Goal: Task Accomplishment & Management: Manage account settings

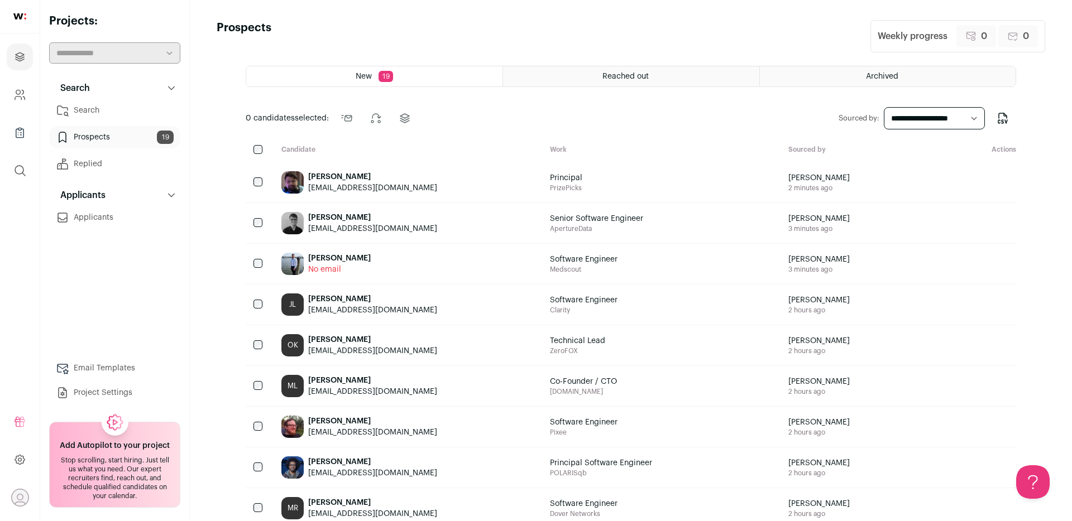
click at [372, 177] on div "[PERSON_NAME]" at bounding box center [372, 176] width 129 height 11
click at [20, 94] on icon "Company and ATS Settings" at bounding box center [18, 92] width 4 height 4
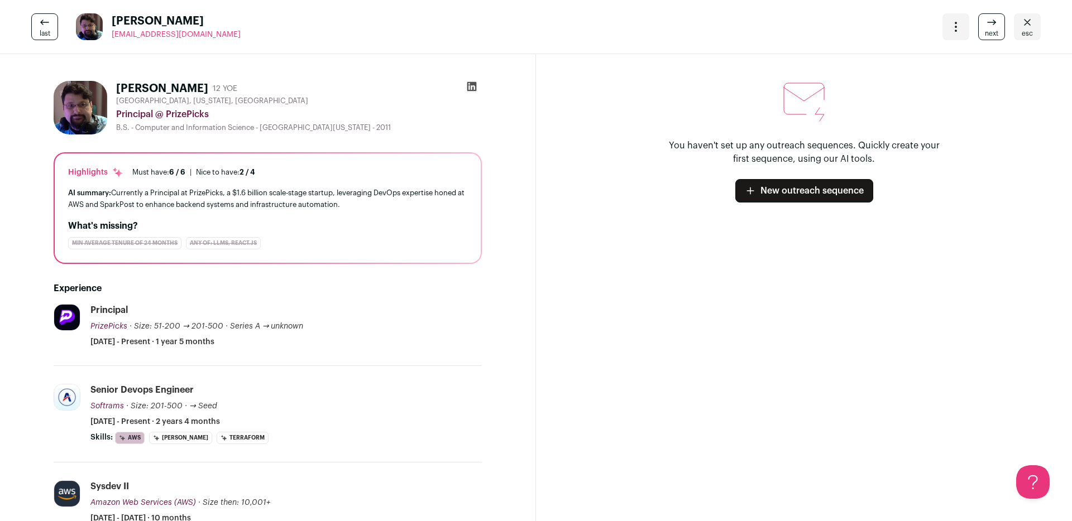
click at [467, 84] on icon at bounding box center [471, 86] width 9 height 9
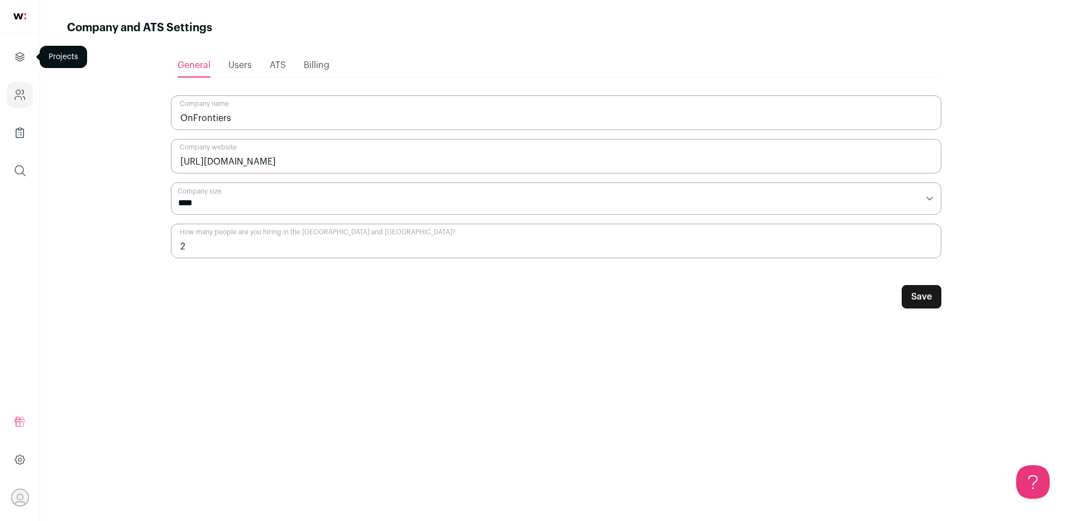
click at [18, 53] on icon "Projects" at bounding box center [20, 56] width 8 height 8
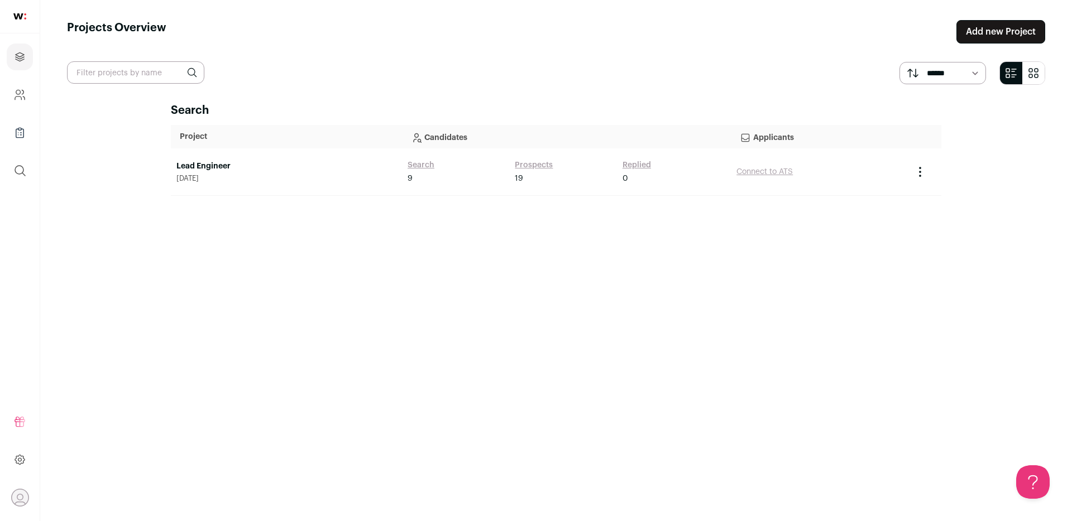
click at [311, 149] on td "Lead Engineer October 9, 2025" at bounding box center [286, 171] width 231 height 47
click at [299, 175] on span "October 9, 2025" at bounding box center [286, 178] width 220 height 9
click at [207, 166] on link "Lead Engineer" at bounding box center [286, 166] width 220 height 11
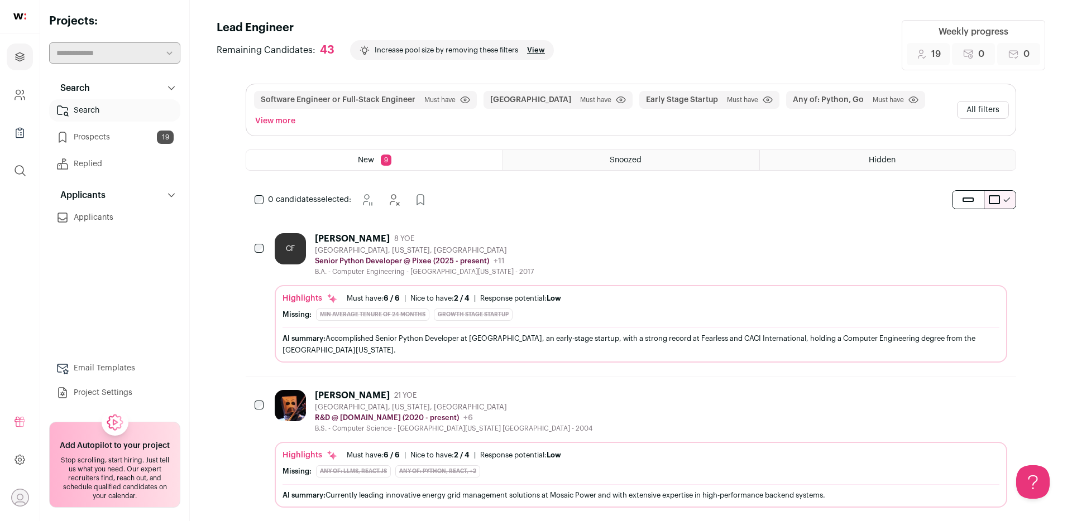
click at [117, 137] on link "Prospects 19" at bounding box center [114, 137] width 131 height 22
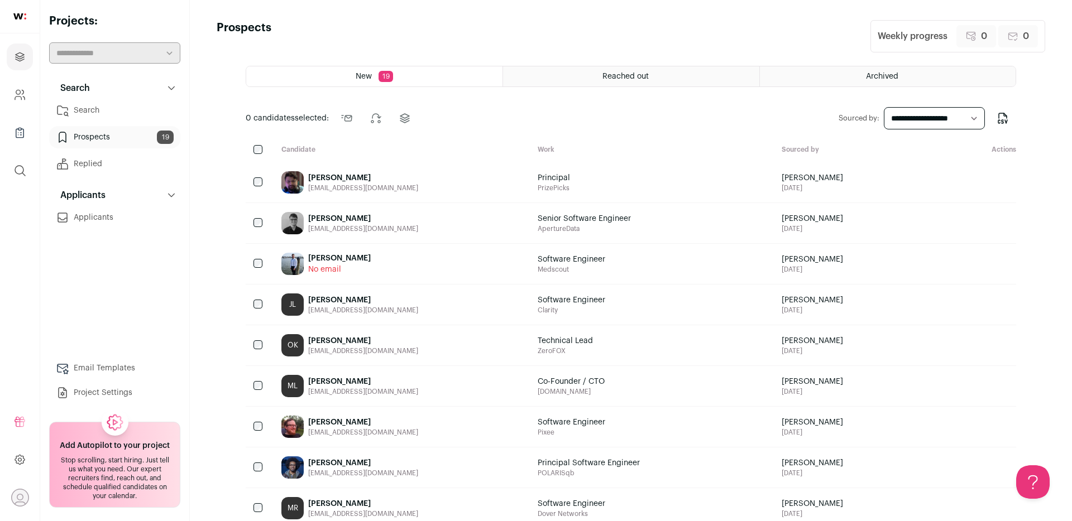
click at [399, 219] on div "Drew Ogle drewaogle@gmail.com" at bounding box center [400, 223] width 256 height 40
click at [123, 136] on link "Prospects 19" at bounding box center [114, 137] width 131 height 22
click at [436, 268] on div "Jim Notaro No email" at bounding box center [400, 264] width 256 height 40
click at [385, 308] on div "JL Javon Lee javonlee411@gmail.com" at bounding box center [400, 305] width 256 height 40
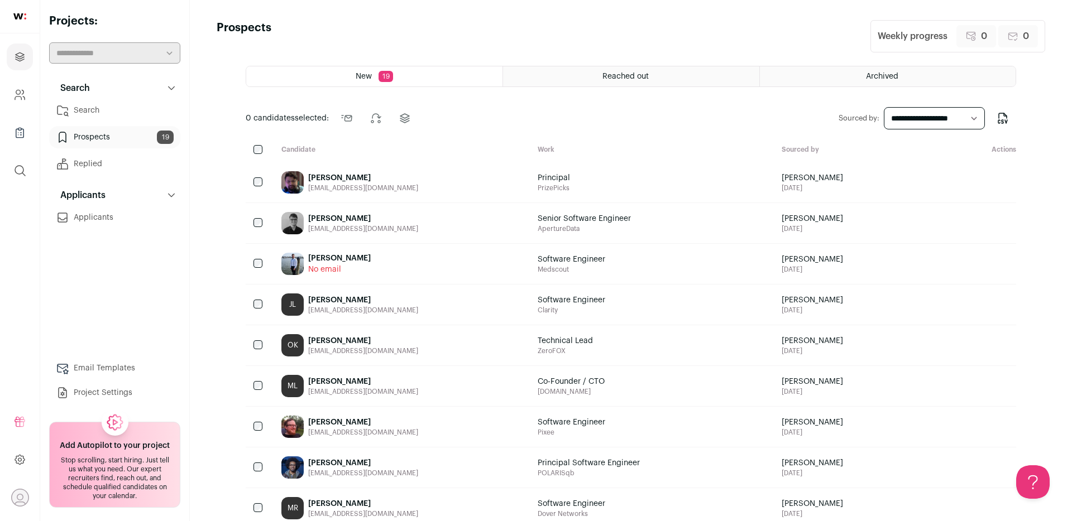
click at [395, 353] on div "rook_master2000@yahoo.com" at bounding box center [363, 351] width 110 height 9
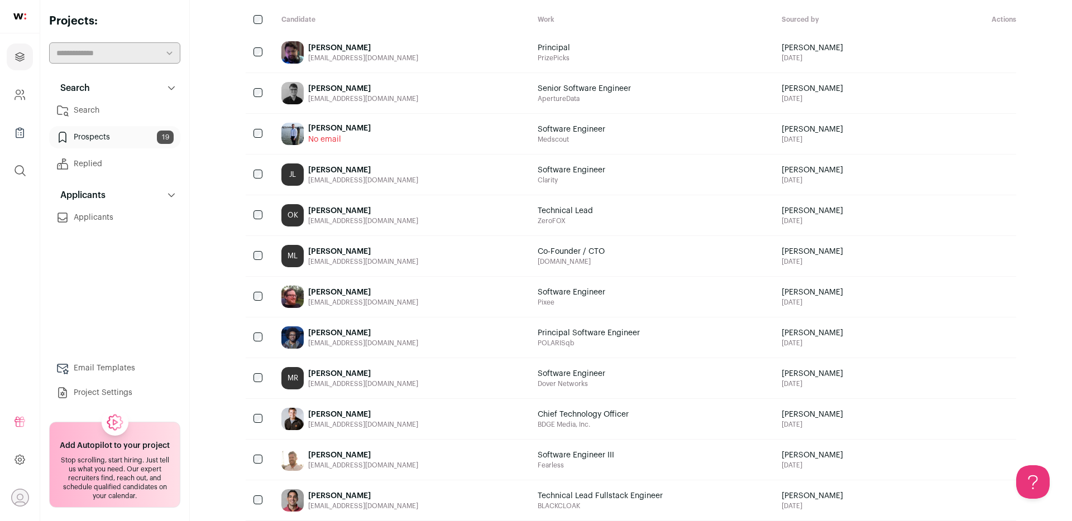
scroll to position [137, 0]
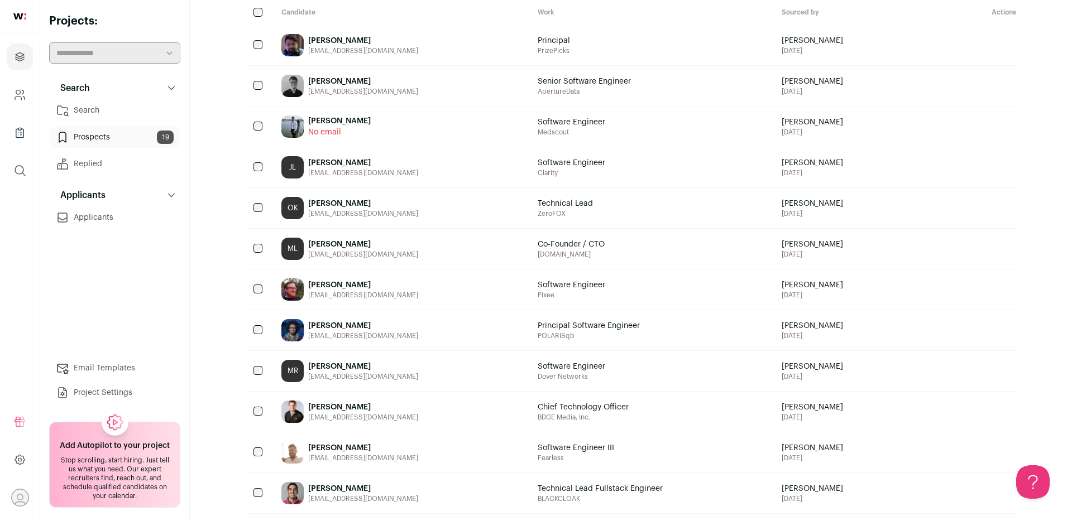
click at [406, 267] on div "ML Michael Laferriere laferrieremike@gmail.com" at bounding box center [400, 249] width 256 height 40
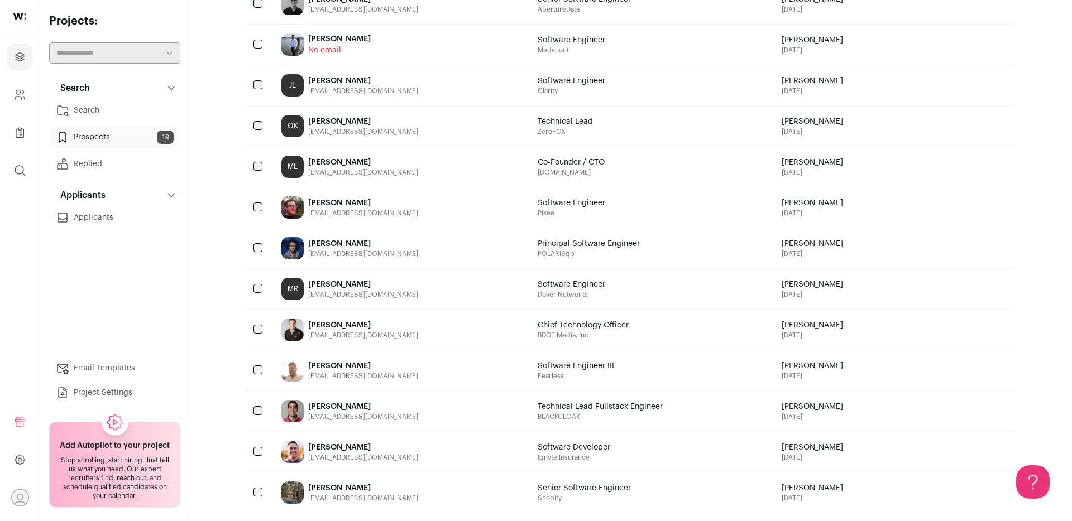
scroll to position [222, 0]
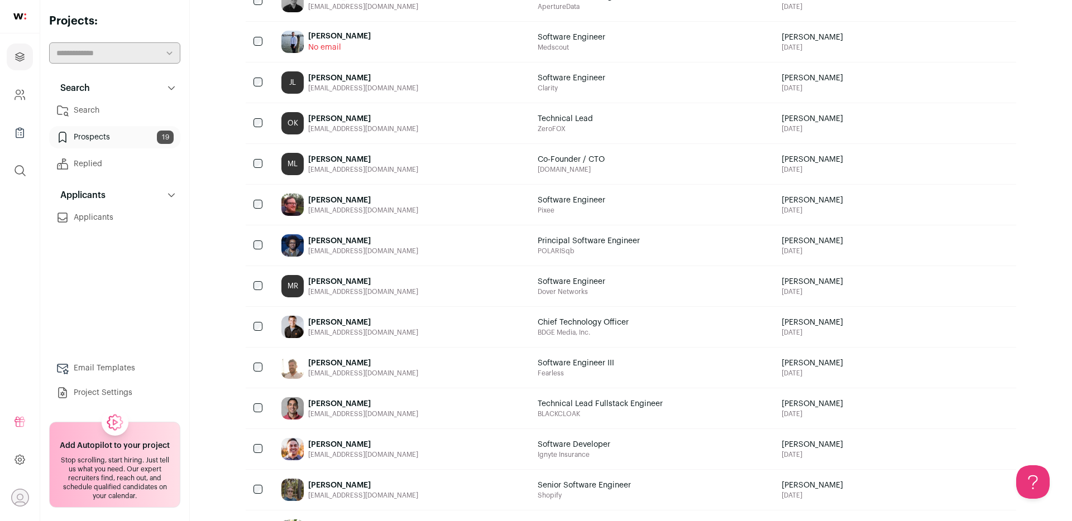
click at [431, 197] on div "Matthew Pirocchi matthewpirocchi@gmail.com" at bounding box center [400, 205] width 256 height 40
click at [375, 254] on div "mbenson99@gmail.com" at bounding box center [363, 251] width 110 height 9
click at [414, 288] on div "MR Mary Rogers maryrogers1107@gmail.com" at bounding box center [400, 286] width 256 height 40
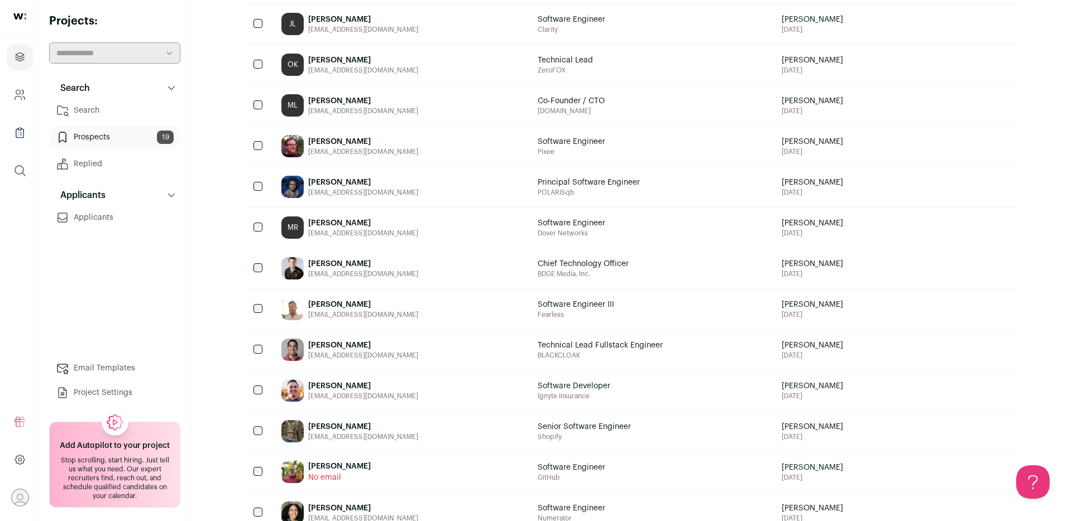
scroll to position [284, 0]
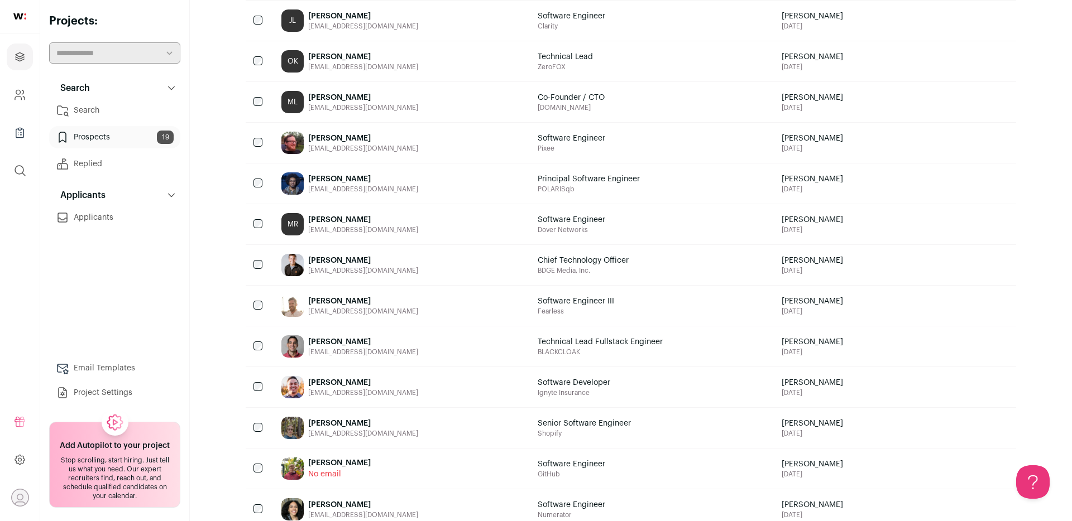
click at [415, 260] on div "Jl Garofalo jlgarofal@gmail.com" at bounding box center [400, 265] width 256 height 40
click at [402, 306] on div "Jp Hechter josephhechter@gmail.com" at bounding box center [400, 306] width 256 height 40
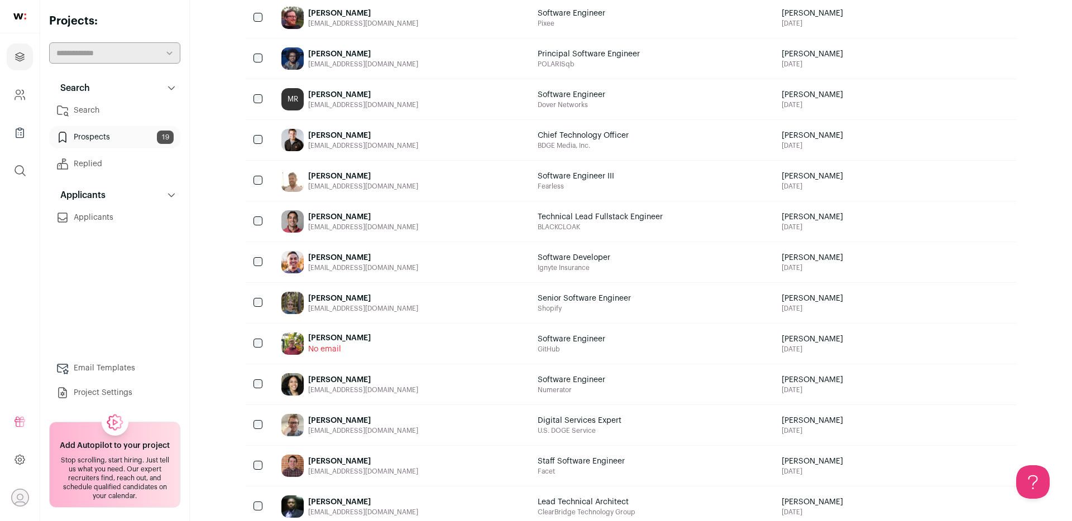
scroll to position [411, 0]
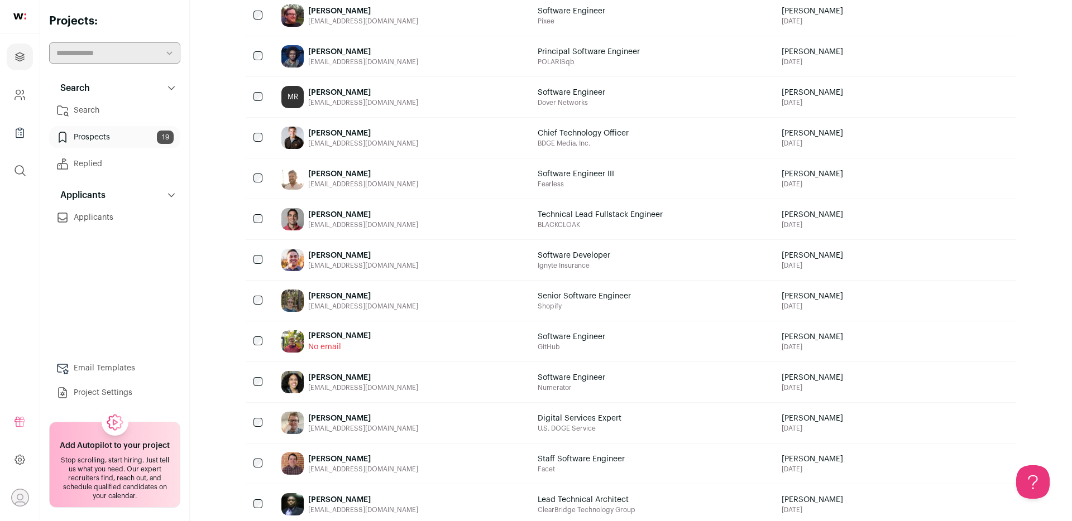
click at [396, 211] on div "Evan Vinciguerra evanv511@gmail.com" at bounding box center [400, 219] width 256 height 40
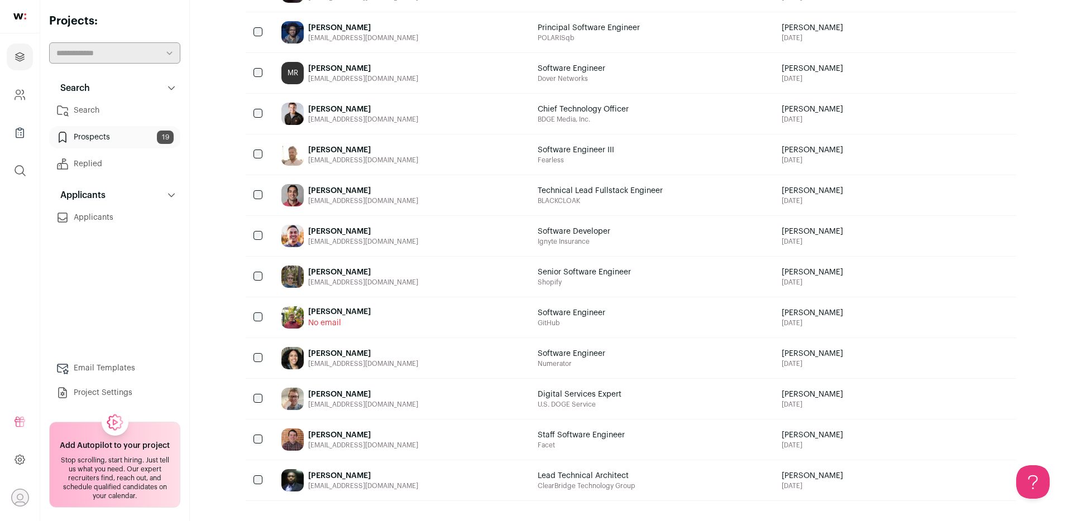
click at [404, 238] on div "Andres Garcia andresfgarciag@gmail.com" at bounding box center [400, 236] width 256 height 40
click at [377, 287] on div "Galen Palmer palmergs@gmail.com" at bounding box center [400, 277] width 256 height 40
click at [393, 321] on div "Spencer Perry No email" at bounding box center [400, 317] width 256 height 40
click at [376, 363] on div "simoneebliss@gmail.com" at bounding box center [363, 363] width 110 height 9
click at [381, 390] on div "Jake Shilling" at bounding box center [363, 394] width 110 height 11
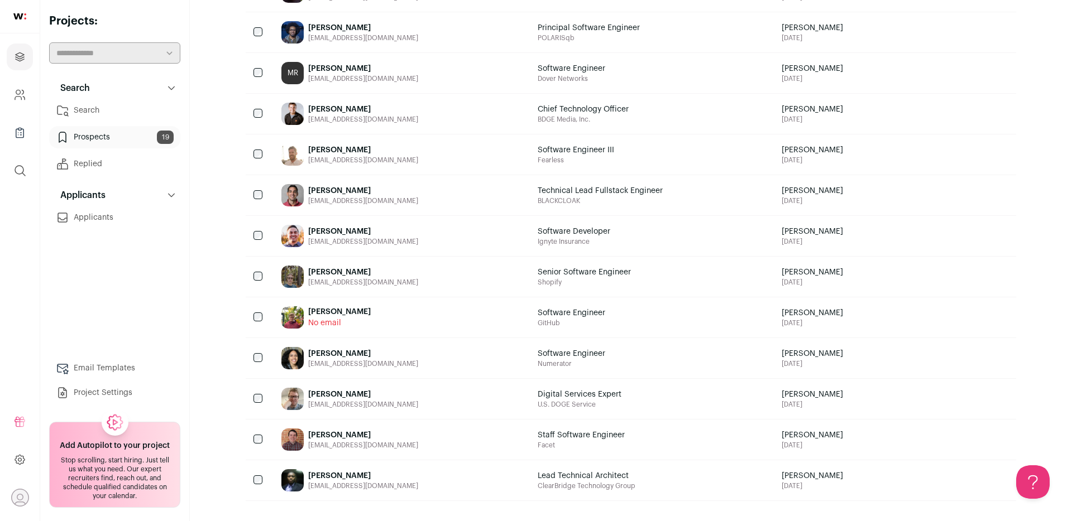
click at [407, 434] on div "Davis Hesler mrhesler@gmail.com" at bounding box center [400, 440] width 256 height 40
click at [392, 486] on div "joshuaaruno500@gmail.com" at bounding box center [363, 486] width 110 height 9
click at [100, 138] on link "Prospects 19" at bounding box center [114, 137] width 131 height 22
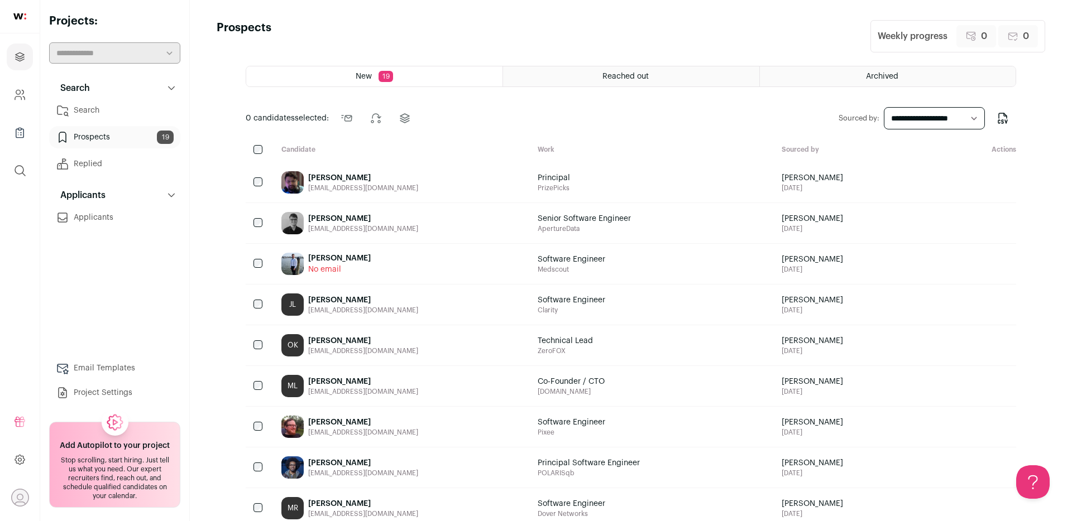
scroll to position [0, 0]
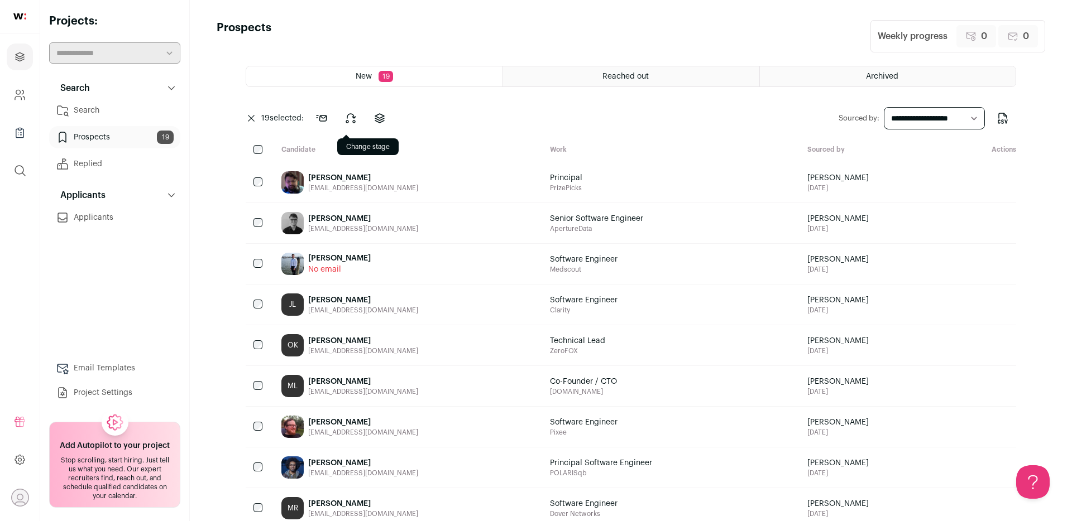
click at [352, 114] on icon at bounding box center [350, 118] width 13 height 13
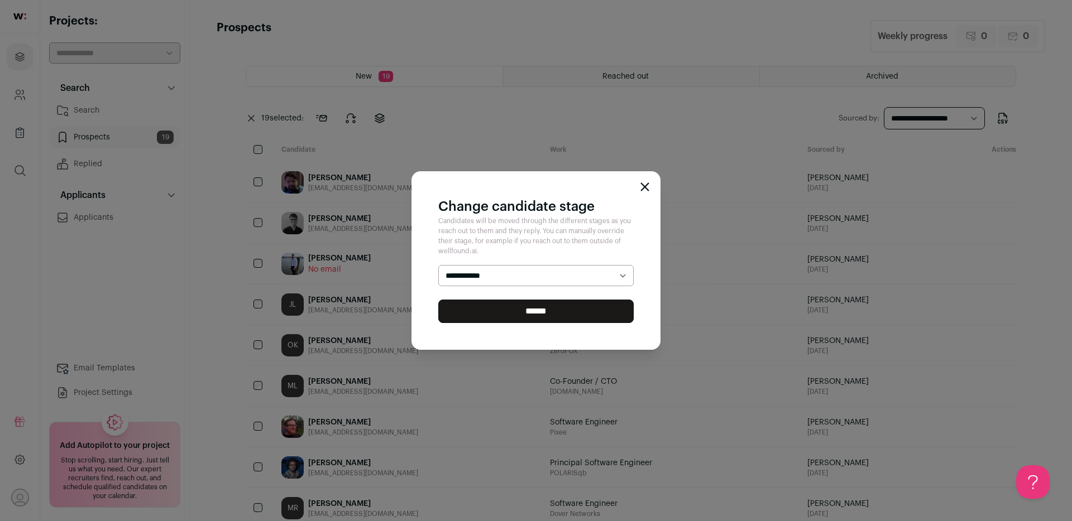
click at [556, 272] on select "**********" at bounding box center [535, 275] width 195 height 21
select select "**********"
click at [438, 265] on select "**********" at bounding box center [535, 275] width 195 height 21
click at [554, 311] on input "******" at bounding box center [535, 311] width 195 height 23
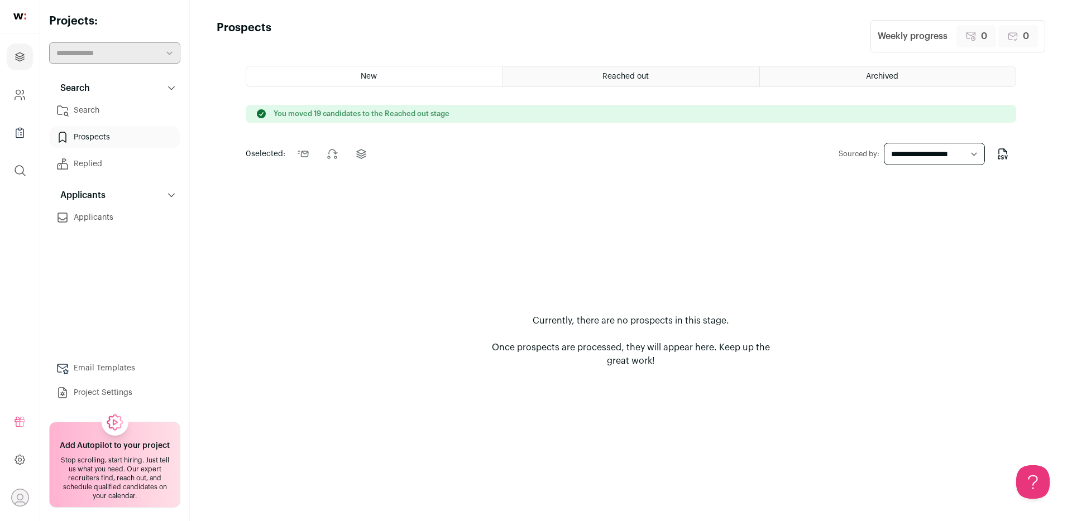
click at [97, 109] on link "Search" at bounding box center [114, 110] width 131 height 22
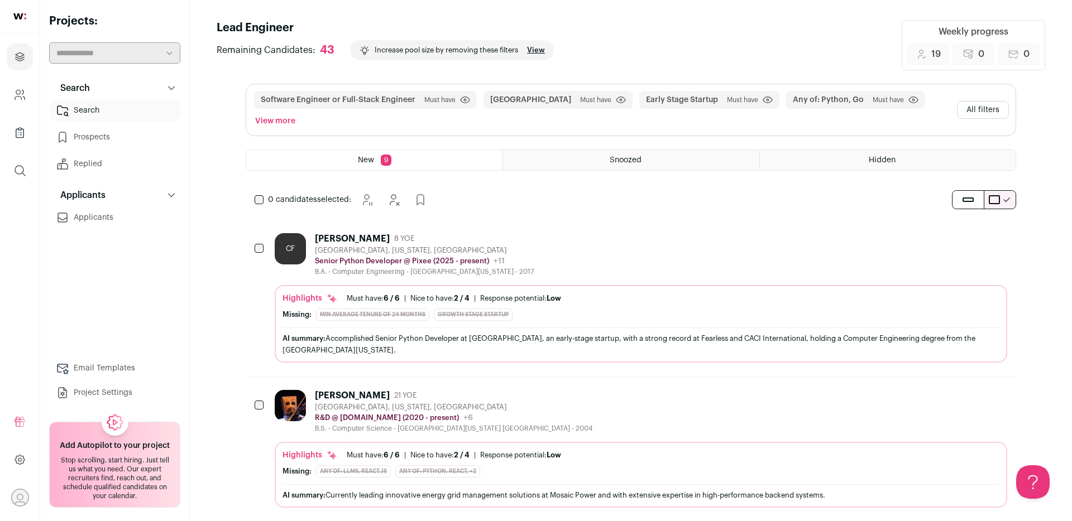
click at [297, 113] on button "View more" at bounding box center [275, 121] width 45 height 16
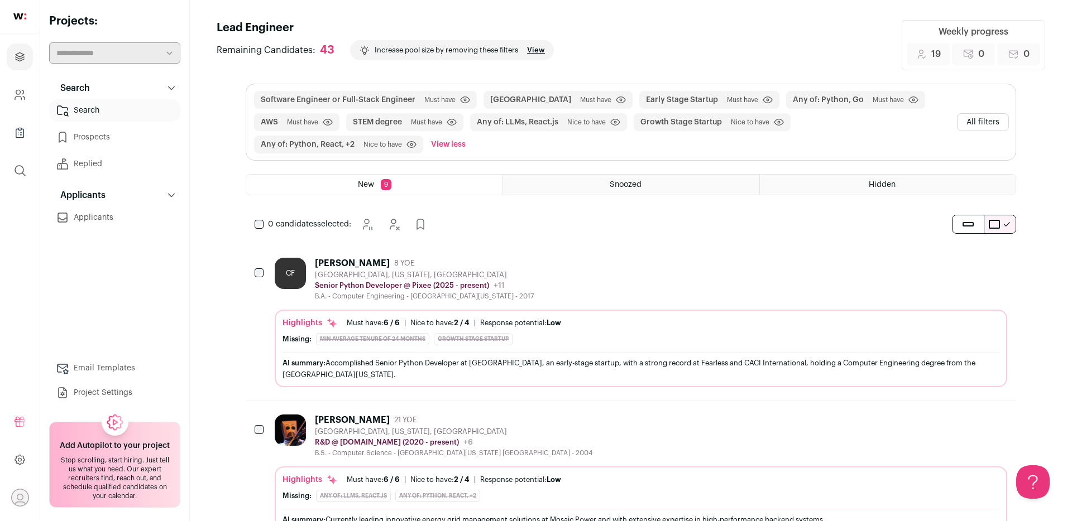
click at [387, 145] on span "Nice to have" at bounding box center [382, 144] width 39 height 9
click at [412, 142] on icon "submit" at bounding box center [411, 145] width 10 height 8
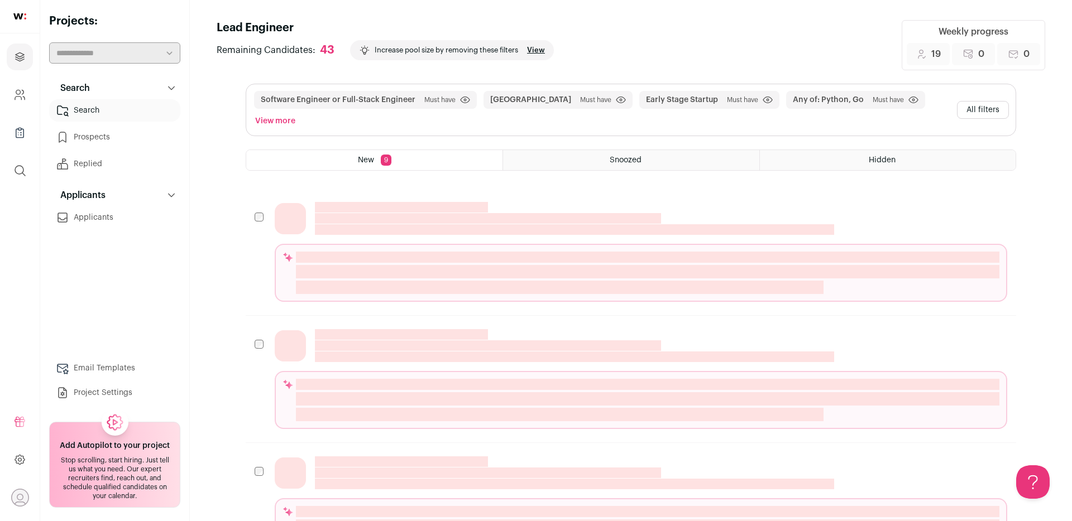
click at [412, 150] on div "New 9" at bounding box center [374, 160] width 256 height 20
click at [297, 113] on button "View more" at bounding box center [275, 121] width 45 height 16
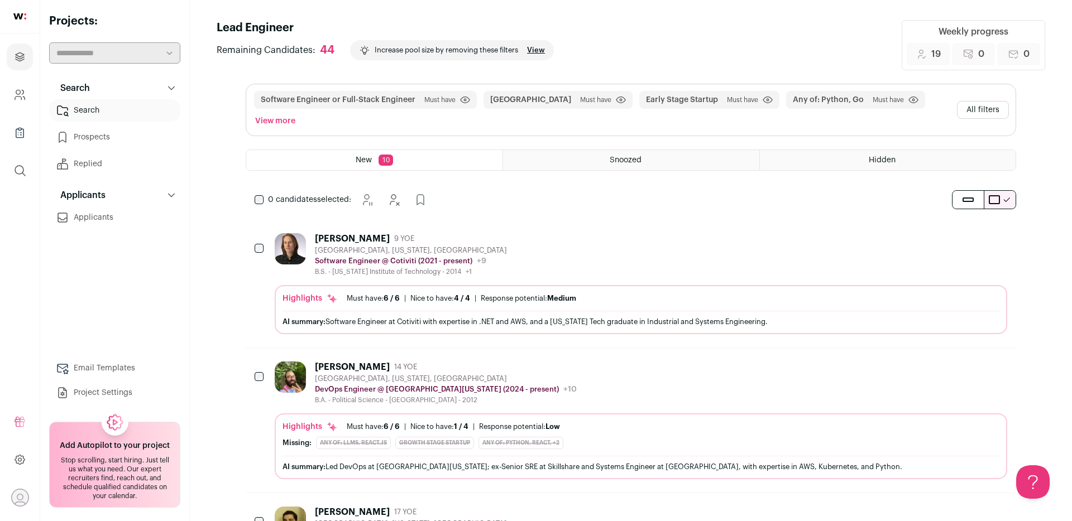
click at [297, 113] on button "View more" at bounding box center [275, 121] width 45 height 16
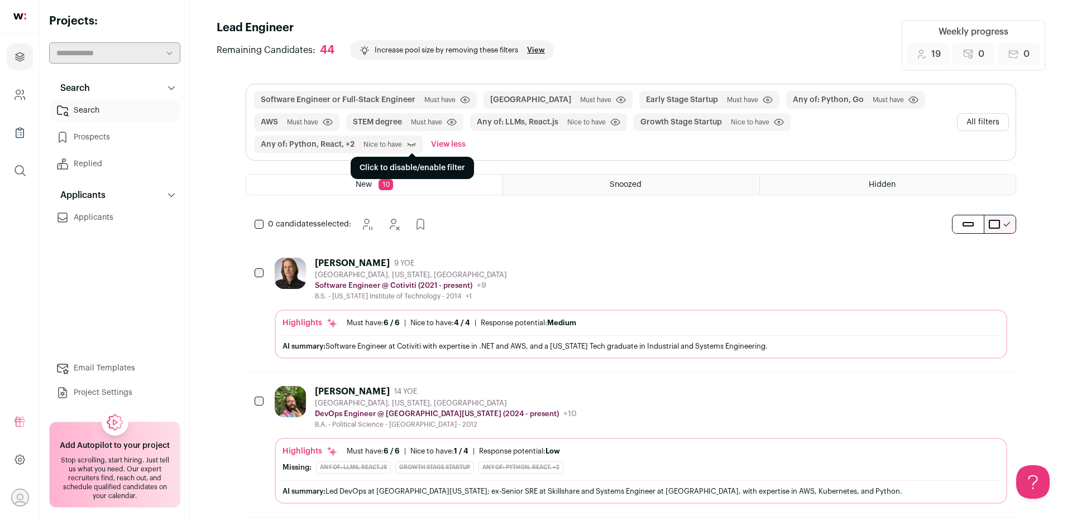
click at [411, 143] on icon "submit" at bounding box center [411, 144] width 10 height 11
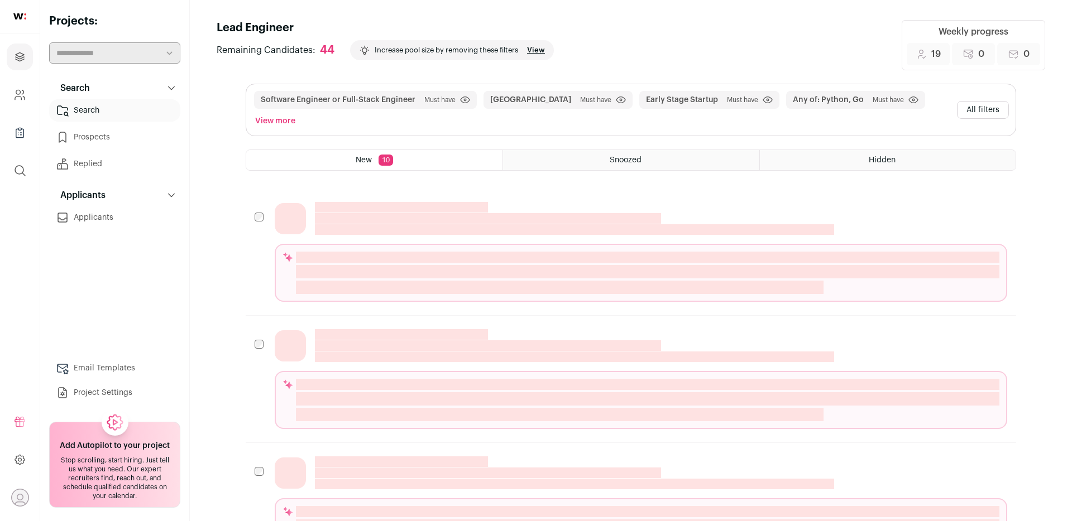
click at [297, 113] on button "View more" at bounding box center [275, 121] width 45 height 16
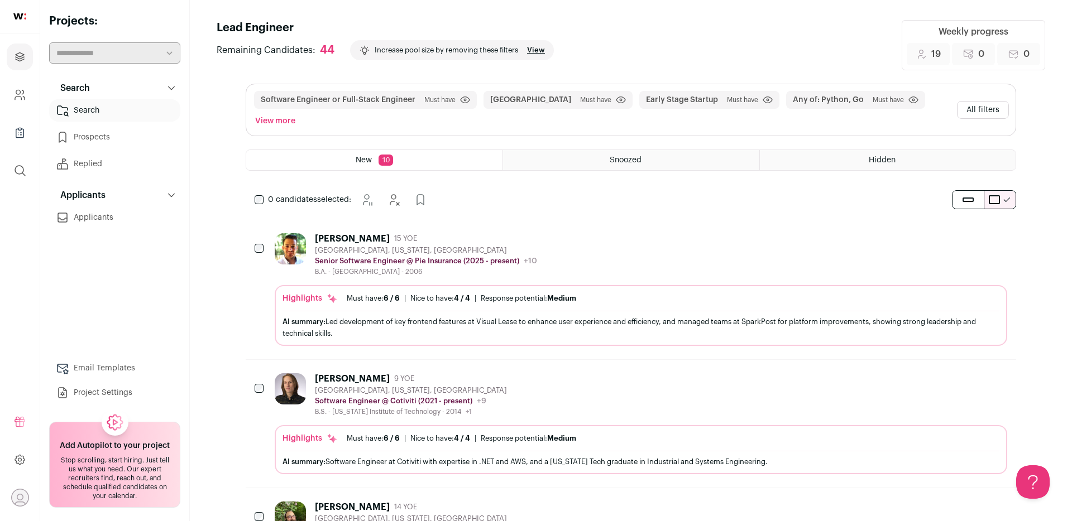
click at [297, 113] on button "View more" at bounding box center [275, 121] width 45 height 16
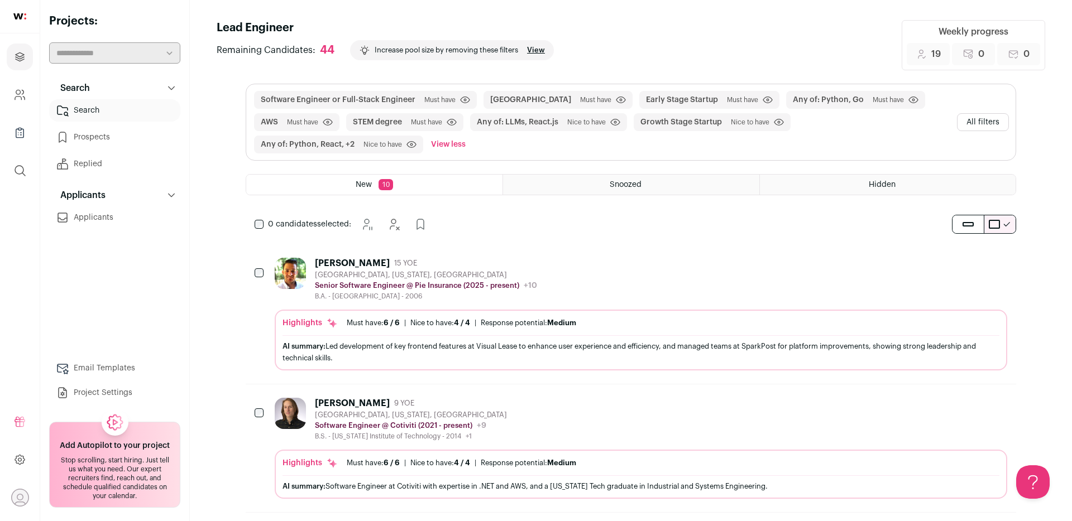
click at [993, 123] on button "All filters" at bounding box center [983, 122] width 52 height 18
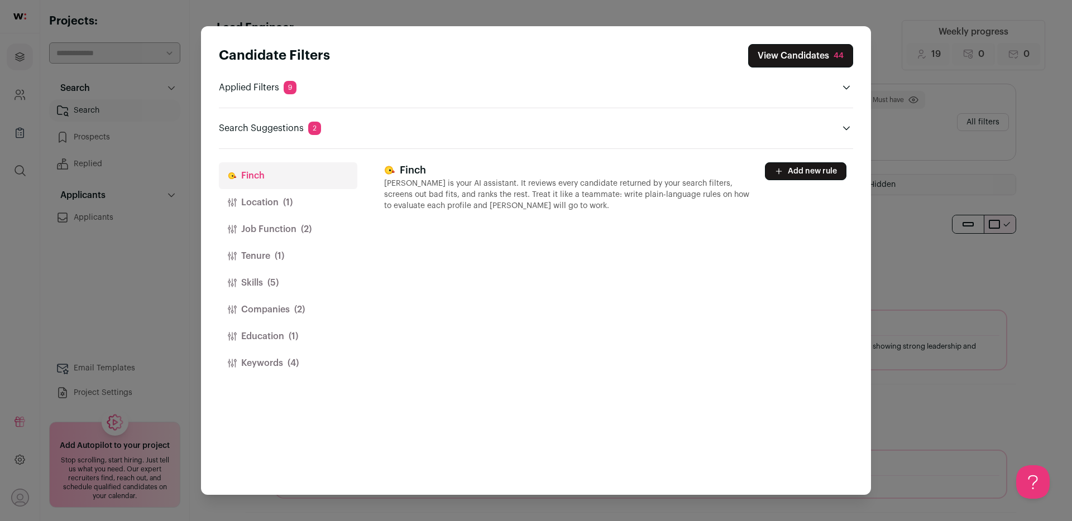
click at [286, 86] on span "9" at bounding box center [290, 87] width 13 height 13
click at [304, 89] on header "Applied Filters 9" at bounding box center [536, 87] width 634 height 13
click at [824, 89] on header "Applied Filters 9" at bounding box center [536, 87] width 634 height 13
click at [846, 86] on icon "Open applied filters" at bounding box center [846, 87] width 9 height 9
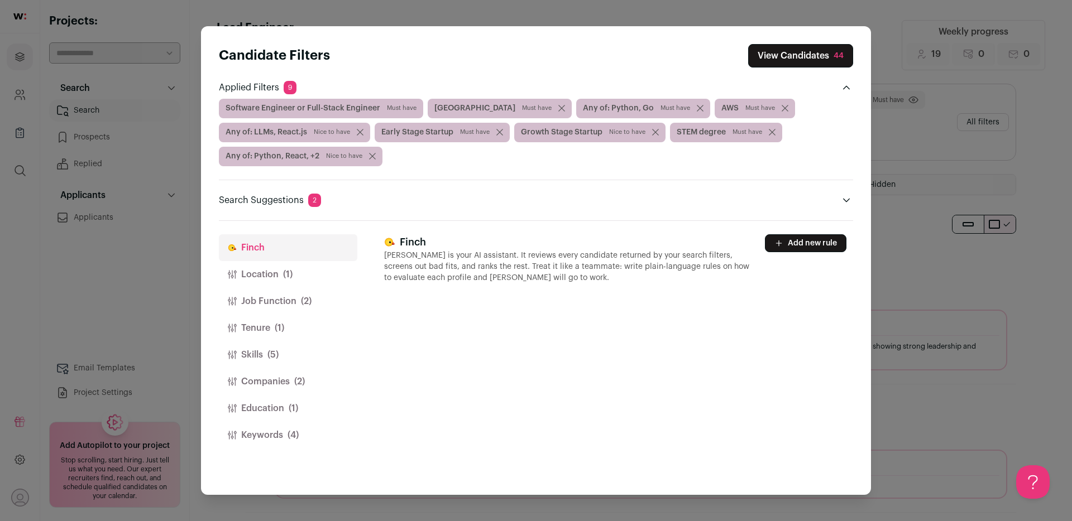
click at [652, 132] on icon "Close modal via background" at bounding box center [655, 132] width 6 height 6
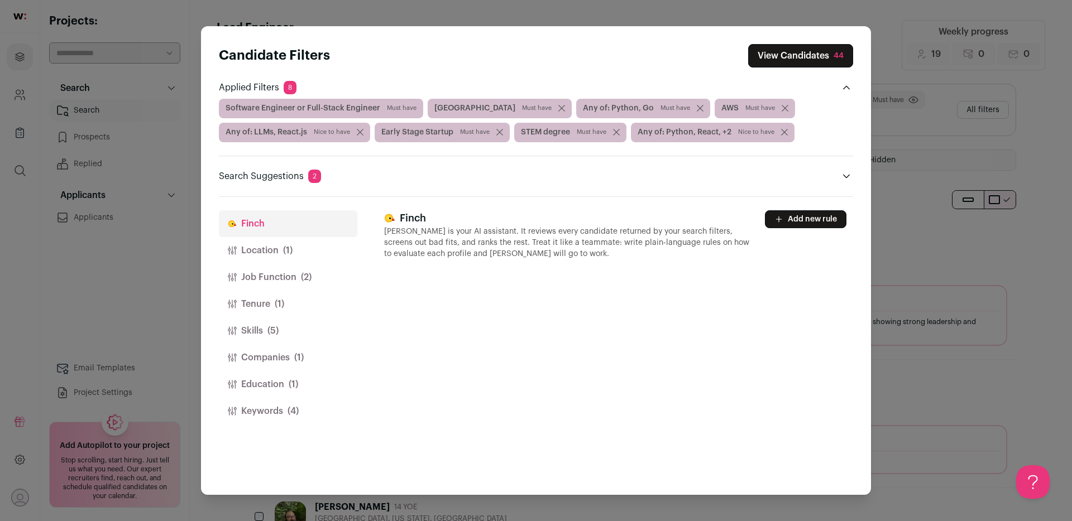
click at [738, 132] on span "Nice to have" at bounding box center [756, 132] width 36 height 9
click at [750, 131] on span "Nice to have" at bounding box center [756, 132] width 36 height 9
click at [258, 410] on button "Keywords (4)" at bounding box center [288, 411] width 138 height 27
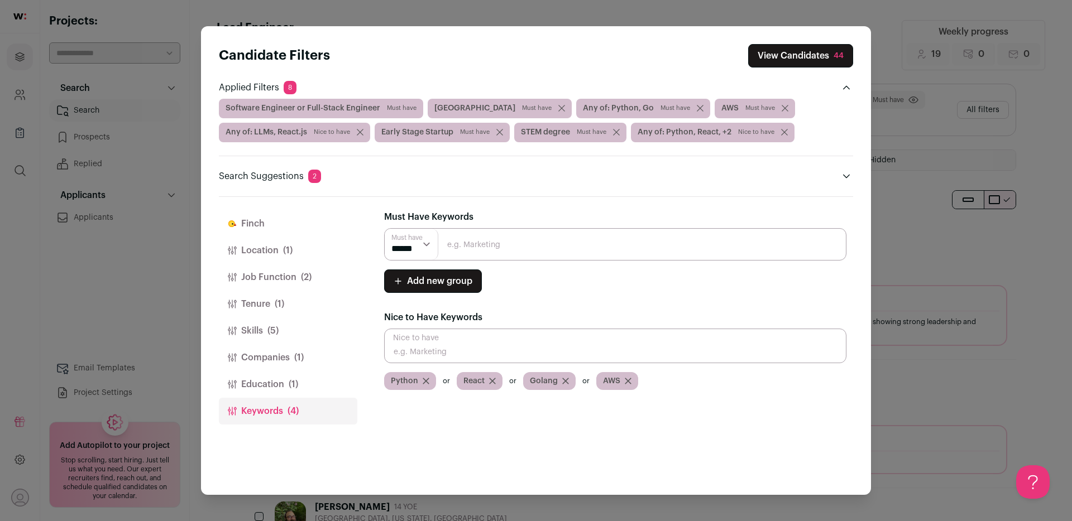
click at [258, 336] on button "Skills (5)" at bounding box center [288, 331] width 138 height 27
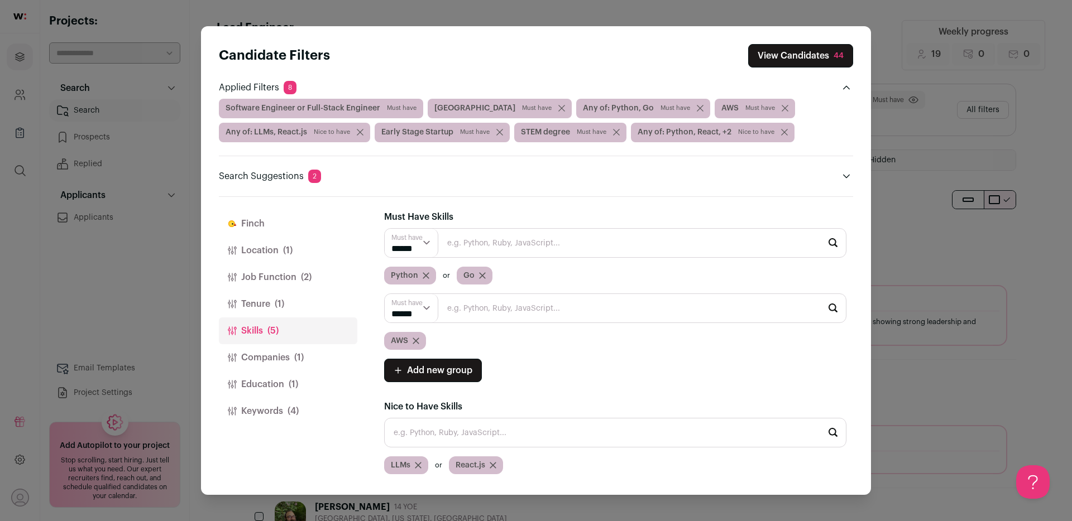
click at [425, 246] on select "****** ******" at bounding box center [412, 243] width 54 height 28
click at [385, 229] on select "****** ******" at bounding box center [412, 243] width 54 height 28
click at [495, 205] on div "Finch Finch is your AI assistant. It reviews every candidate returned by your s…" at bounding box center [618, 346] width 469 height 299
click at [532, 193] on header "Candidate Filters View Candidates 44 Applied Filters 8 Software Engineer or Ful…" at bounding box center [536, 111] width 634 height 171
click at [779, 237] on input "Close modal via background" at bounding box center [615, 243] width 462 height 30
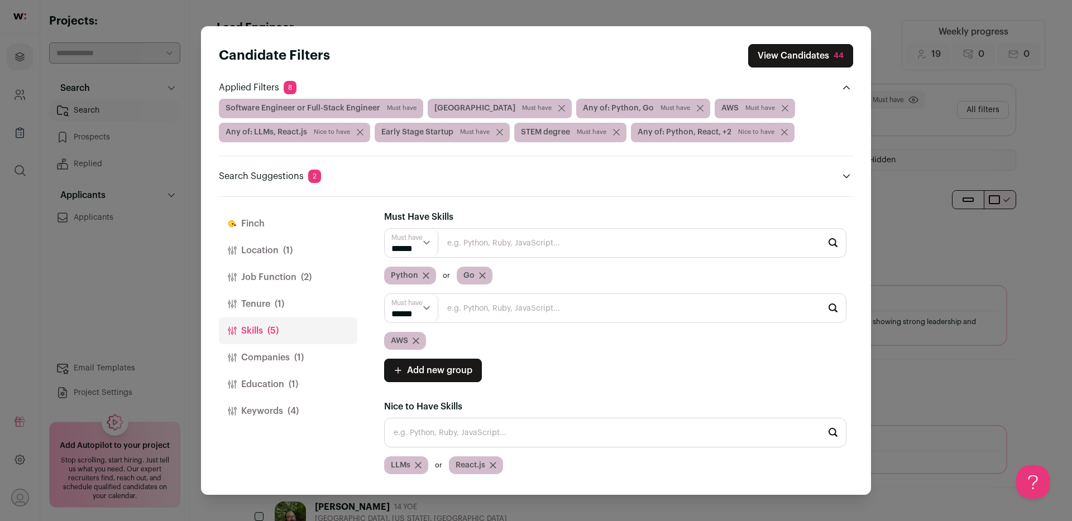
click at [425, 236] on select "****** ******" at bounding box center [412, 243] width 54 height 28
select select "***"
click at [385, 229] on select "****** ******" at bounding box center [412, 243] width 54 height 28
click at [416, 243] on select "****** ******" at bounding box center [412, 243] width 54 height 28
select select "**"
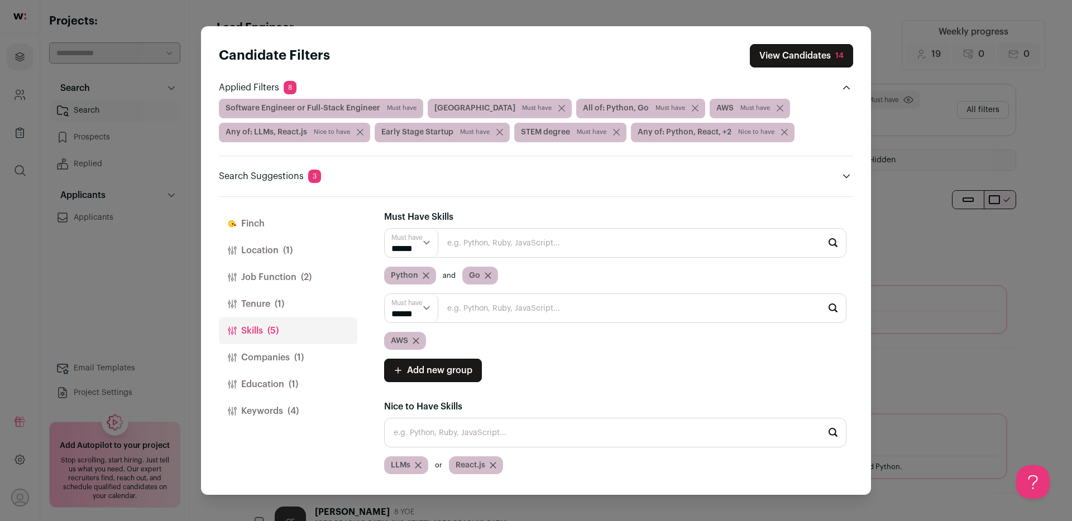
click at [385, 229] on select "****** ******" at bounding box center [412, 243] width 54 height 28
click at [413, 244] on select "****** ******" at bounding box center [412, 243] width 54 height 28
click at [385, 229] on select "****** ******" at bounding box center [412, 243] width 54 height 28
click at [494, 205] on div "Finch Finch is your AI assistant. It reviews every candidate returned by your s…" at bounding box center [618, 346] width 469 height 299
click at [807, 54] on button "View Candidates 44" at bounding box center [800, 55] width 105 height 23
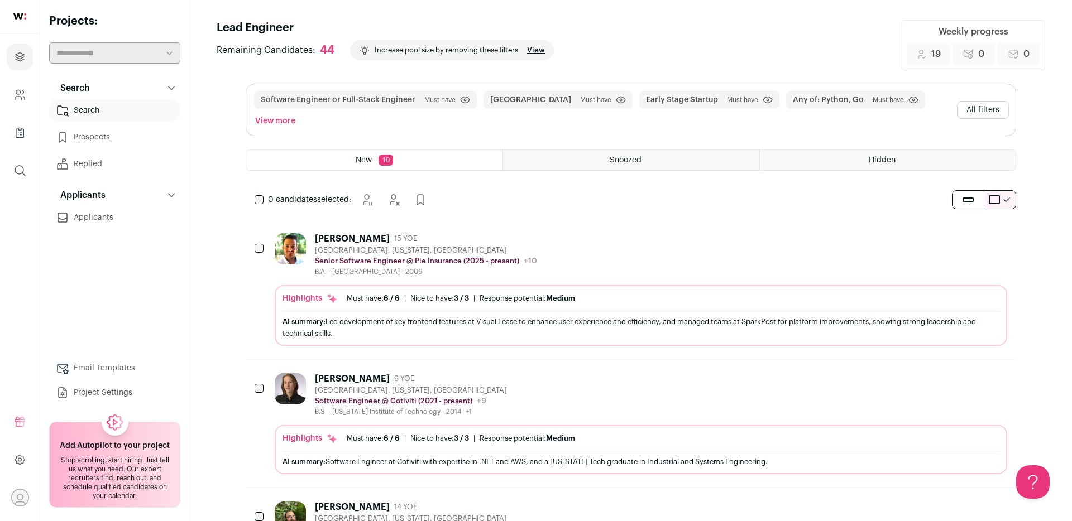
click at [297, 113] on button "View more" at bounding box center [275, 121] width 45 height 16
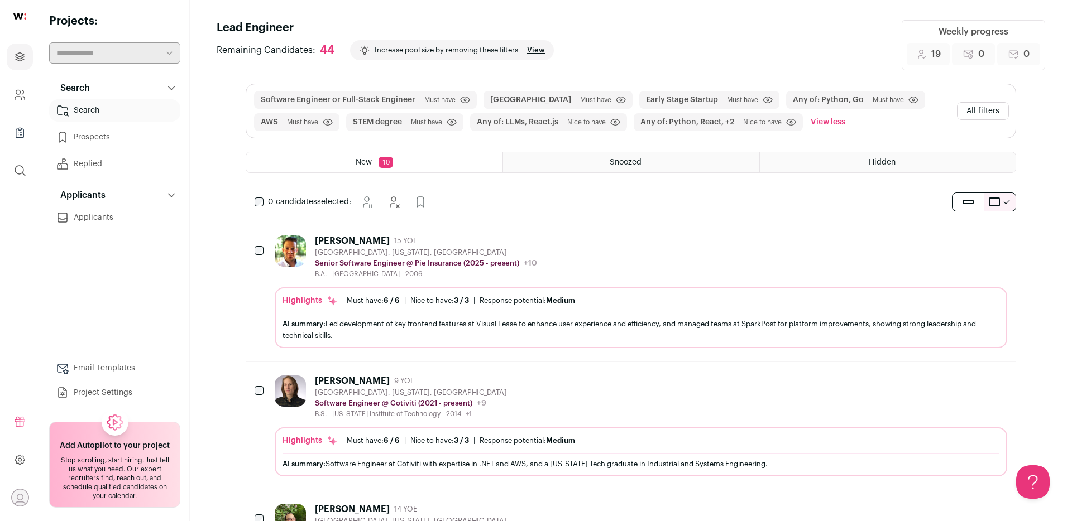
click at [834, 124] on button "View less" at bounding box center [827, 122] width 39 height 18
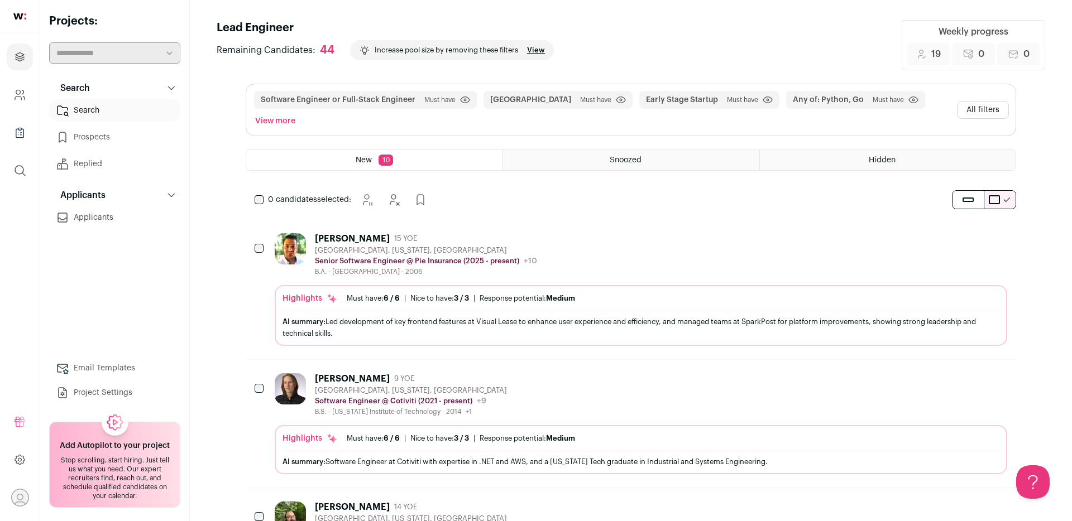
click at [976, 102] on button "All filters" at bounding box center [983, 110] width 52 height 18
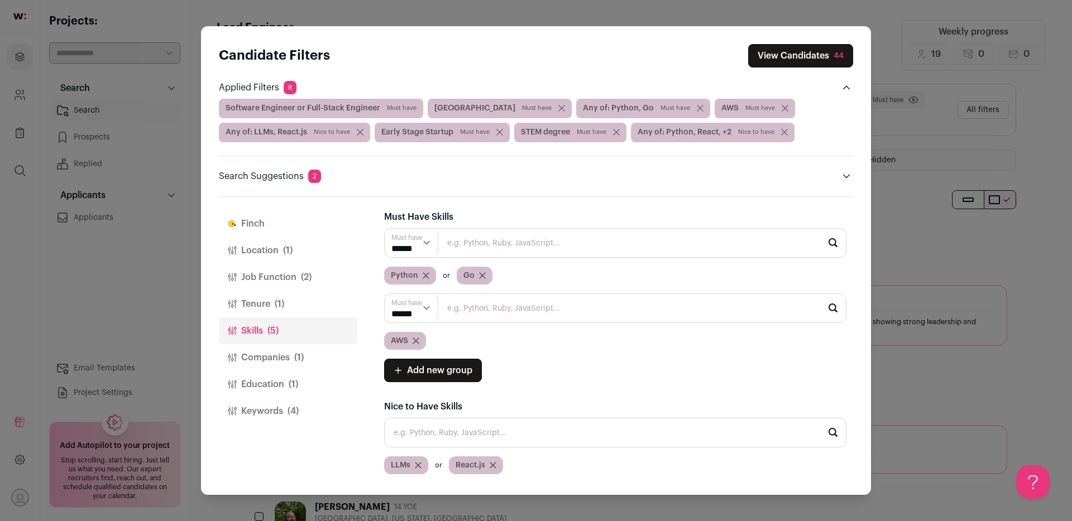
click at [265, 303] on button "Tenure (1)" at bounding box center [288, 304] width 138 height 27
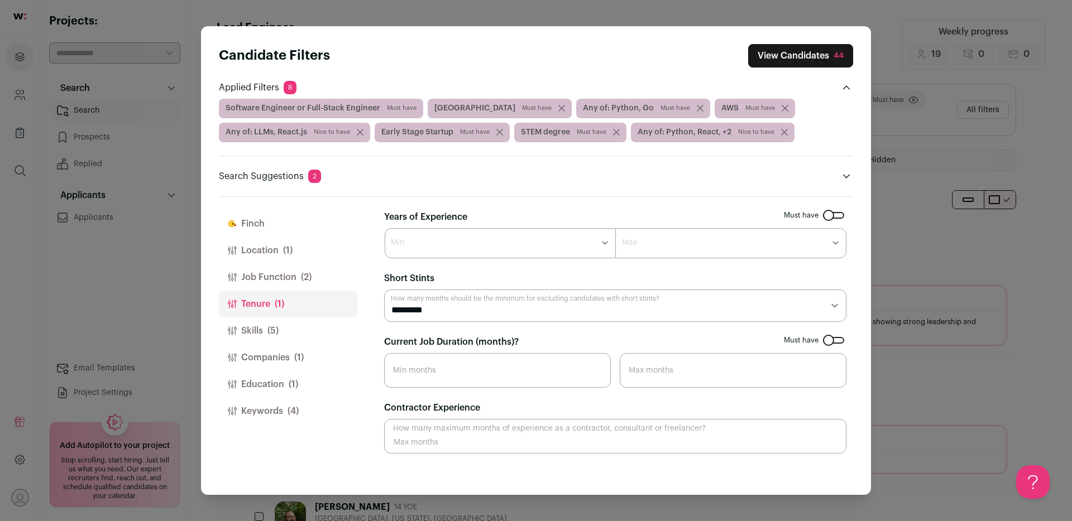
click at [674, 241] on select "******* ****** ******* ******* ******* ******* ******* ******* ******* ******* …" at bounding box center [730, 243] width 231 height 30
click at [666, 246] on select "******* ****** ******* ******* ******* ******* ******* ******* ******* ******* …" at bounding box center [730, 243] width 231 height 30
select select "*"
click at [615, 228] on select "******* ****** ******* ******* ******* ******* ******* ******* ******* ******* …" at bounding box center [730, 243] width 231 height 30
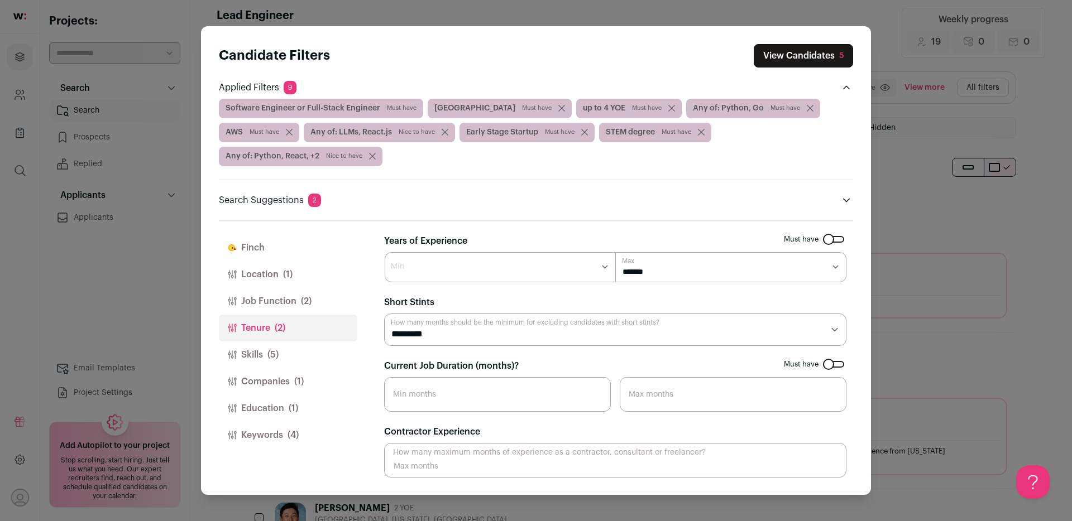
click at [801, 52] on button "View Candidates 5" at bounding box center [802, 55] width 99 height 23
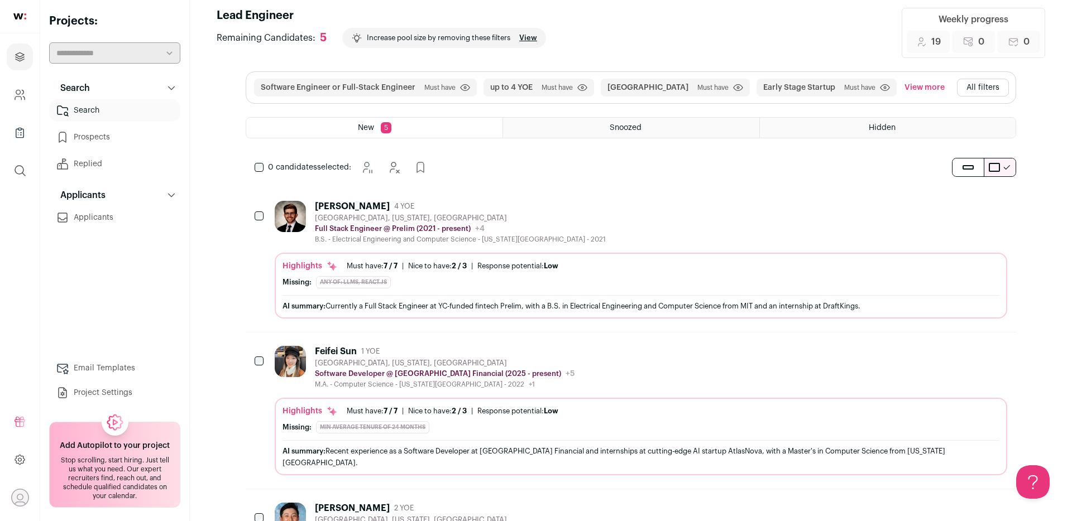
click at [664, 215] on div "Joshua Cole 4 YOE Baltimore, Maryland, United States Full Stack Engineer @ Prel…" at bounding box center [641, 222] width 732 height 43
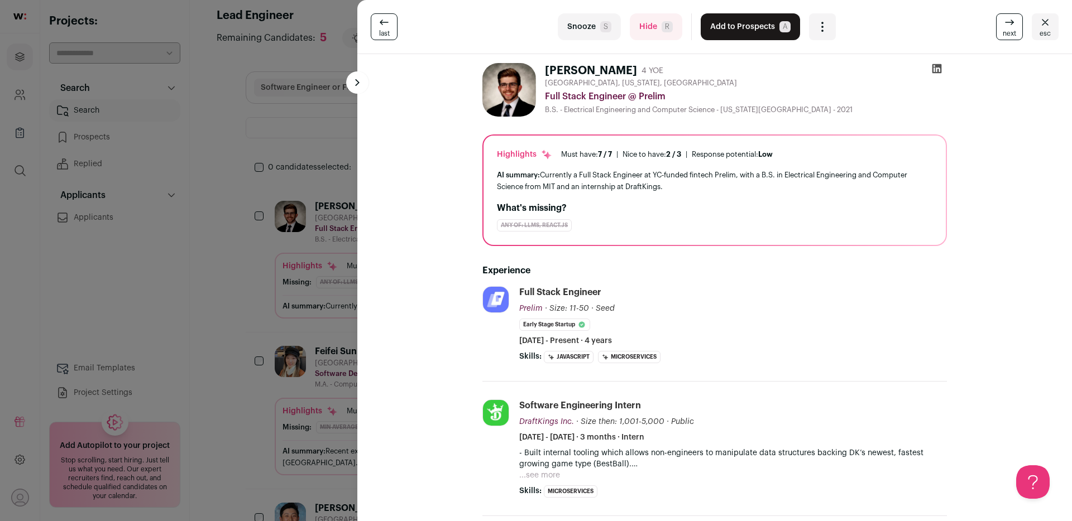
click at [932, 65] on icon at bounding box center [936, 68] width 9 height 9
click at [745, 32] on button "Add to Prospects A" at bounding box center [749, 26] width 99 height 27
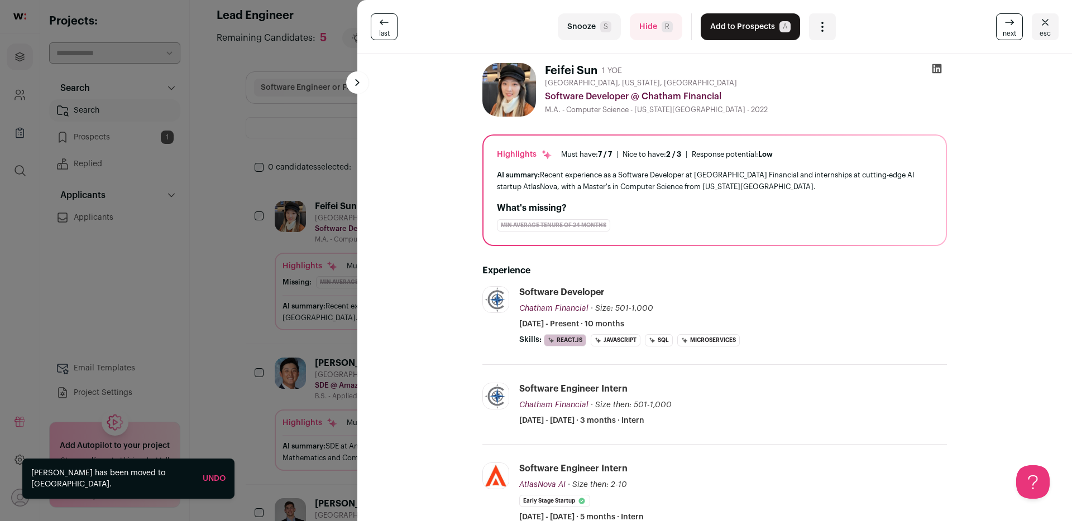
drag, startPoint x: 613, startPoint y: 173, endPoint x: 674, endPoint y: 185, distance: 62.1
click at [674, 185] on div "AI summary: Recent experience as a Software Developer at Chatham Financial and …" at bounding box center [714, 180] width 435 height 23
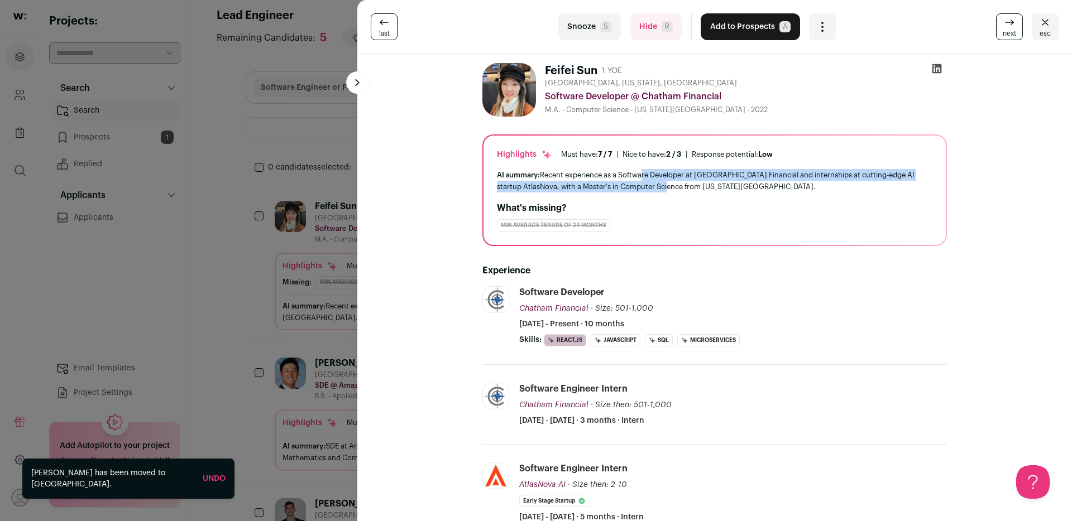
drag, startPoint x: 674, startPoint y: 185, endPoint x: 644, endPoint y: 177, distance: 31.3
click at [643, 177] on div "AI summary: Recent experience as a Software Developer at Chatham Financial and …" at bounding box center [714, 180] width 435 height 23
click at [644, 177] on div "AI summary: Recent experience as a Software Developer at Chatham Financial and …" at bounding box center [714, 180] width 435 height 23
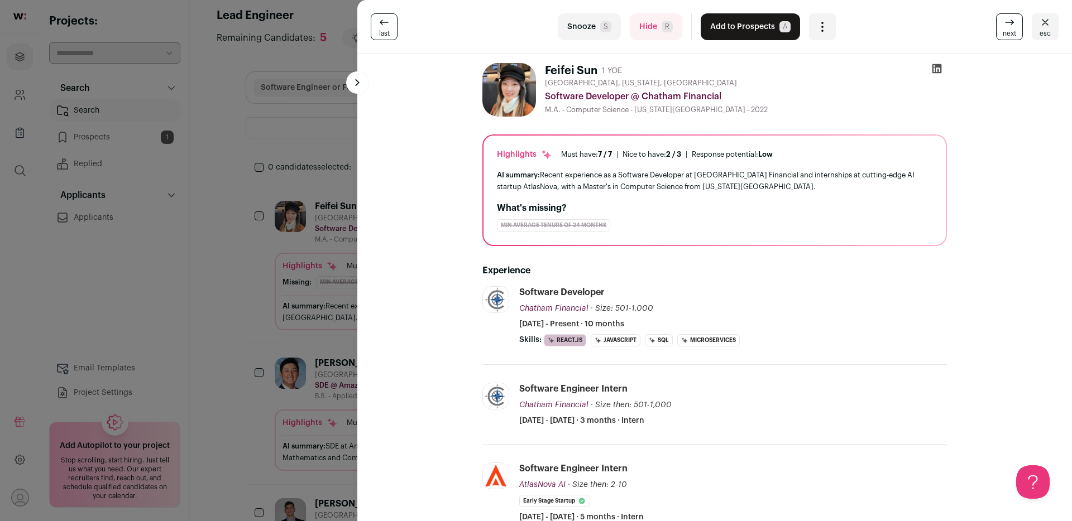
click at [939, 72] on icon at bounding box center [936, 68] width 9 height 9
click at [762, 30] on button "Add to Prospects A" at bounding box center [749, 26] width 99 height 27
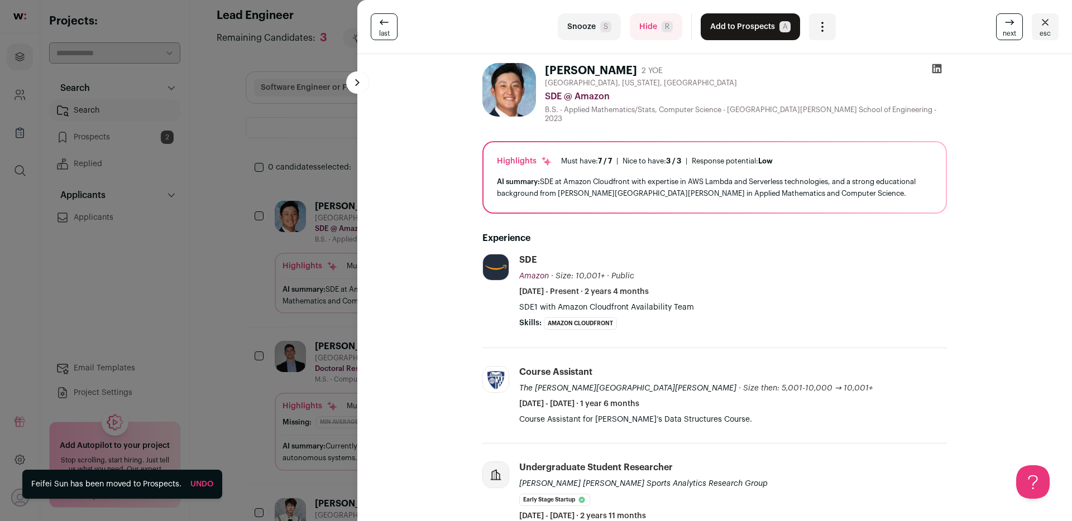
click at [937, 68] on icon at bounding box center [936, 68] width 11 height 11
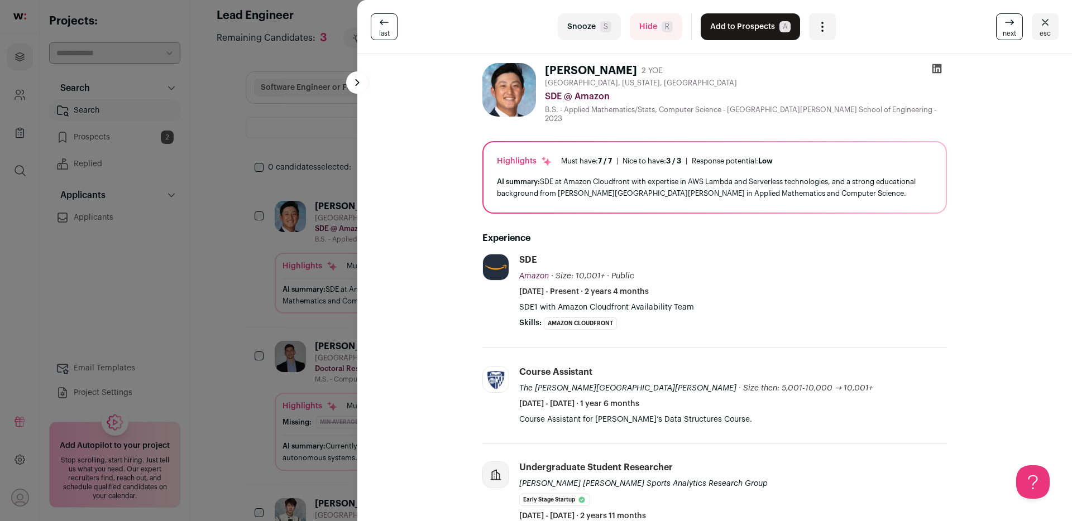
click at [743, 29] on button "Add to Prospects A" at bounding box center [749, 26] width 99 height 27
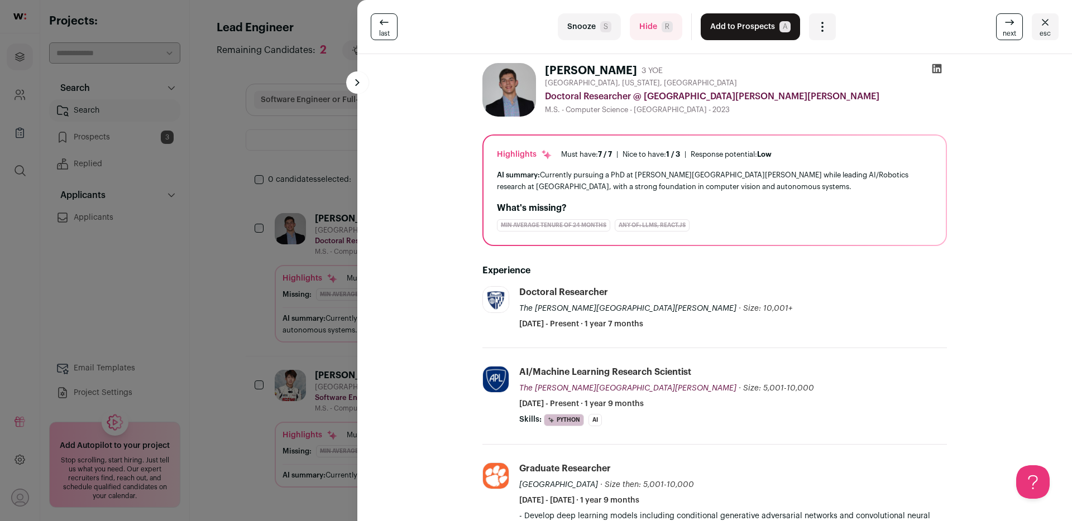
click at [1047, 28] on icon "Close" at bounding box center [1044, 22] width 13 height 13
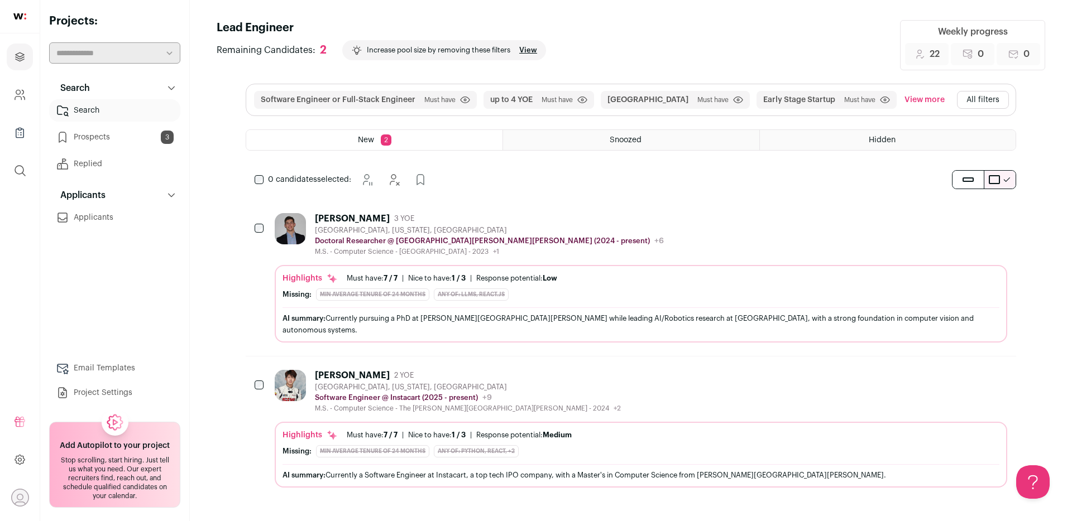
click at [665, 357] on div "Ricardo Jiang 2 YOE Baltimore, Maryland, United States Software Engineer @ Inst…" at bounding box center [631, 429] width 770 height 145
click at [354, 370] on div "Ricardo Jiang" at bounding box center [352, 375] width 75 height 11
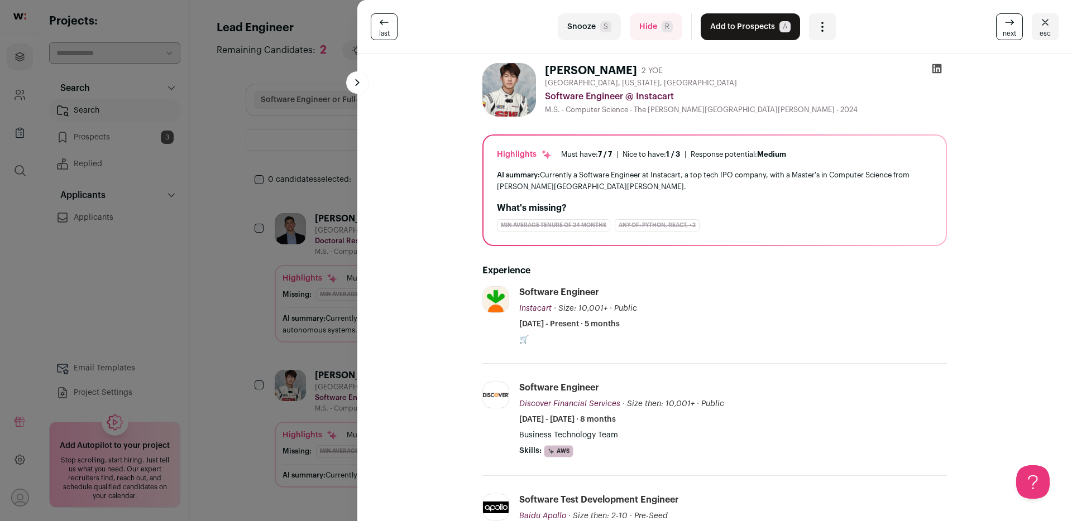
click at [934, 63] on icon at bounding box center [936, 68] width 11 height 11
click at [738, 42] on div "last Snooze S Hide R Add to Prospects A Are you sure? Ricardo Jiang is already …" at bounding box center [714, 27] width 714 height 54
click at [737, 25] on button "Add to Prospects A" at bounding box center [749, 26] width 99 height 27
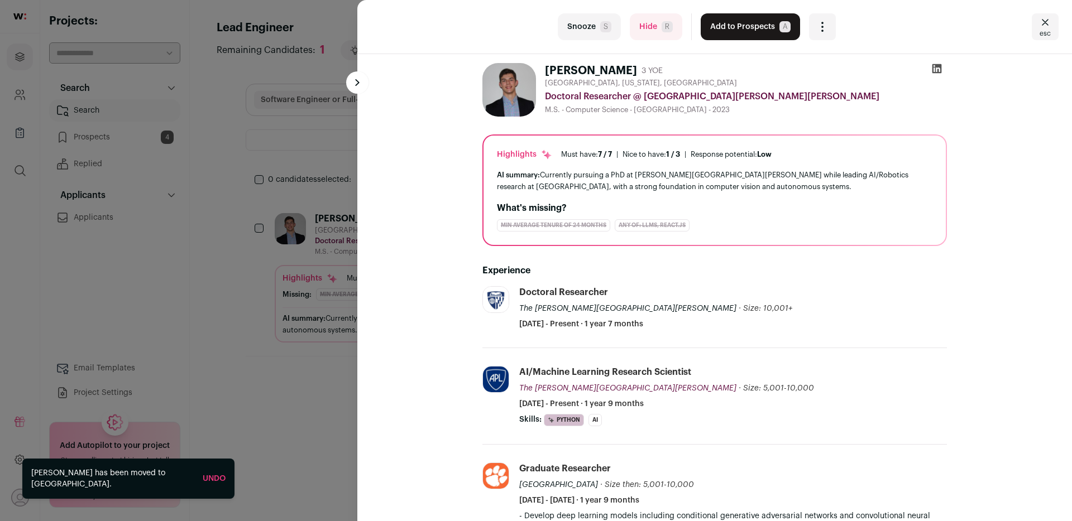
click at [1047, 30] on span "esc" at bounding box center [1044, 33] width 11 height 9
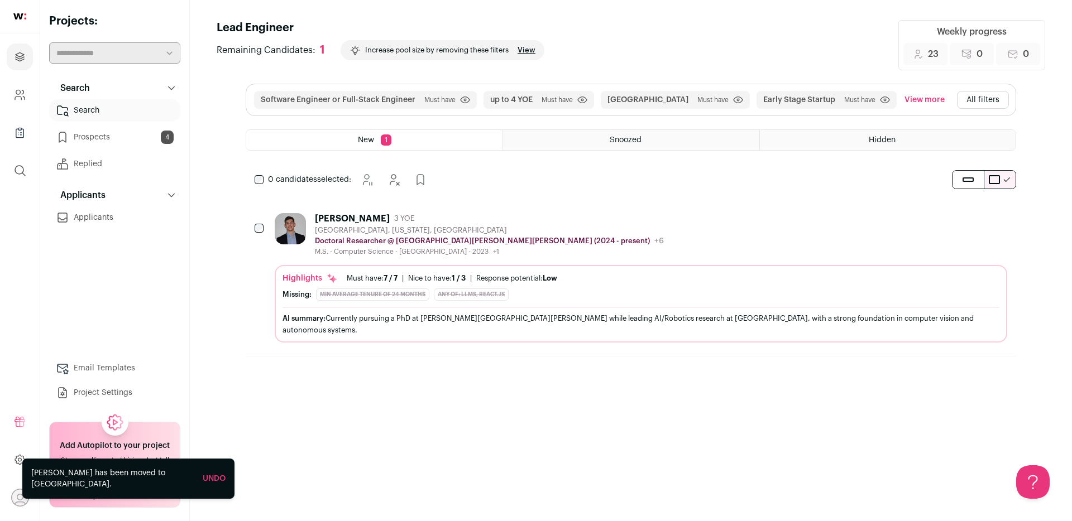
click at [93, 113] on link "Search" at bounding box center [114, 110] width 131 height 22
click at [534, 50] on link "View" at bounding box center [526, 50] width 18 height 9
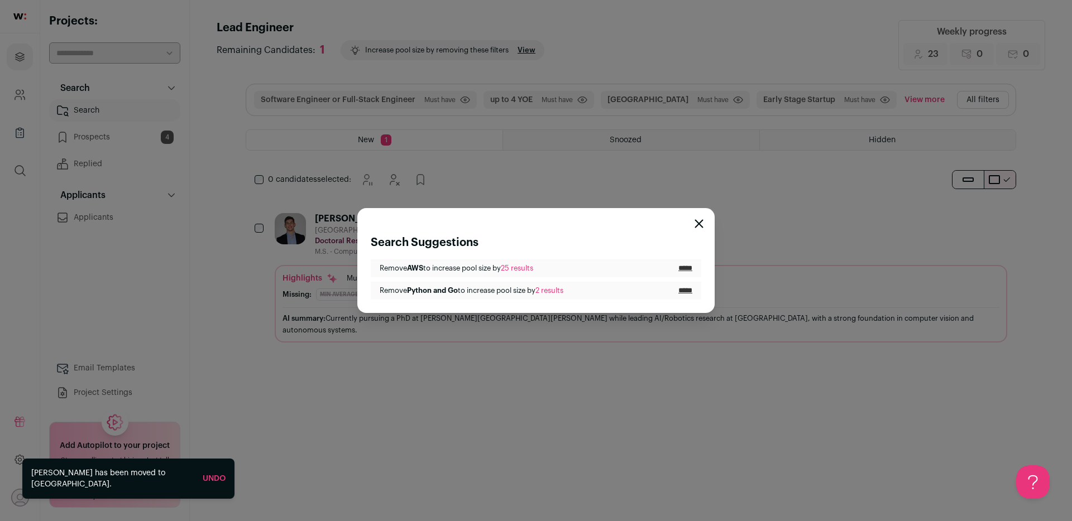
click at [699, 227] on icon "Close modal" at bounding box center [698, 223] width 9 height 9
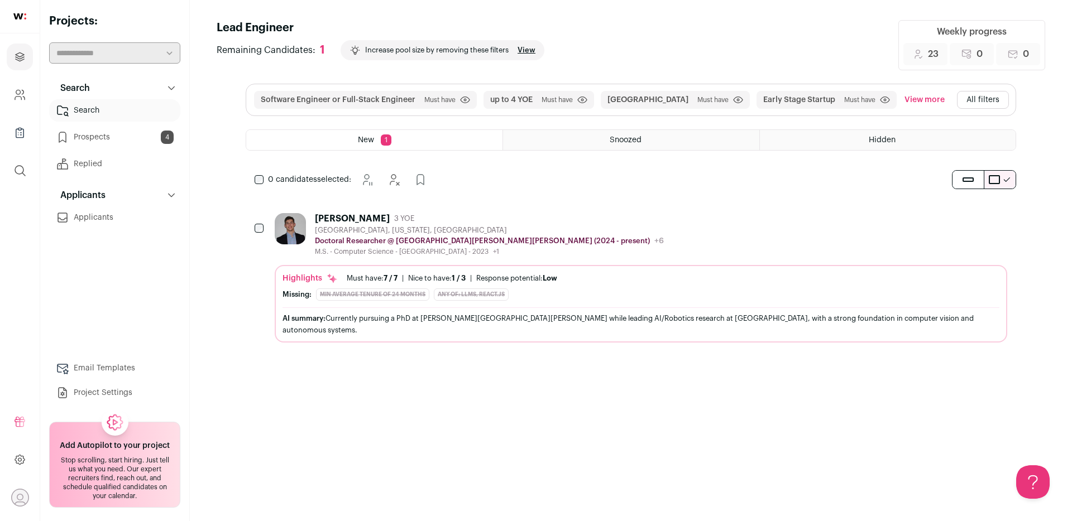
click at [902, 101] on button "View more" at bounding box center [924, 100] width 45 height 18
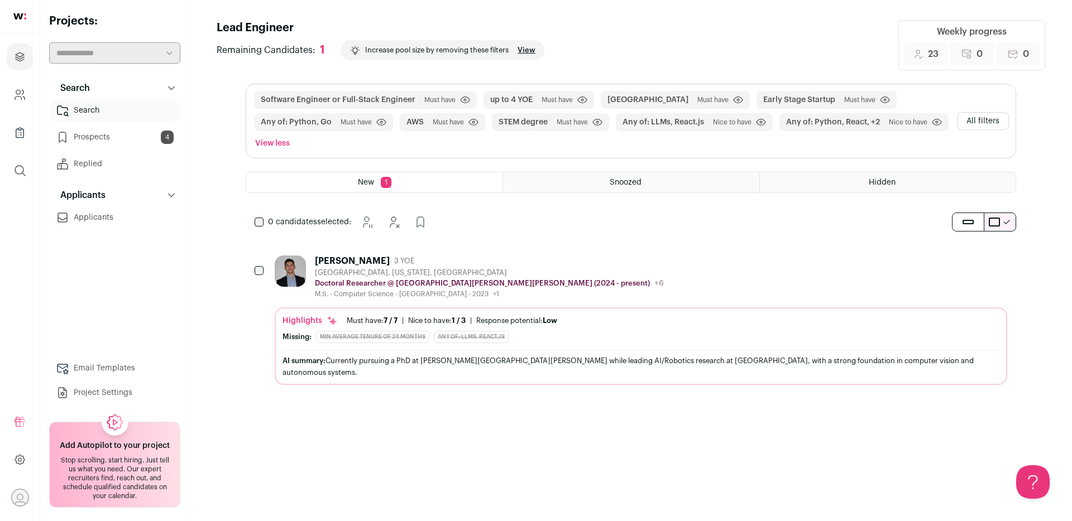
click at [548, 102] on span "Must have" at bounding box center [556, 99] width 31 height 9
click at [584, 100] on icon "submit" at bounding box center [582, 100] width 10 height 8
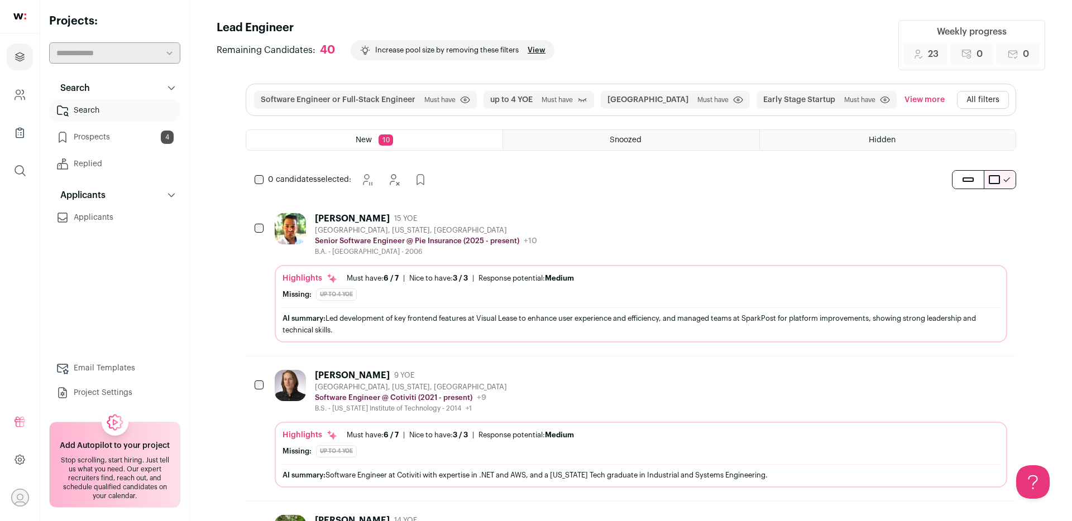
click at [584, 100] on icon "submit" at bounding box center [582, 99] width 10 height 11
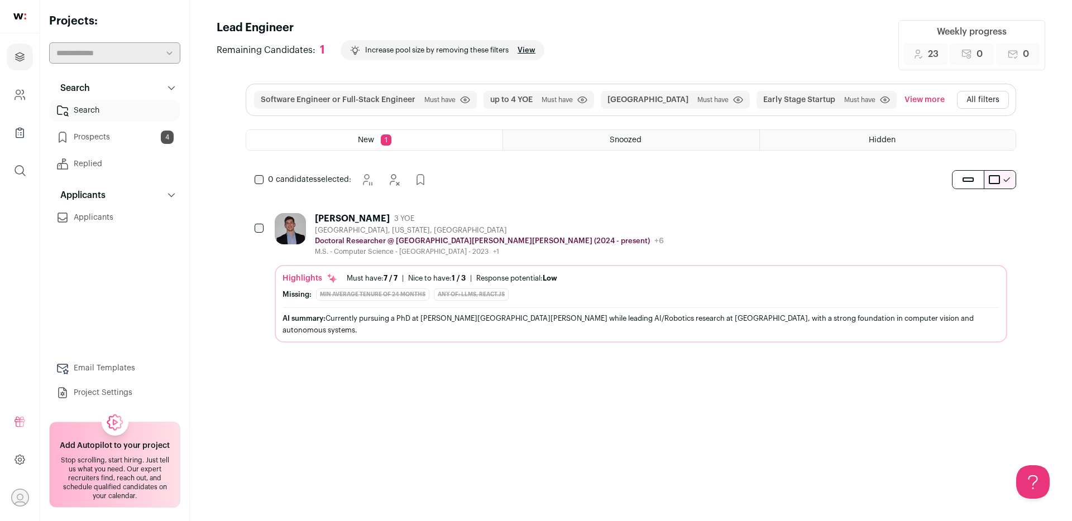
click at [565, 98] on span "Must have" at bounding box center [556, 99] width 31 height 9
click at [975, 98] on button "All filters" at bounding box center [983, 100] width 52 height 18
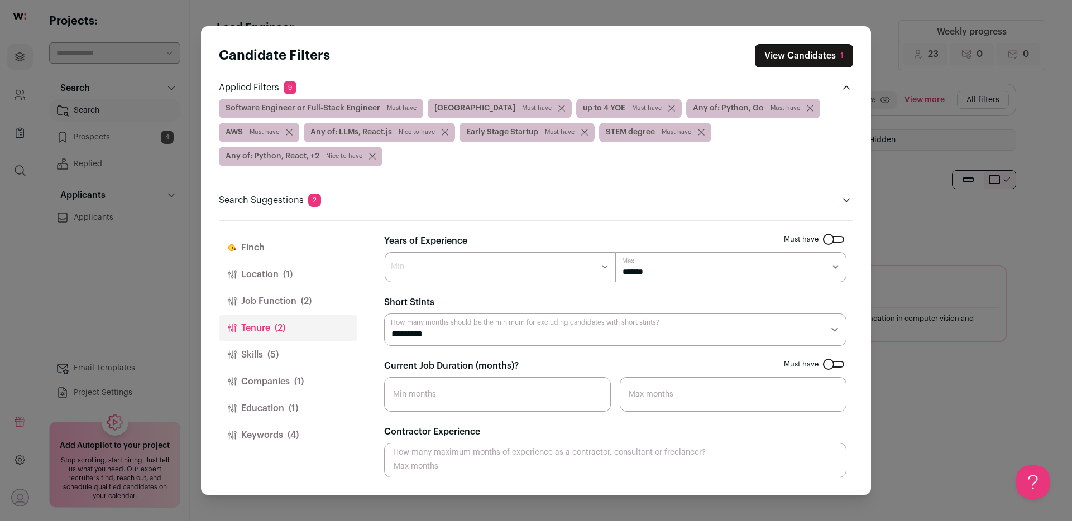
click at [631, 273] on select "******* ****** ******* ******* ******* ******* ******* ******* ******* ******* …" at bounding box center [730, 267] width 231 height 30
select select "*"
click at [615, 252] on select "******* ****** ******* ******* ******* ******* ******* ******* ******* ******* …" at bounding box center [730, 267] width 231 height 30
click at [799, 52] on button "View Candidates 0" at bounding box center [802, 55] width 100 height 23
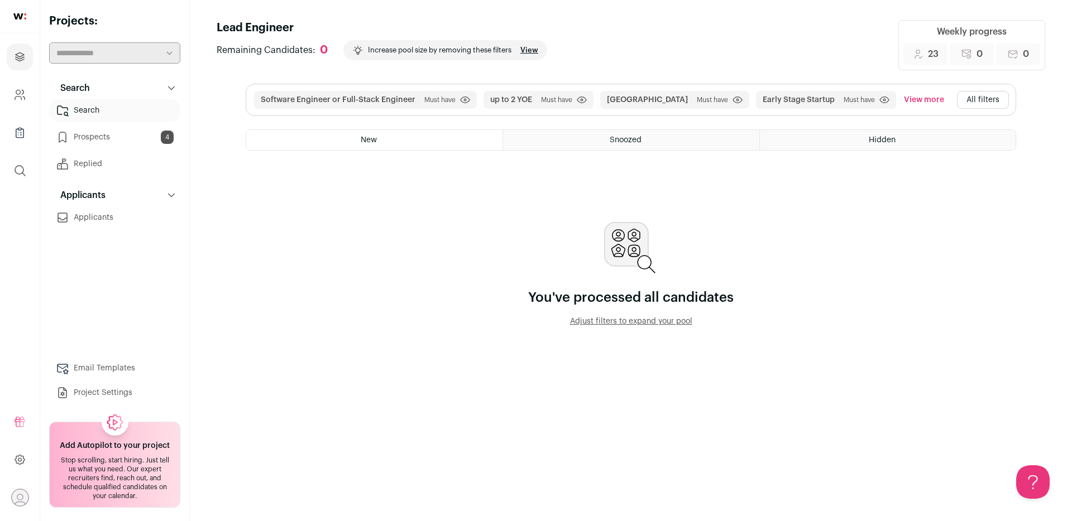
click at [1010, 100] on div "Software Engineer or Full-Stack Engineer Must have Click to disable/enable filt…" at bounding box center [630, 99] width 769 height 31
click at [986, 100] on button "All filters" at bounding box center [983, 100] width 52 height 18
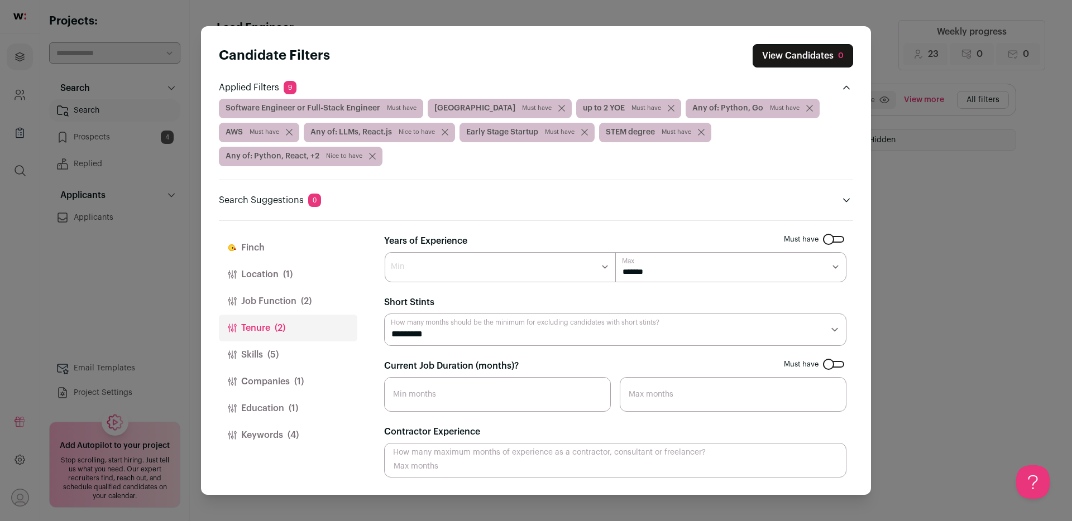
click at [526, 273] on select "******* ******" at bounding box center [500, 267] width 231 height 30
click at [385, 252] on select "******* ******" at bounding box center [500, 267] width 231 height 30
click at [542, 266] on select "******* ******" at bounding box center [500, 267] width 231 height 30
click at [683, 271] on select "******* ****** ******* ******* ******* ******* ******* ******* ******* ******* …" at bounding box center [730, 267] width 231 height 30
select select "*"
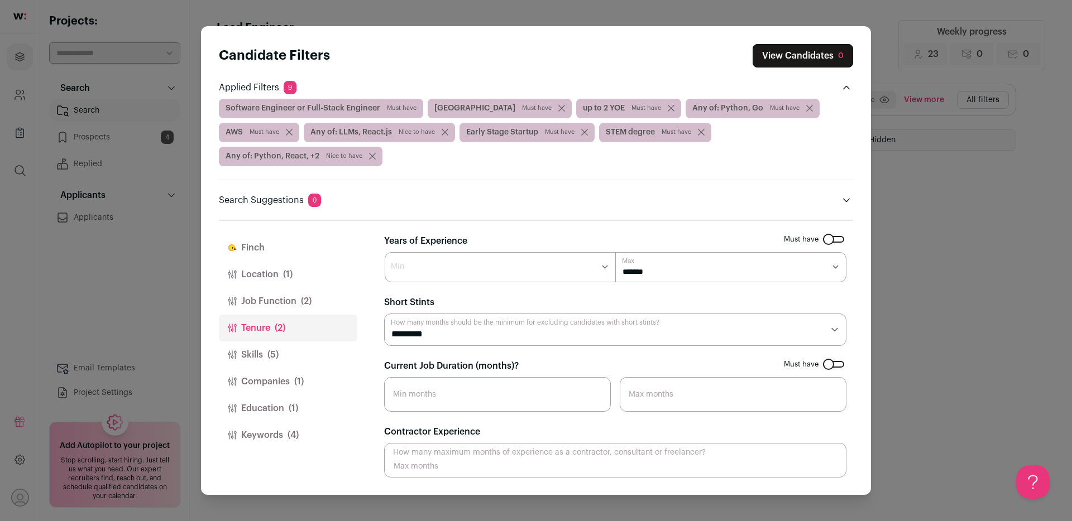
click at [615, 252] on select "******* ****** ******* ******* ******* ******* ******* ******* ******* ******* …" at bounding box center [730, 267] width 231 height 30
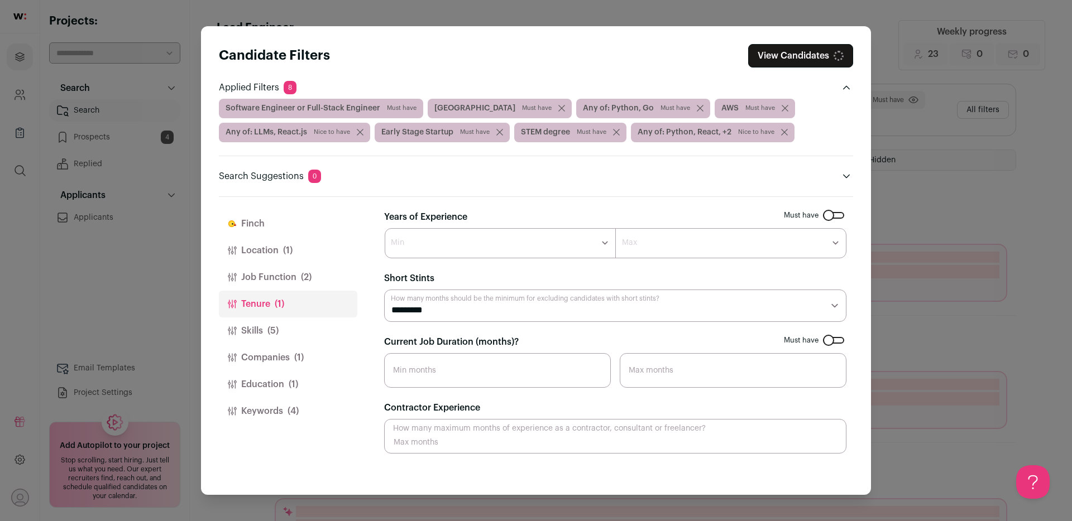
click at [670, 267] on form "Must have Years of Experience ******* ****** ******* ******* ******* ******* **…" at bounding box center [615, 331] width 462 height 243
click at [671, 243] on select "******* ****** ******* ******* ******* ******* ******* ******* ******* ******* …" at bounding box center [730, 243] width 231 height 30
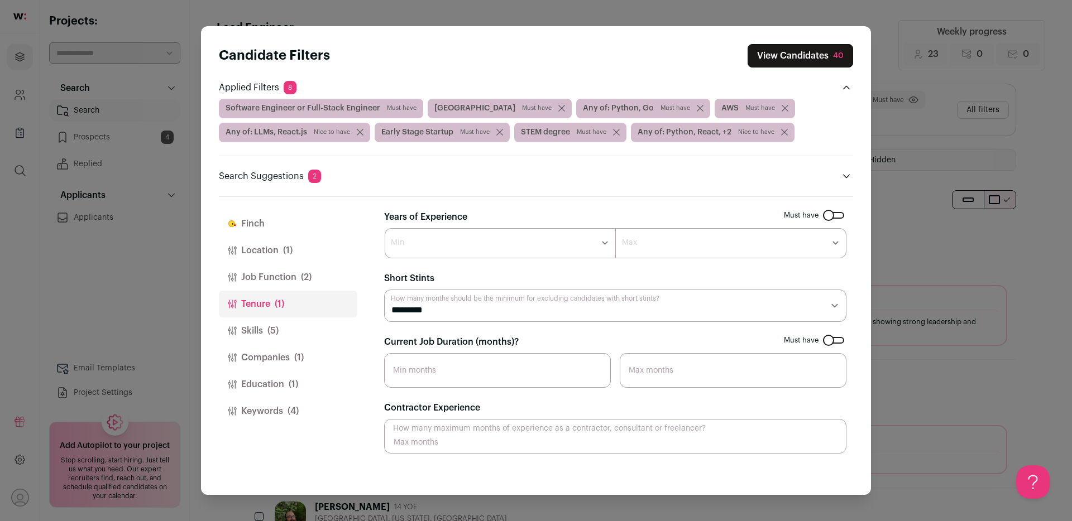
click at [615, 228] on select "******* ****** ******* ******* ******* ******* ******* ******* ******* ******* …" at bounding box center [730, 243] width 231 height 30
click at [640, 201] on div "Finch Finch is your AI assistant. It reviews every candidate returned by your s…" at bounding box center [618, 346] width 469 height 299
click at [538, 238] on select "******* ****** ******* ******* ******* ******* ******* ******* ******* ******* …" at bounding box center [500, 243] width 231 height 30
select select "*"
click at [385, 228] on select "******* ****** ******* ******* ******* ******* ******* ******* ******* ******* …" at bounding box center [500, 243] width 231 height 30
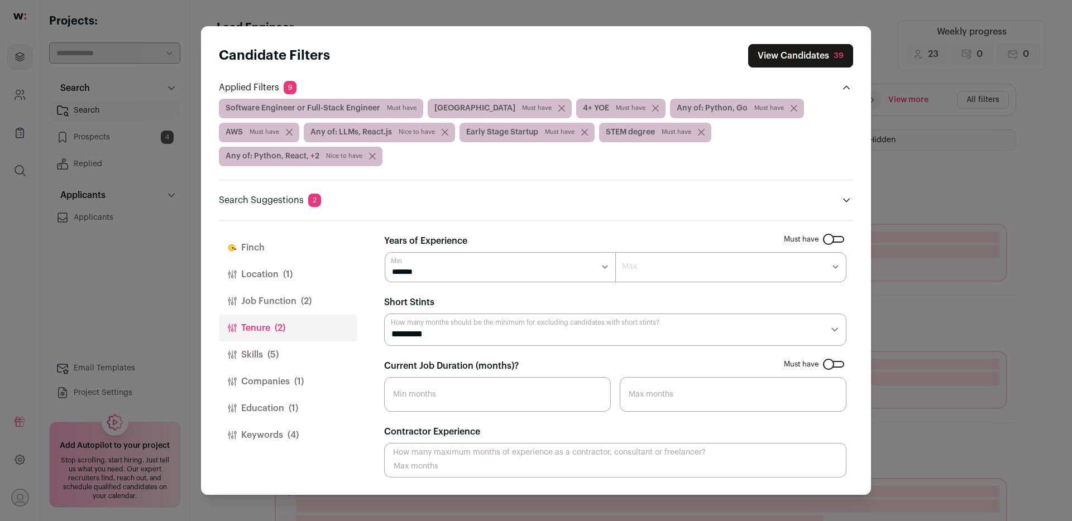
click at [800, 47] on button "View Candidates 39" at bounding box center [800, 55] width 105 height 23
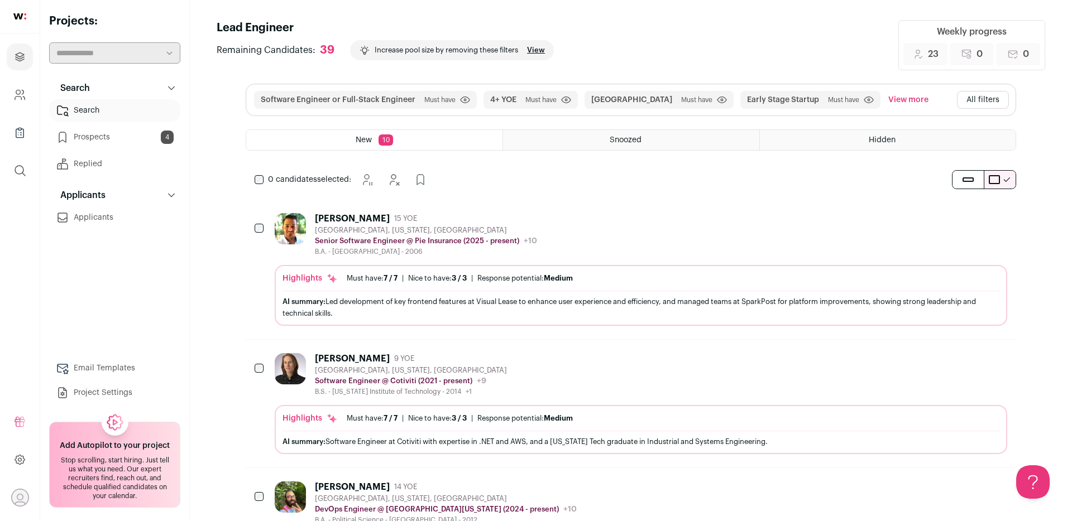
click at [959, 99] on button "All filters" at bounding box center [983, 100] width 52 height 18
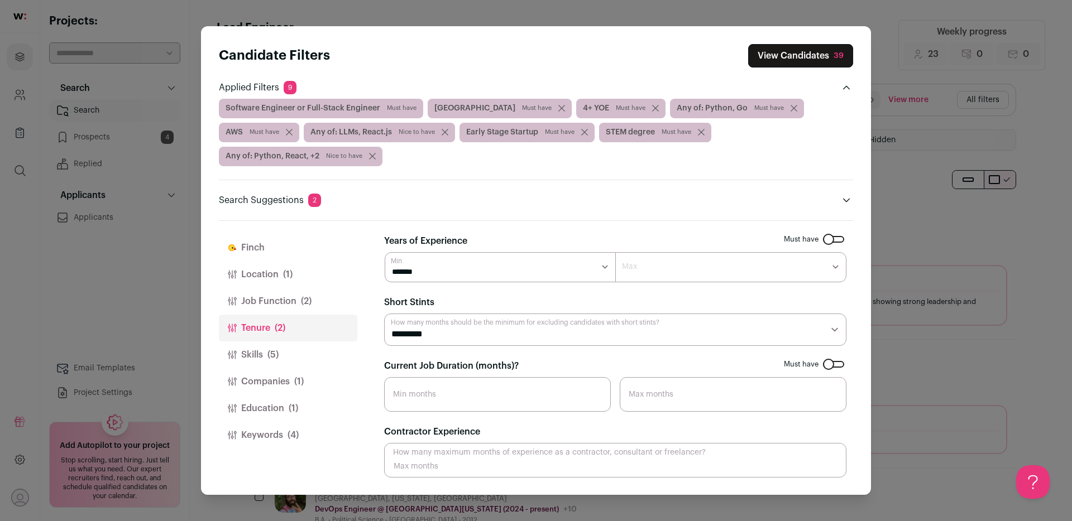
click at [824, 48] on button "View Candidates 39" at bounding box center [800, 55] width 105 height 23
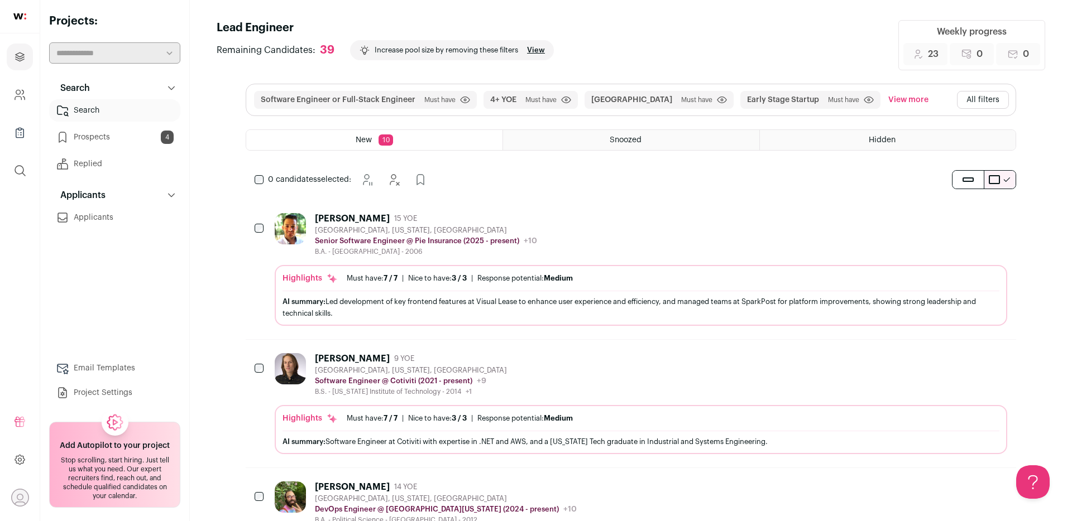
click at [617, 238] on div "Brian Kemper 15 YOE Baltimore, Maryland, United States Senior Software Engineer…" at bounding box center [641, 234] width 732 height 43
click at [969, 97] on button "All filters" at bounding box center [983, 100] width 52 height 18
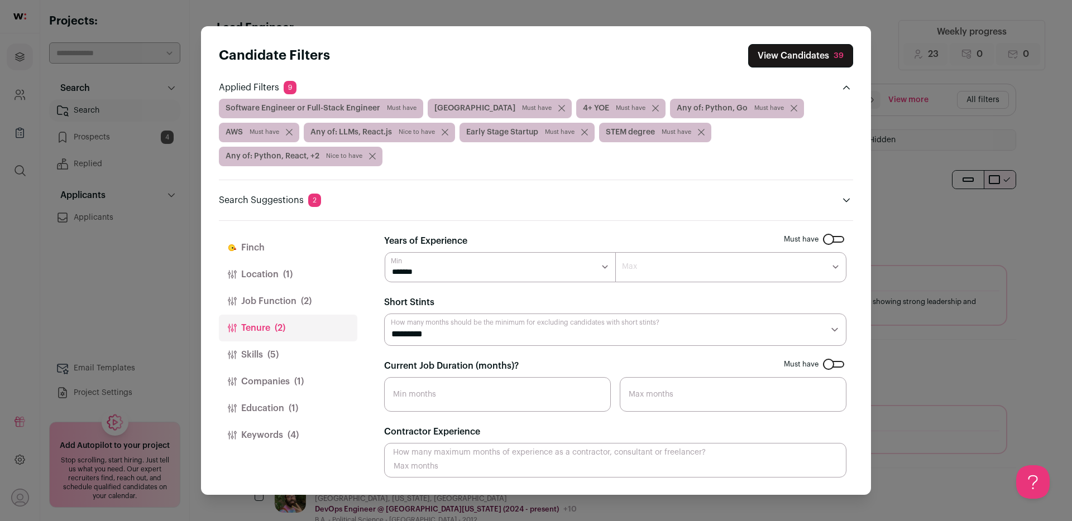
click at [478, 377] on input "Current Job Duration (months)?" at bounding box center [497, 394] width 227 height 35
type input "24"
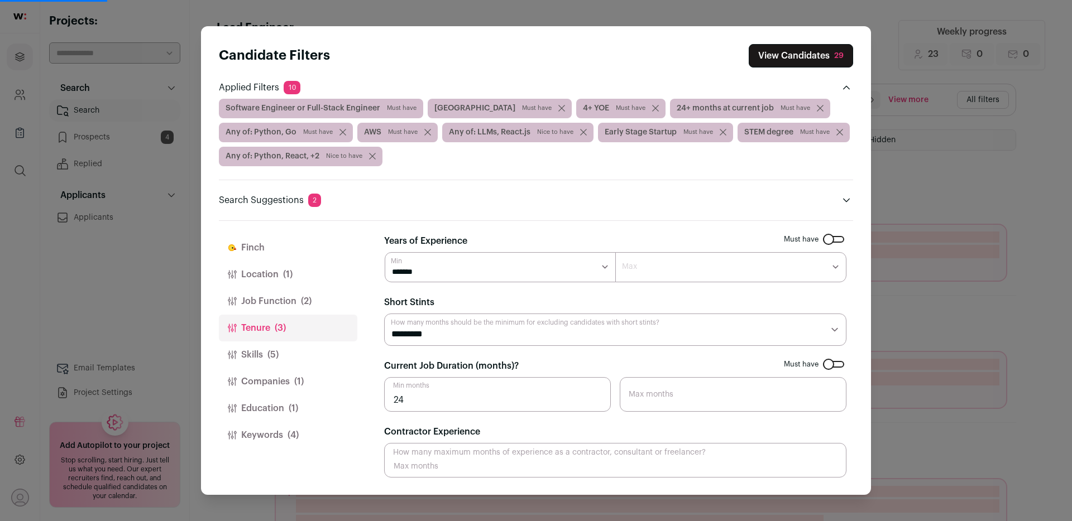
click at [813, 52] on button "View Candidates 29" at bounding box center [800, 55] width 104 height 23
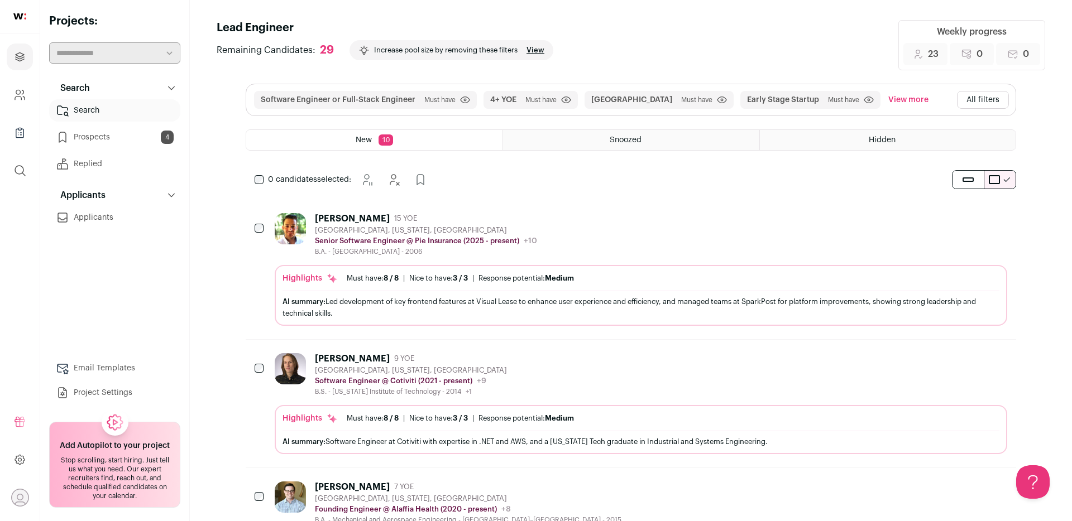
click at [886, 97] on button "View more" at bounding box center [908, 100] width 45 height 18
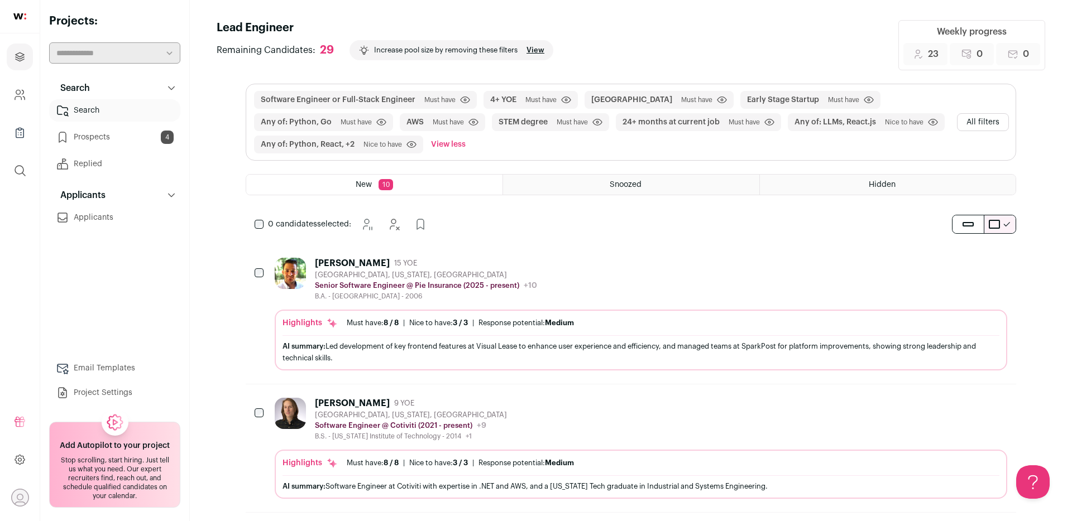
click at [977, 118] on button "All filters" at bounding box center [983, 122] width 52 height 18
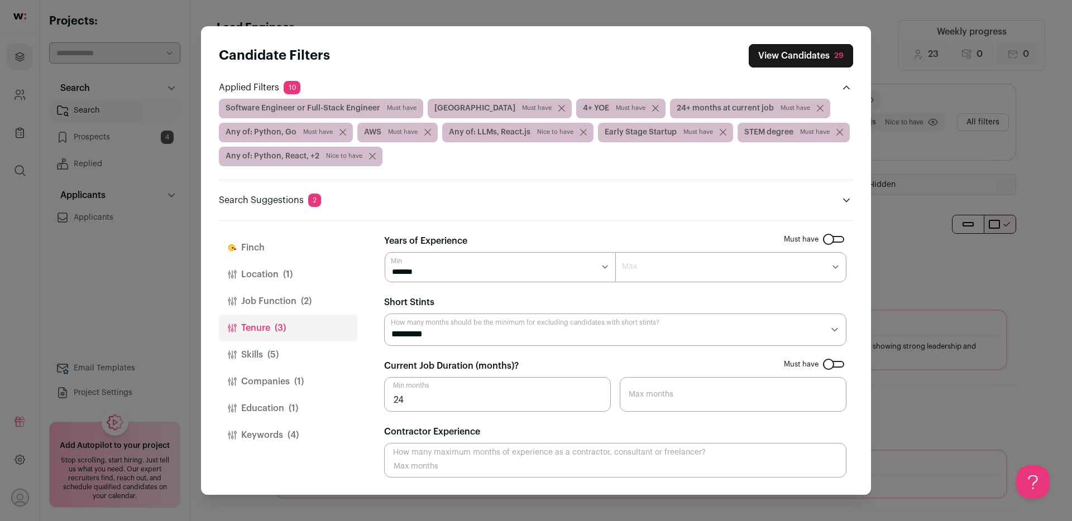
click at [505, 402] on input "24" at bounding box center [497, 394] width 227 height 35
click at [596, 401] on input "23" at bounding box center [497, 394] width 227 height 35
click at [596, 401] on input "22" at bounding box center [497, 394] width 227 height 35
click at [596, 405] on input "21" at bounding box center [497, 394] width 227 height 35
click at [596, 405] on input "20" at bounding box center [497, 394] width 227 height 35
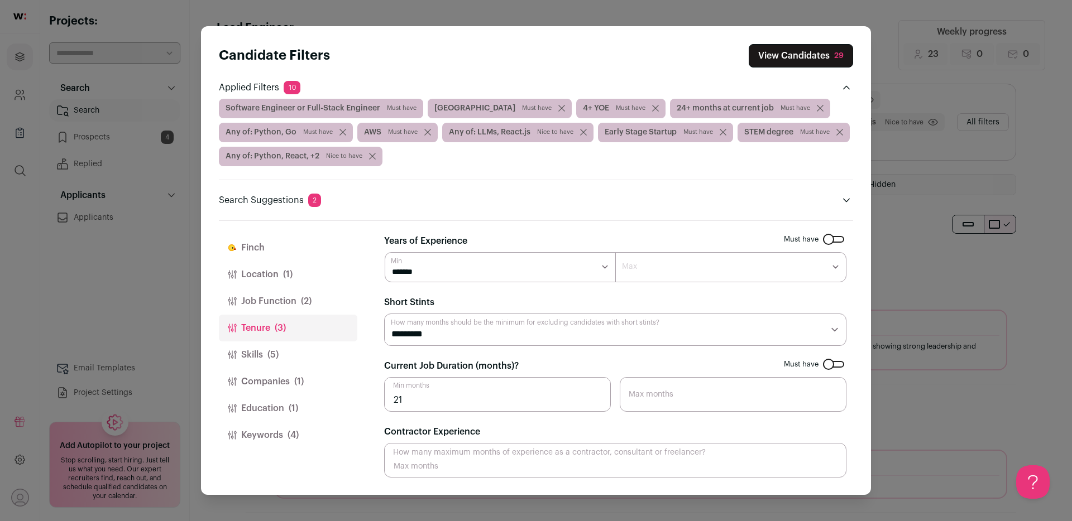
click at [596, 398] on input "21" at bounding box center [497, 394] width 227 height 35
type input "22"
click at [596, 398] on input "22" at bounding box center [497, 394] width 227 height 35
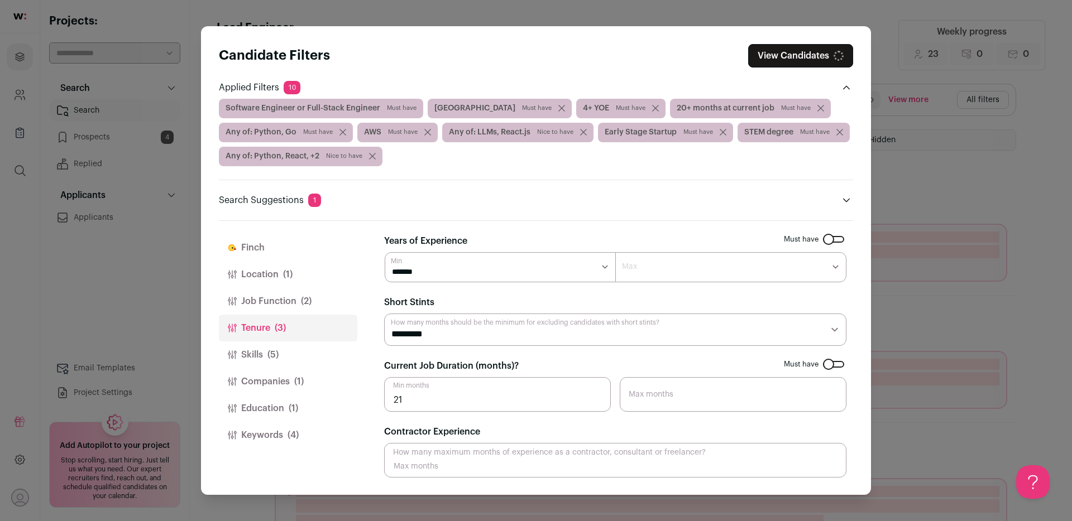
click at [596, 398] on input "21" at bounding box center [497, 394] width 227 height 35
click at [596, 399] on input "22" at bounding box center [497, 394] width 227 height 35
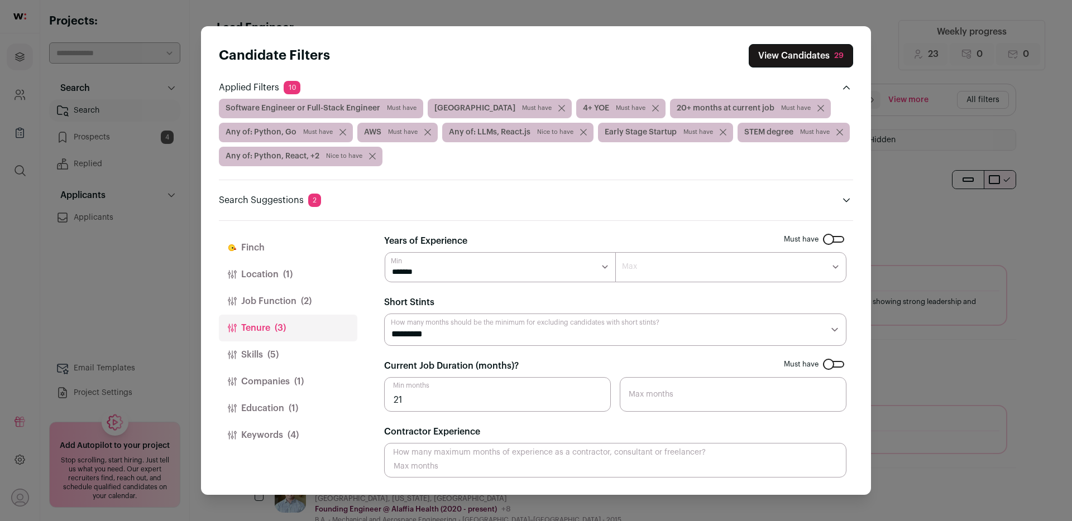
type input "21"
click at [596, 400] on input "21" at bounding box center [497, 394] width 227 height 35
click at [597, 396] on input "22" at bounding box center [497, 394] width 227 height 35
click at [597, 396] on input "23" at bounding box center [497, 394] width 227 height 35
type input "24"
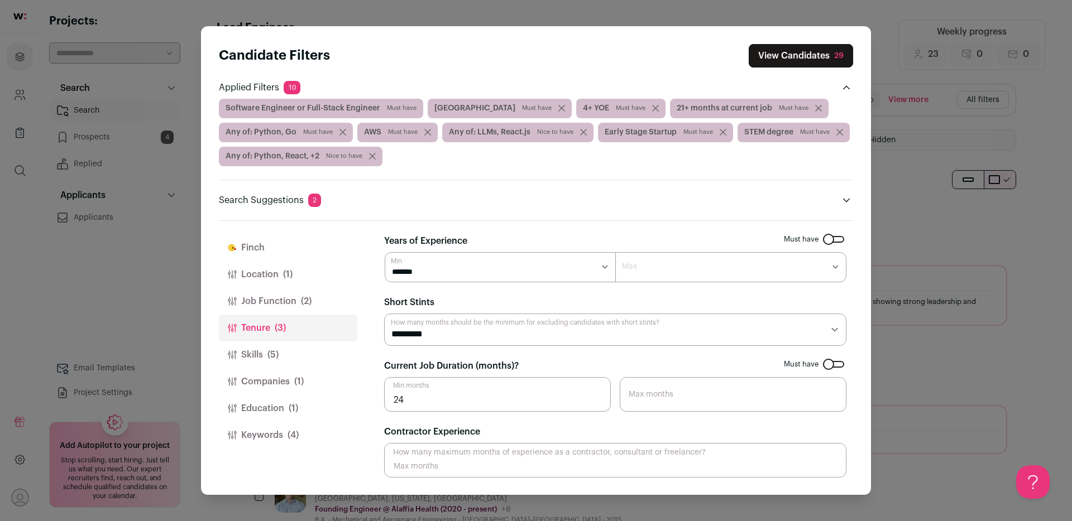
click at [597, 396] on input "24" at bounding box center [497, 394] width 227 height 35
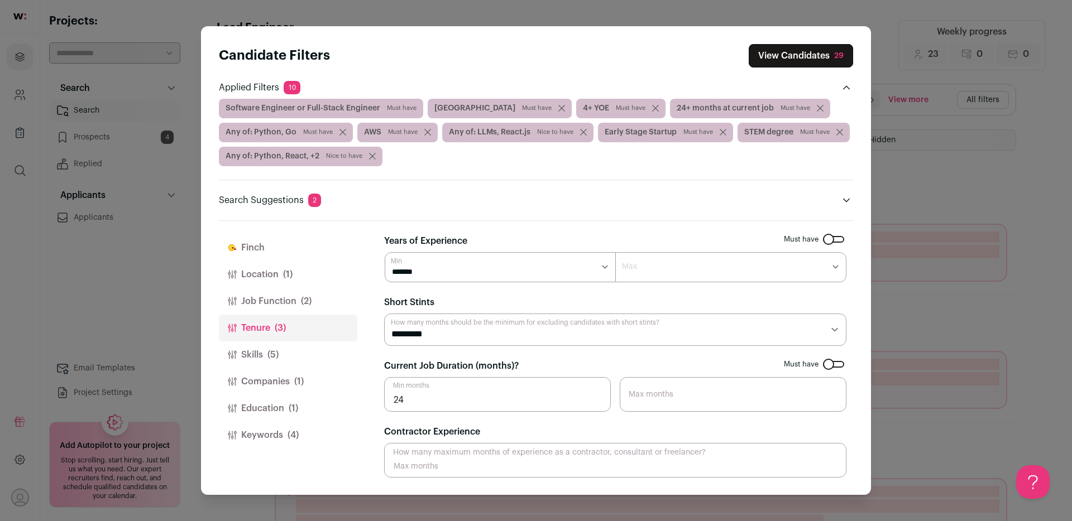
click at [819, 59] on button "View Candidates 29" at bounding box center [800, 55] width 104 height 23
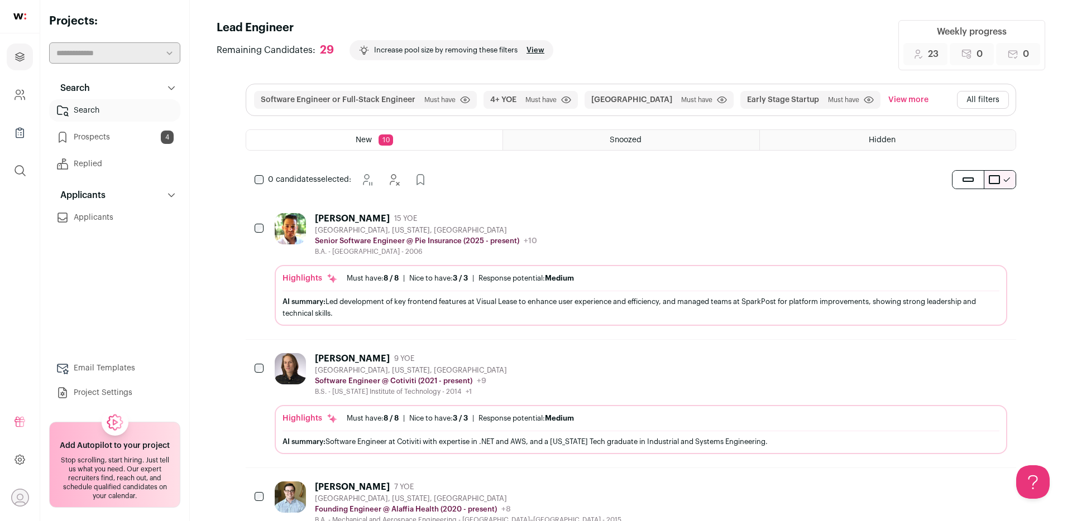
click at [561, 227] on div "Brian Kemper 15 YOE Baltimore, Maryland, United States Senior Software Engineer…" at bounding box center [641, 234] width 732 height 43
click at [1001, 214] on icon "Add to Prospects" at bounding box center [997, 218] width 7 height 10
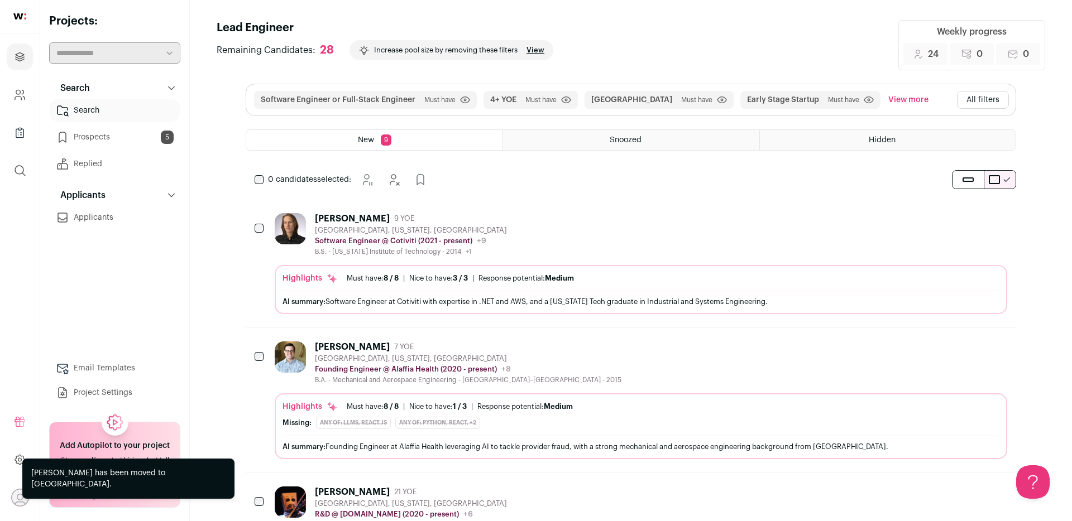
click at [651, 240] on div "Erik Smith 9 YOE Baltimore, Maryland, United States Software Engineer @ Cotivit…" at bounding box center [641, 234] width 732 height 43
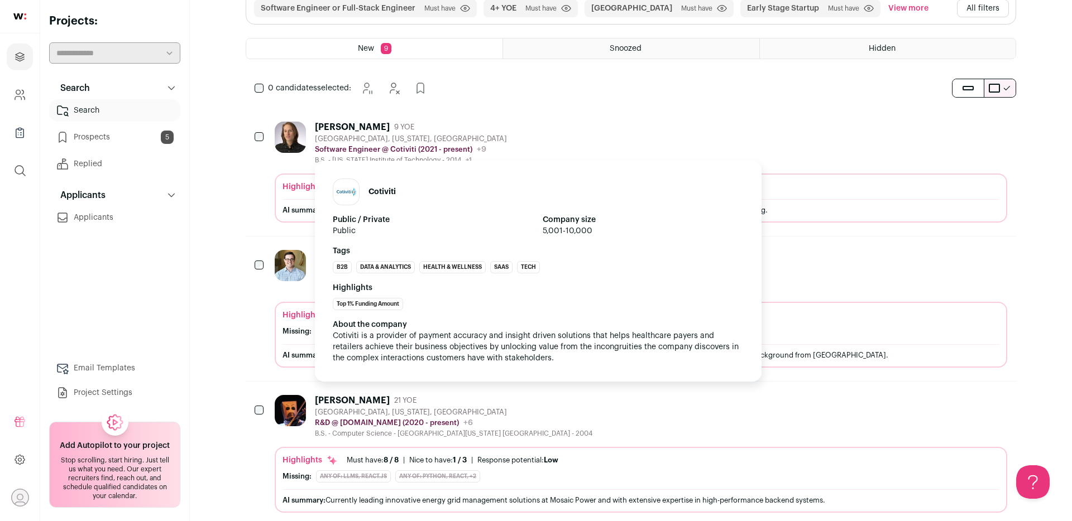
scroll to position [124, 0]
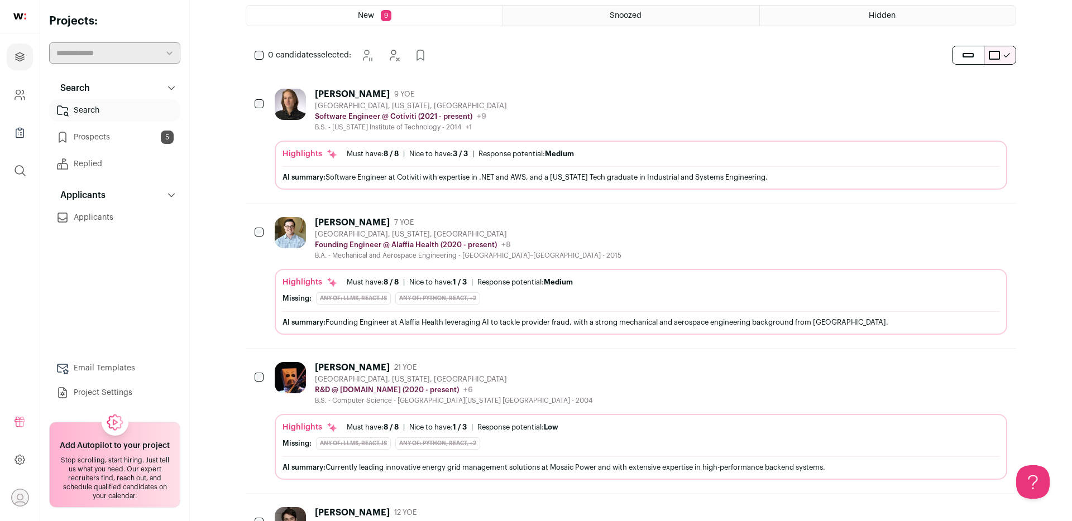
click at [997, 90] on icon "Add to Prospects" at bounding box center [997, 93] width 13 height 13
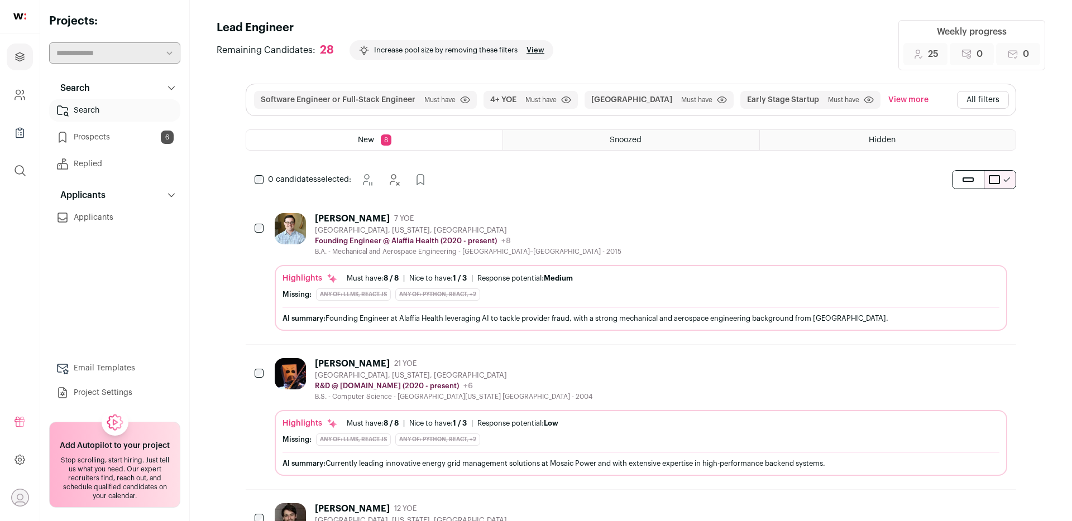
click at [998, 214] on icon "Add to Prospects" at bounding box center [997, 218] width 13 height 13
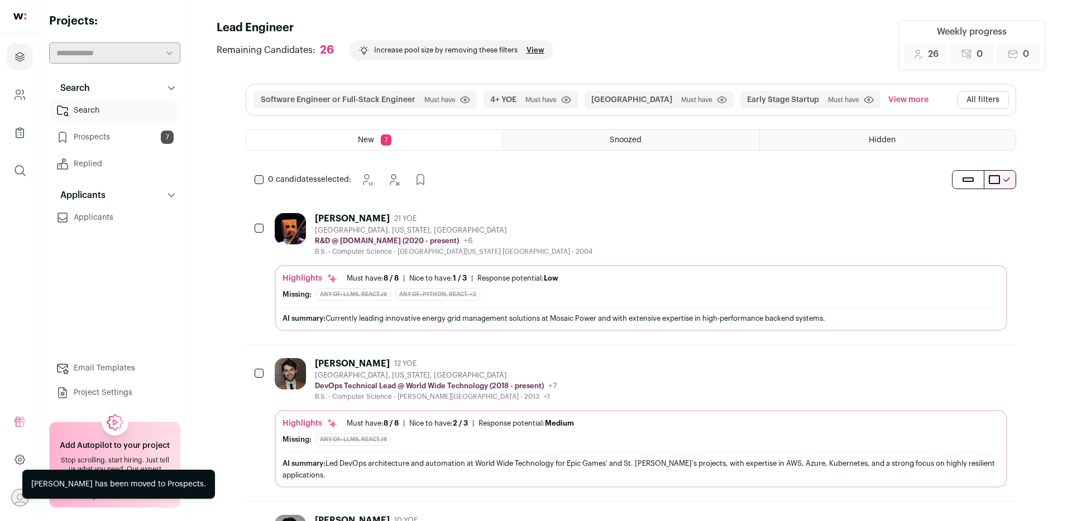
click at [481, 219] on div "Basil Mironenko 21 YOE" at bounding box center [453, 218] width 277 height 11
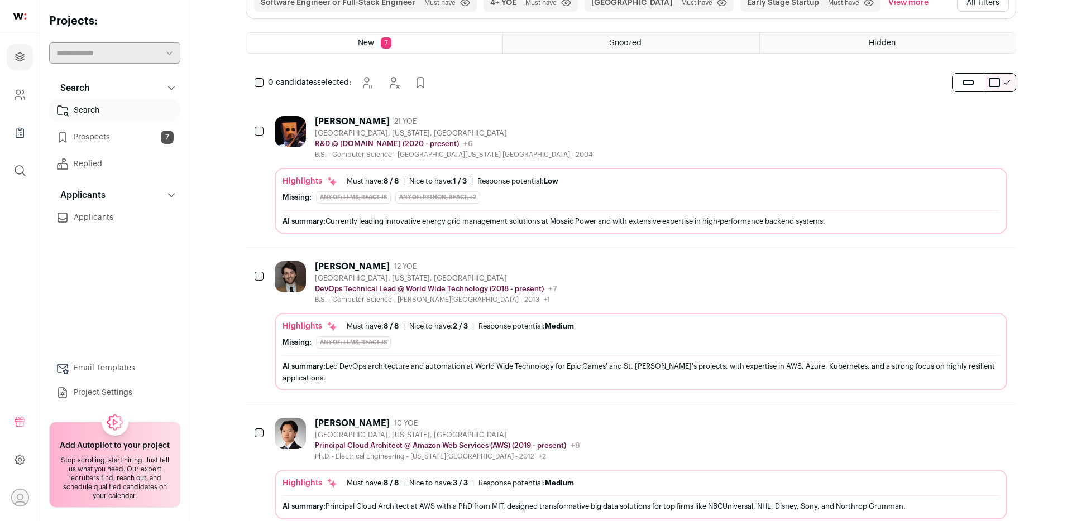
scroll to position [99, 0]
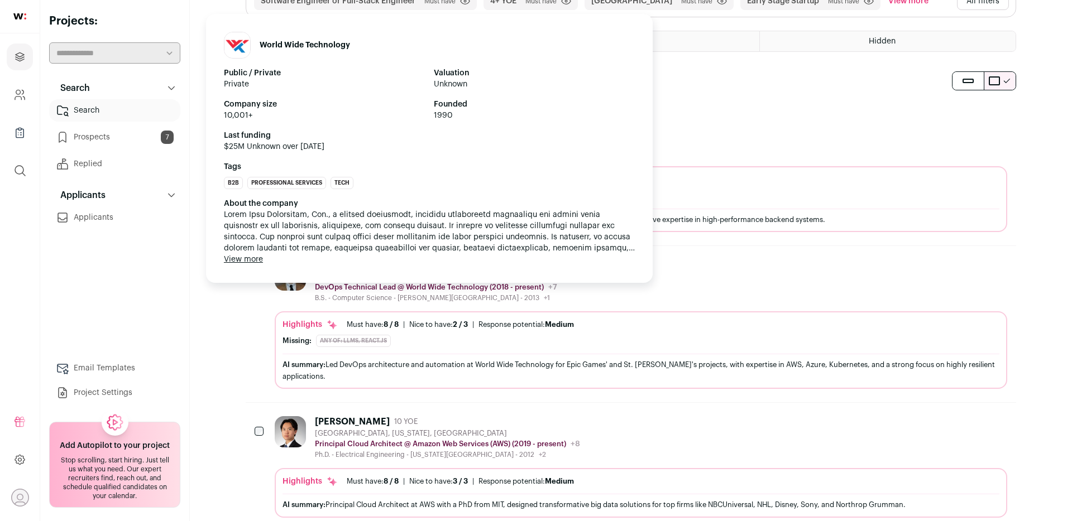
click at [469, 262] on div "About the company View more View less" at bounding box center [429, 231] width 411 height 67
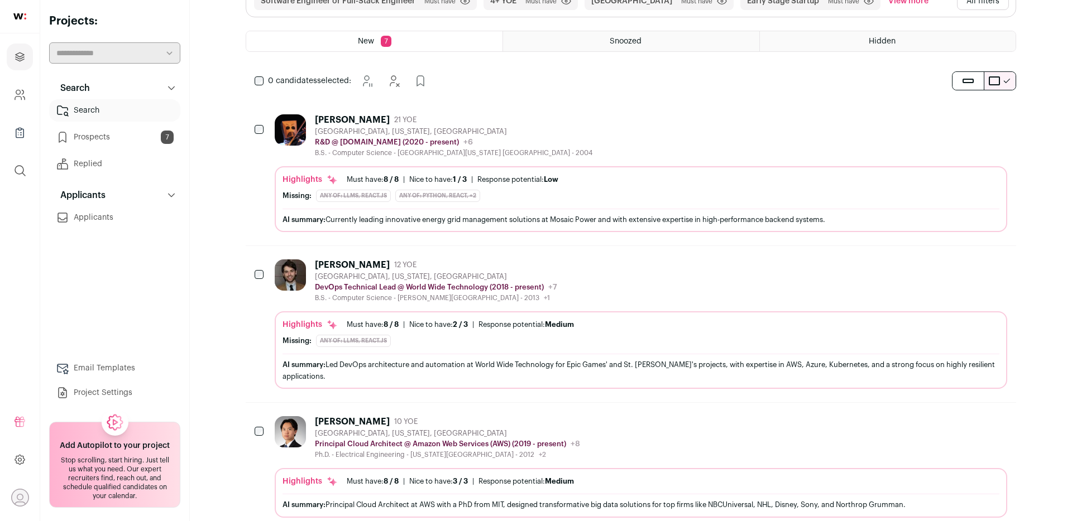
click at [487, 268] on div "Brandon Adams 12 YOE" at bounding box center [436, 265] width 242 height 11
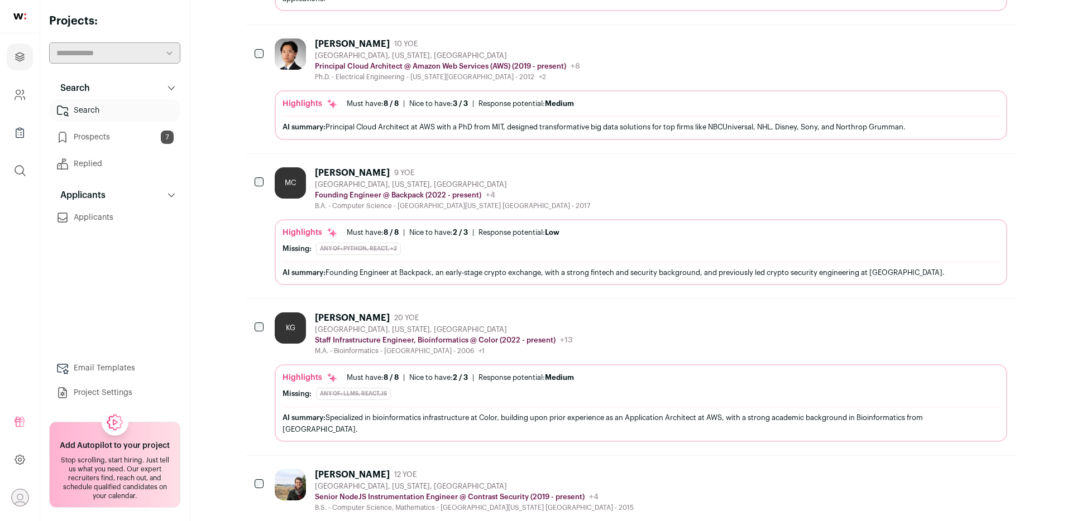
scroll to position [478, 0]
click at [574, 186] on div "MC Matthew Callens 9 YOE Baltimore, Maryland, United States Founding Engineer @…" at bounding box center [641, 187] width 732 height 43
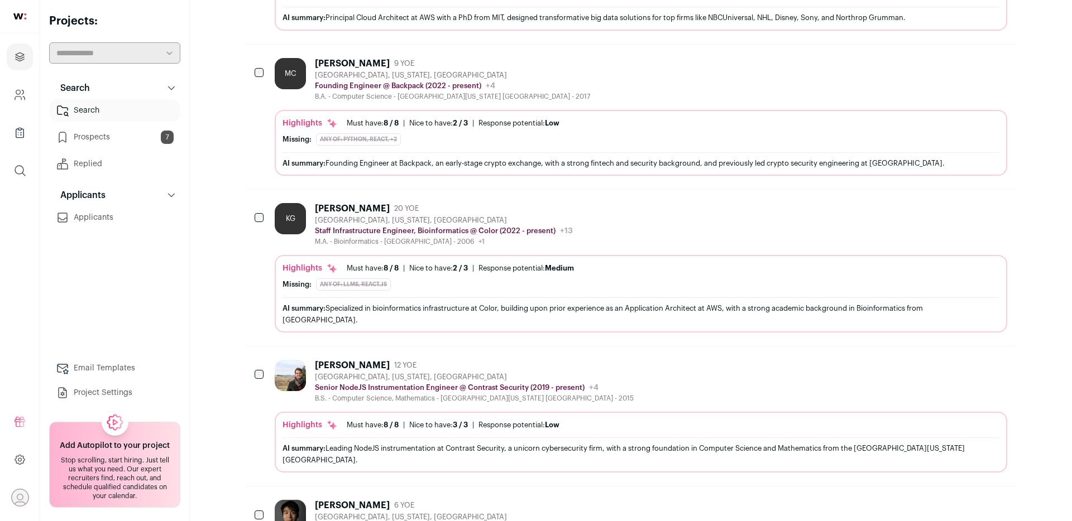
scroll to position [589, 0]
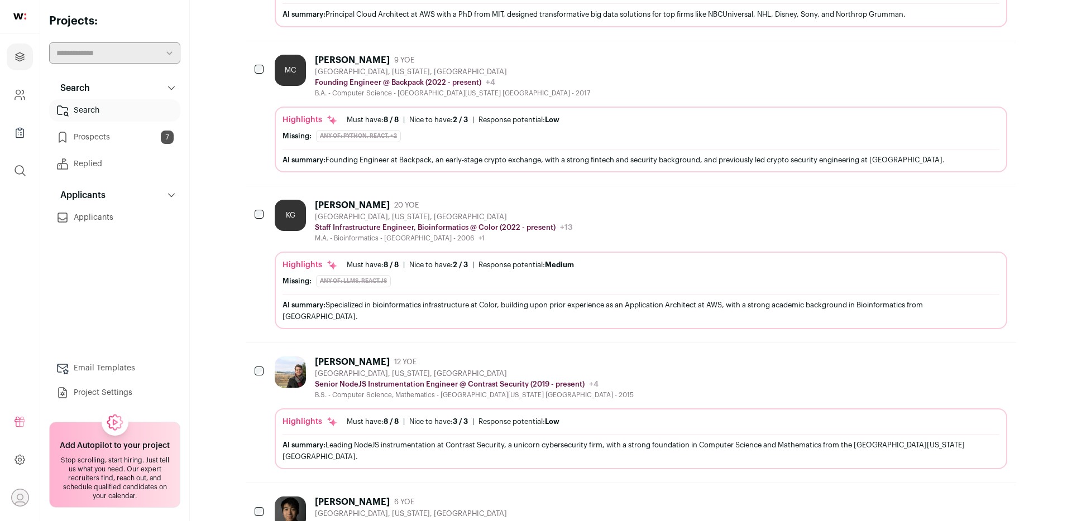
click at [673, 223] on div "KG Kevin Galens 20 YOE Baltimore, Maryland, United States Staff Infrastructure …" at bounding box center [641, 221] width 732 height 43
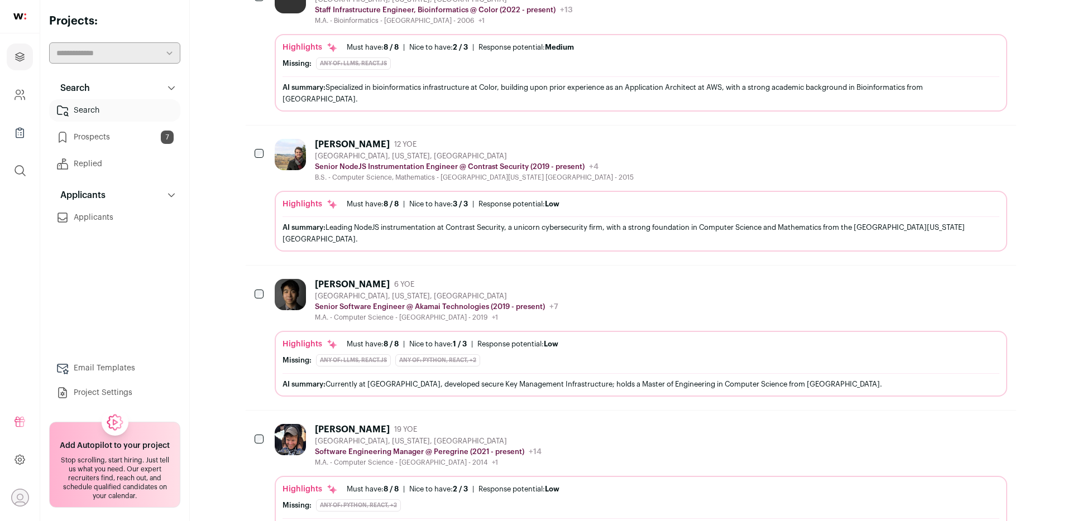
scroll to position [811, 0]
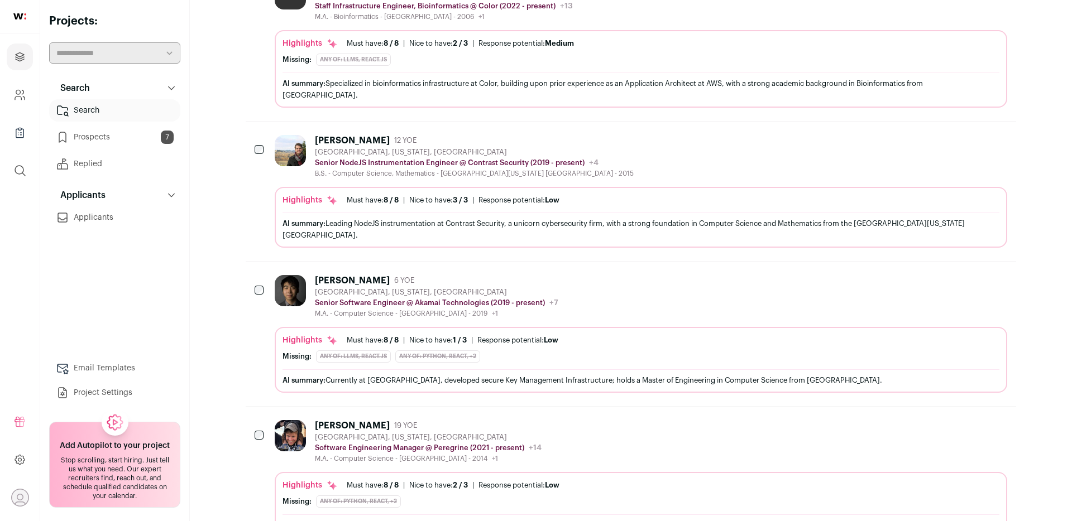
click at [696, 153] on div "Griffin Yourick 12 YOE Baltimore, Maryland, United States Senior NodeJS Instrum…" at bounding box center [641, 156] width 732 height 43
click at [394, 276] on span "6 YOE" at bounding box center [404, 280] width 20 height 9
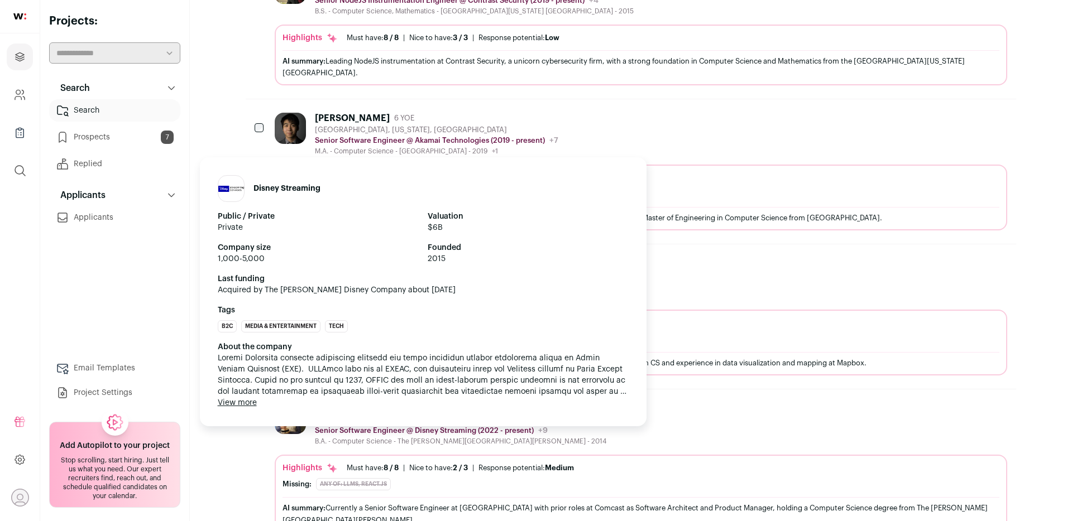
scroll to position [982, 0]
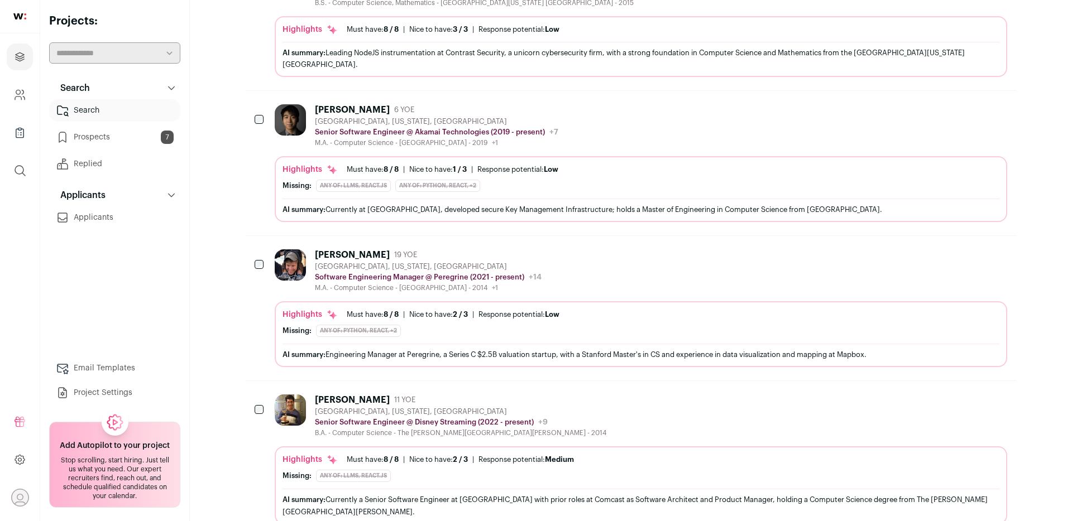
click at [673, 255] on div "Jeffrey Ericson 19 YOE Baltimore, Maryland, United States Software Engineering …" at bounding box center [641, 270] width 732 height 43
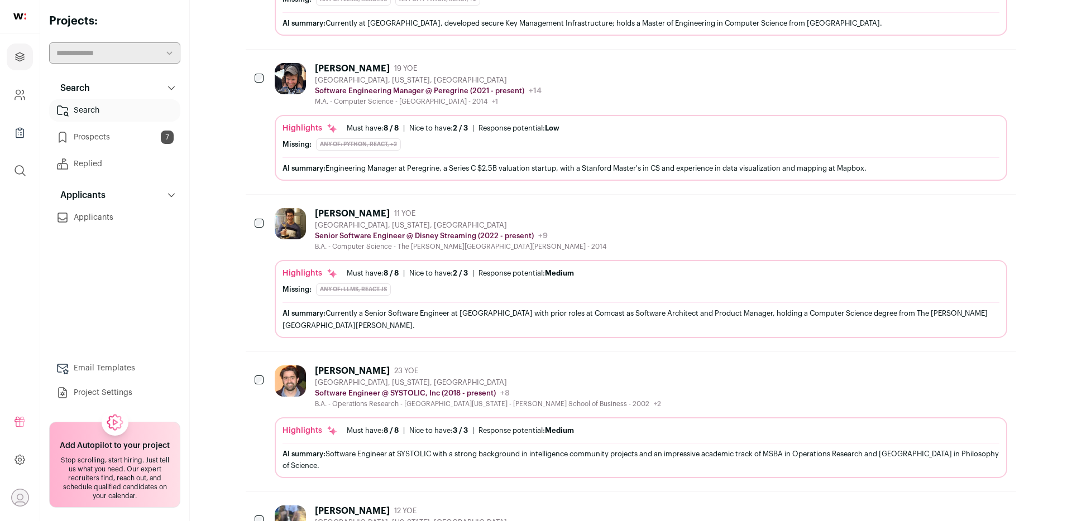
scroll to position [1169, 0]
click at [609, 221] on div "Jacob Lozano 11 YOE Baltimore, Maryland, United States Senior Software Engineer…" at bounding box center [641, 228] width 732 height 43
click at [126, 144] on link "Prospects 7" at bounding box center [114, 137] width 131 height 22
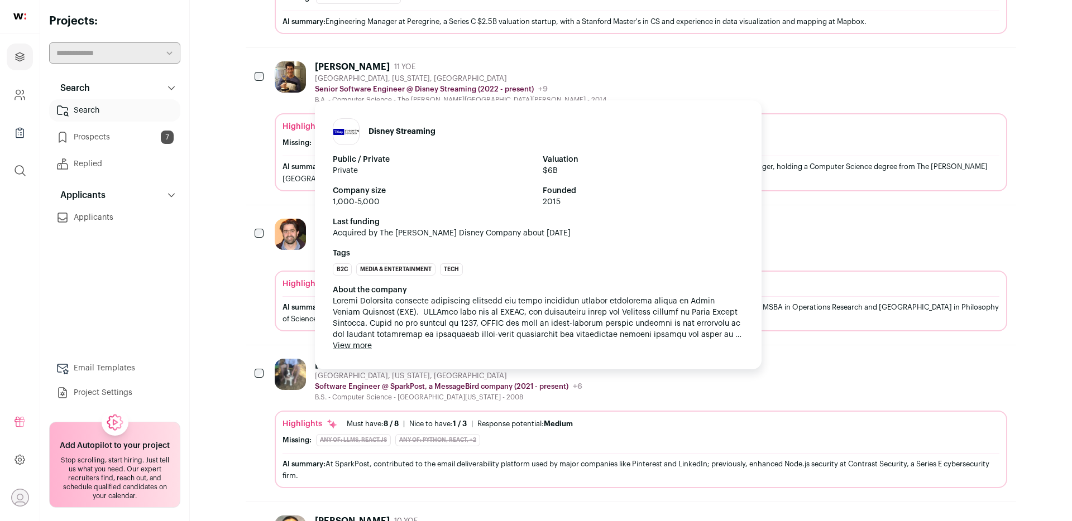
scroll to position [1317, 0]
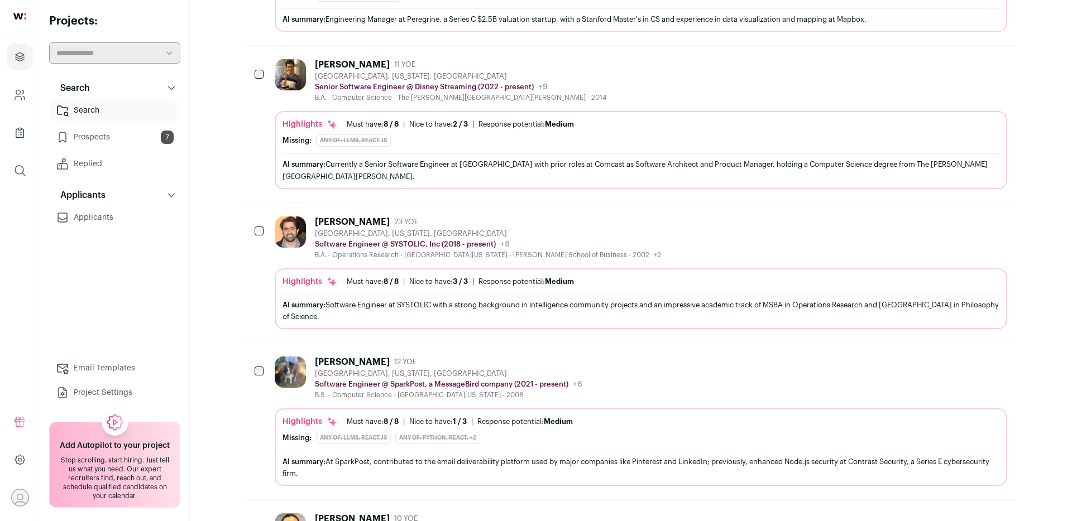
click at [432, 277] on div "Nice to have: 3 / 3" at bounding box center [438, 281] width 59 height 9
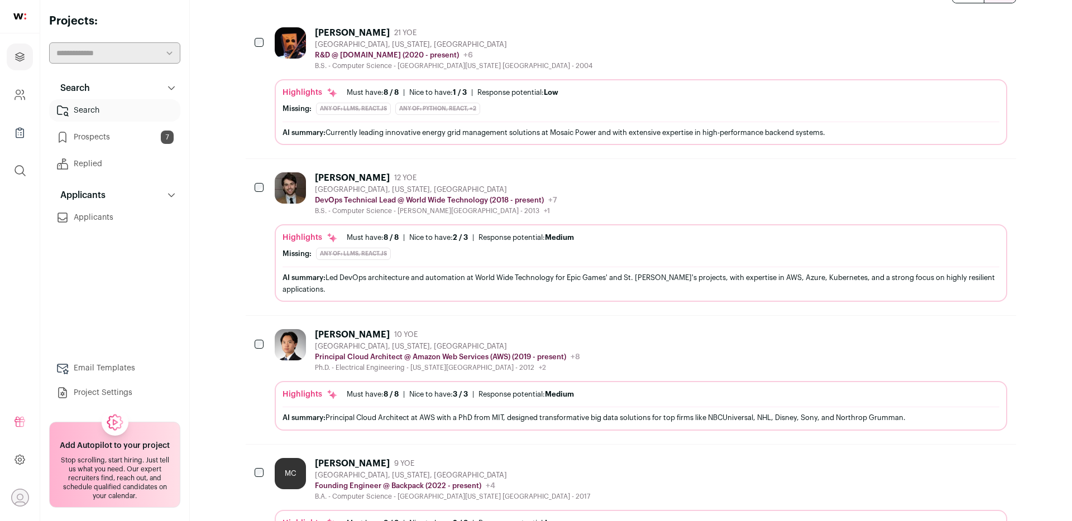
scroll to position [0, 0]
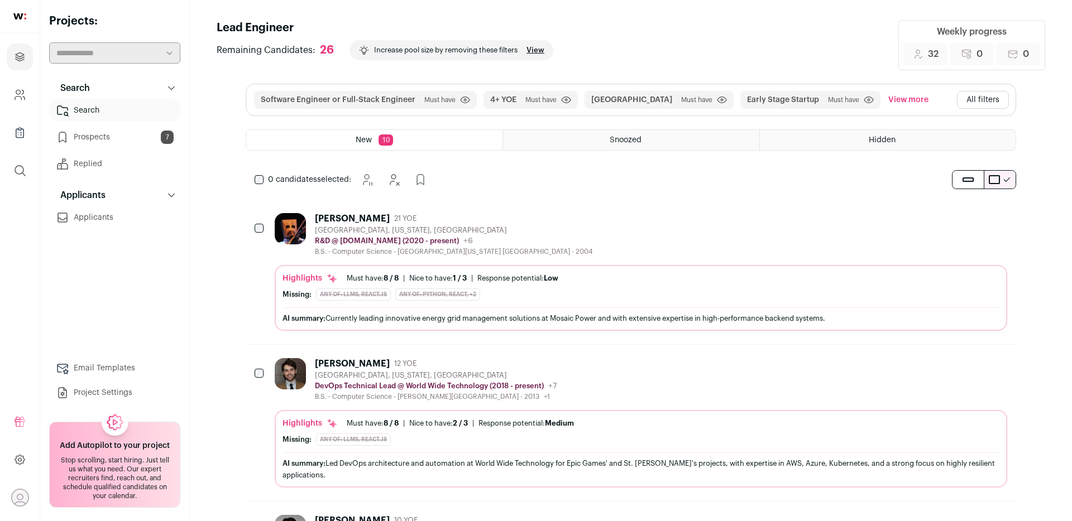
click at [977, 100] on button "All filters" at bounding box center [983, 100] width 52 height 18
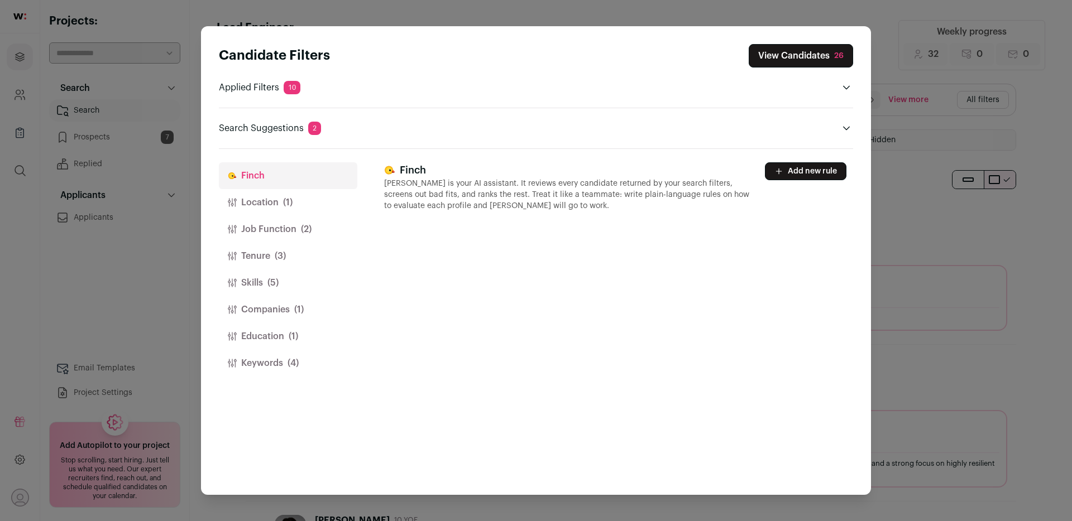
click at [279, 264] on button "Tenure (3)" at bounding box center [288, 256] width 138 height 27
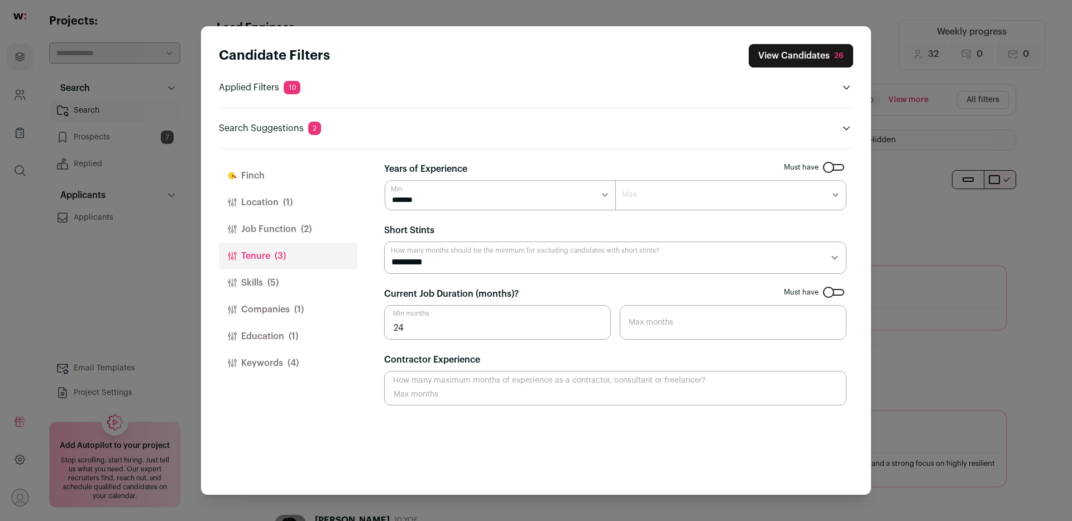
click at [657, 189] on select "******* ******* ******* ******* ******* ******** ******** ******** ******** ***…" at bounding box center [730, 195] width 231 height 30
select select "**"
click at [615, 180] on select "******* ******* ******* ******* ******* ******** ******** ******** ******** ***…" at bounding box center [730, 195] width 231 height 30
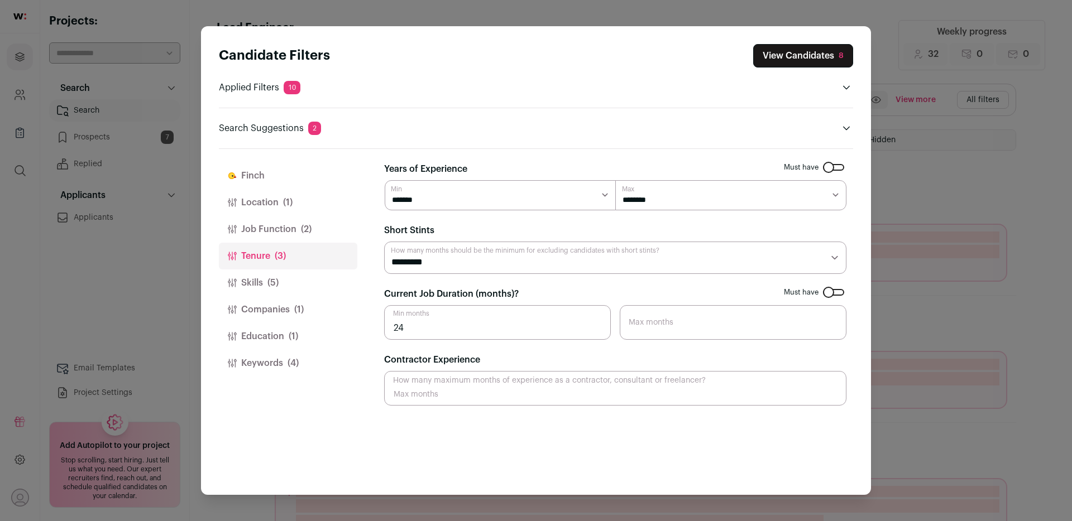
click at [805, 54] on button "View Candidates 8" at bounding box center [803, 55] width 100 height 23
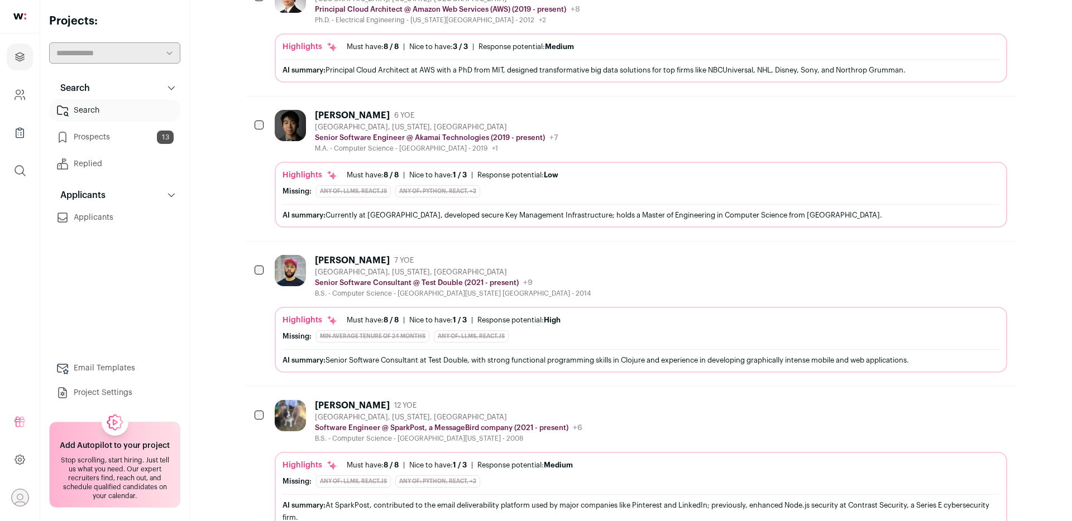
scroll to position [233, 0]
click at [512, 267] on div "[GEOGRAPHIC_DATA], [US_STATE], [GEOGRAPHIC_DATA]" at bounding box center [453, 271] width 276 height 9
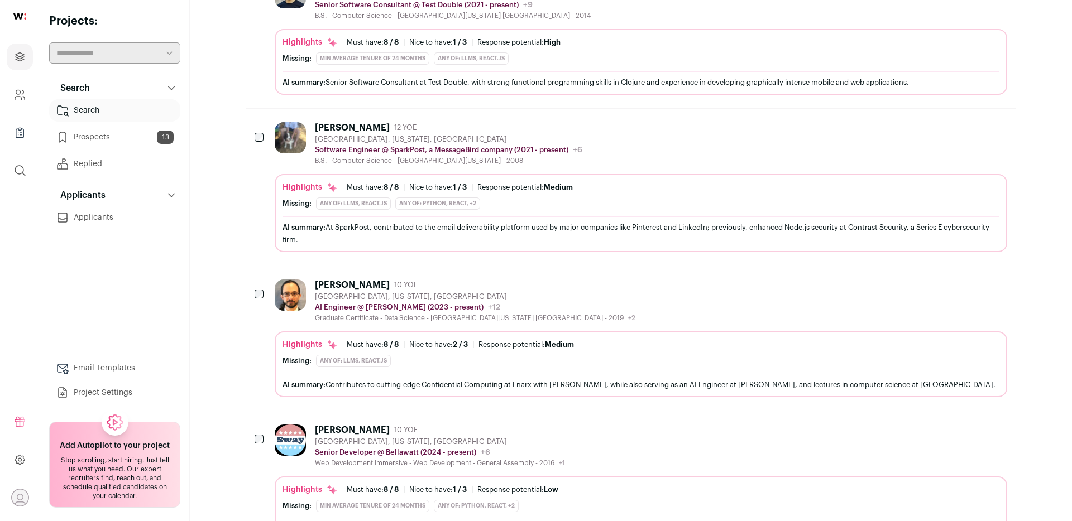
scroll to position [513, 0]
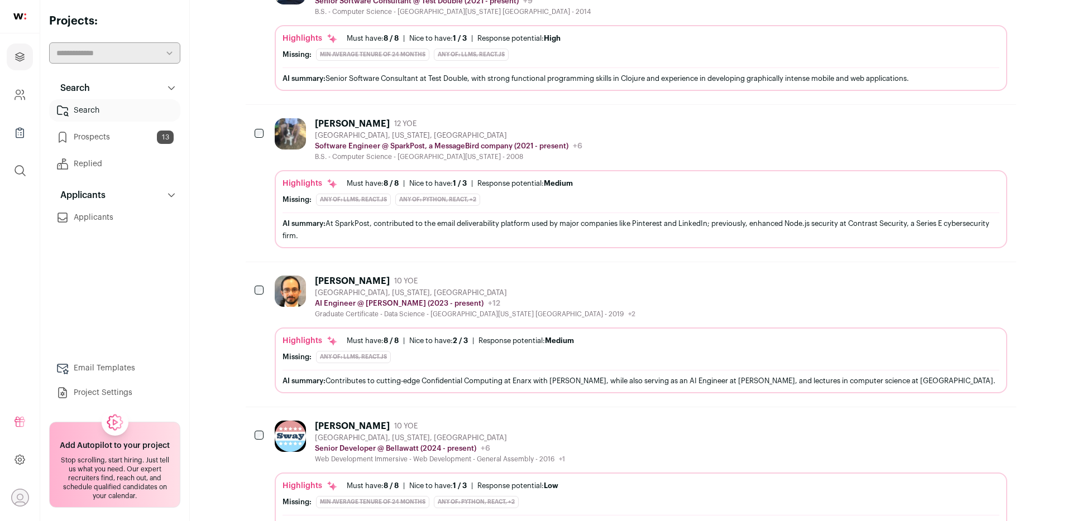
click at [642, 184] on div "Highlights Must have: 8 / 8 How many must haves have been fulfilled? | Nice to …" at bounding box center [640, 183] width 717 height 11
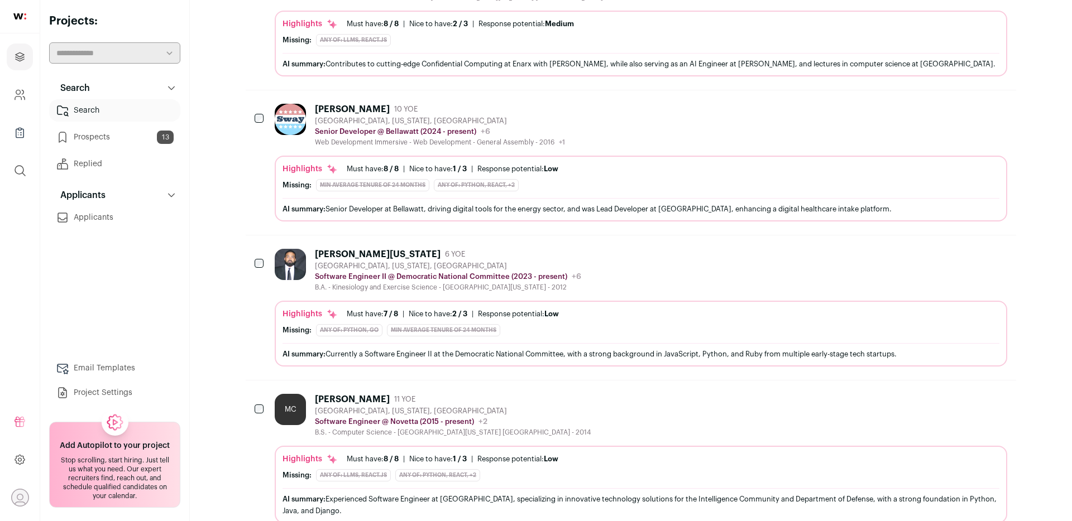
scroll to position [833, 0]
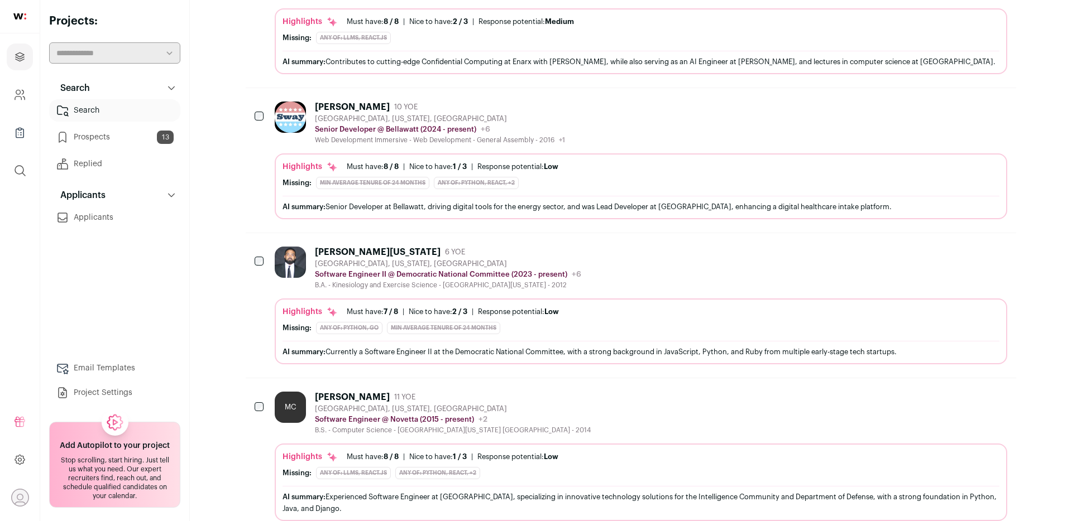
click at [761, 214] on div "AI summary: Senior Developer at Bellawatt, driving digital tools for the energy…" at bounding box center [640, 206] width 717 height 21
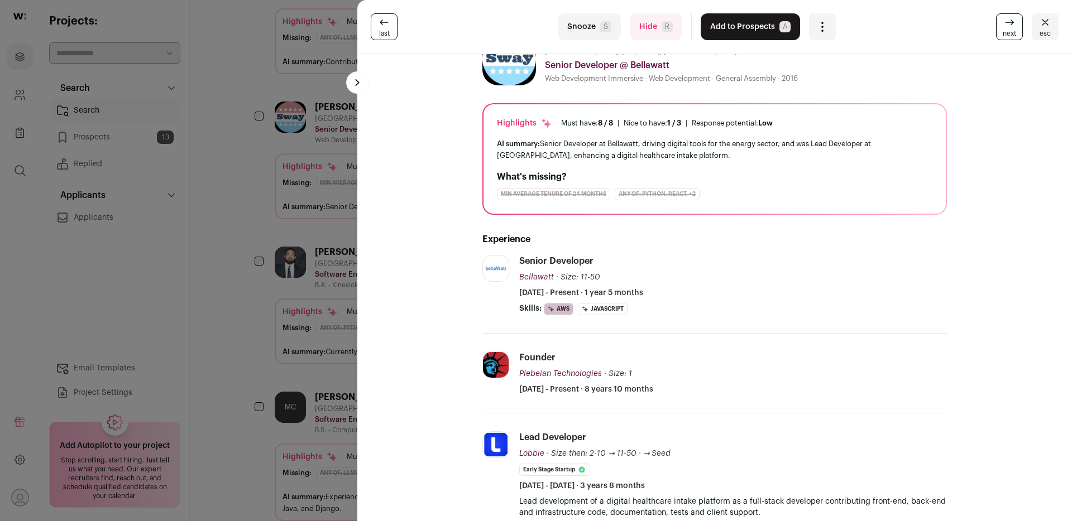
scroll to position [0, 0]
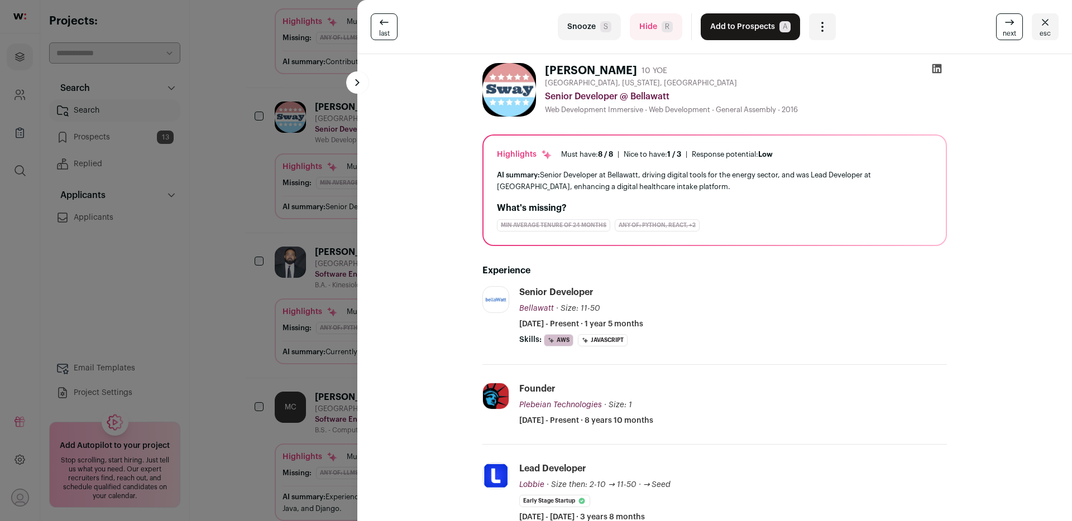
click at [937, 65] on icon at bounding box center [936, 68] width 9 height 9
click at [768, 29] on button "Add to Prospects A" at bounding box center [749, 26] width 99 height 27
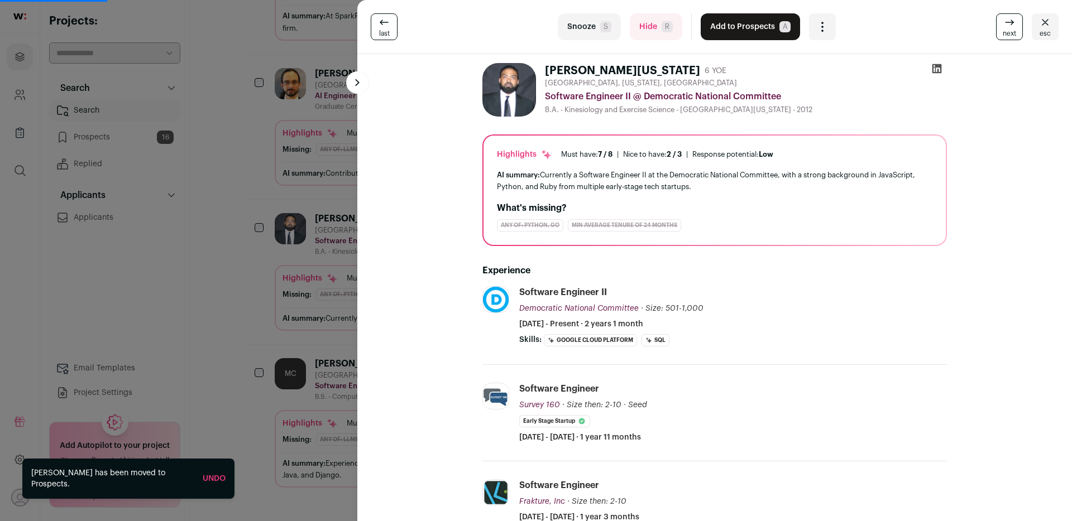
scroll to position [419, 0]
drag, startPoint x: 1047, startPoint y: 29, endPoint x: 982, endPoint y: 120, distance: 112.0
click at [982, 121] on turbo-frame "last Snooze S Hide R Add to Prospects A Are you sure? Antoine Washington is alr…" at bounding box center [714, 260] width 714 height 521
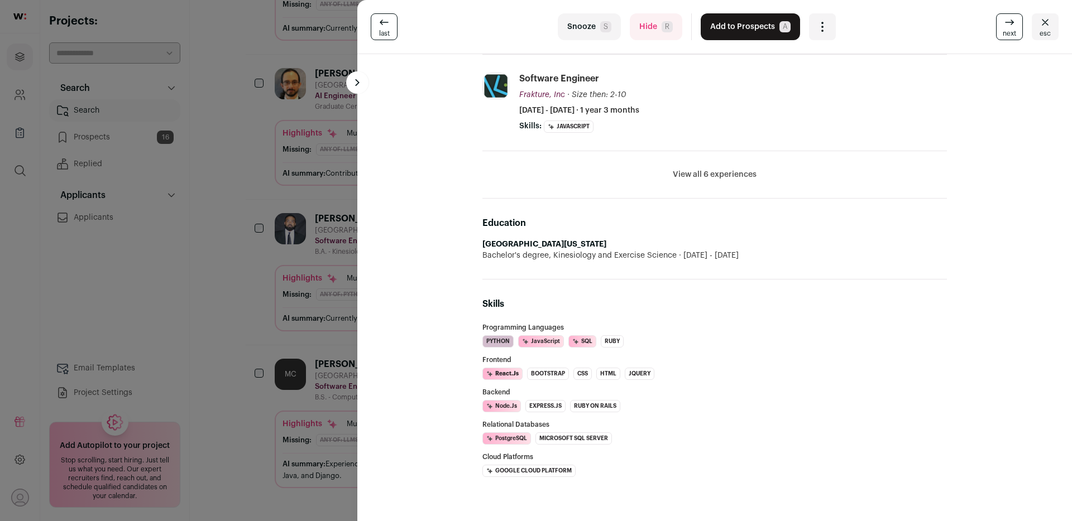
scroll to position [0, 0]
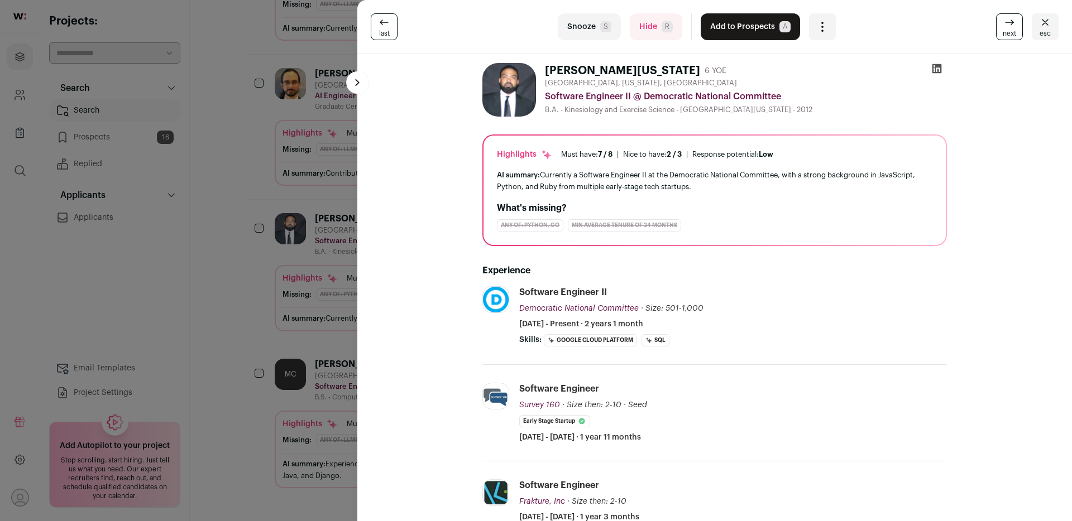
click at [715, 186] on div "AI summary: Currently a Software Engineer II at the Democratic National Committ…" at bounding box center [714, 180] width 435 height 23
click at [600, 171] on div "AI summary: Currently a Software Engineer II at the Democratic National Committ…" at bounding box center [714, 180] width 435 height 23
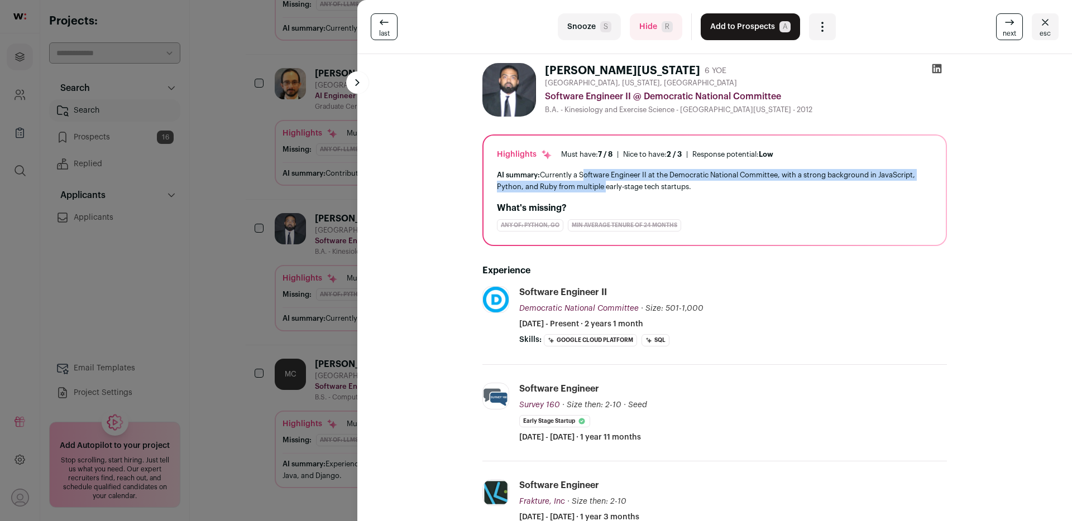
drag, startPoint x: 600, startPoint y: 171, endPoint x: 600, endPoint y: 188, distance: 16.7
click at [600, 188] on div "AI summary: Currently a Software Engineer II at the Democratic National Committ…" at bounding box center [714, 180] width 435 height 23
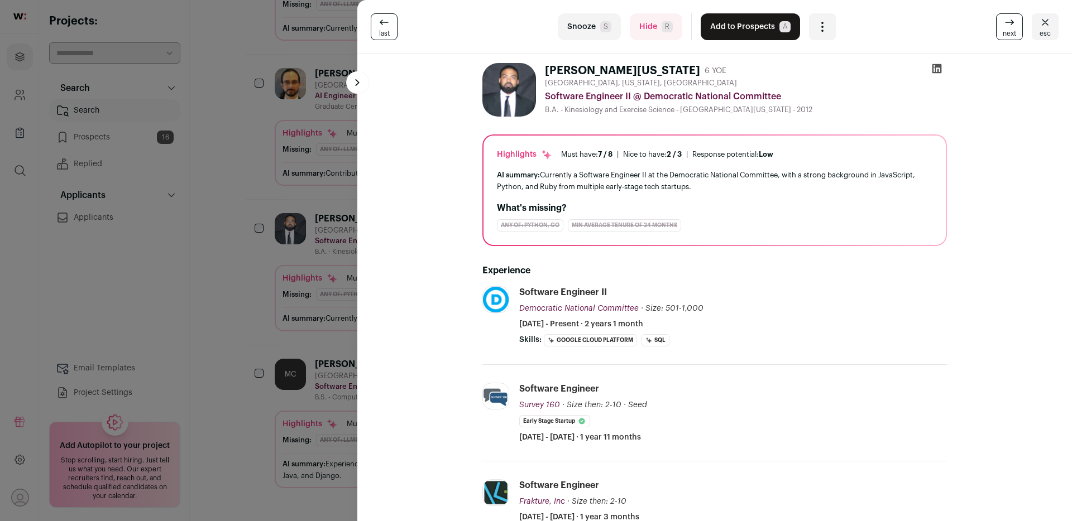
click at [939, 70] on icon at bounding box center [936, 68] width 11 height 11
click at [762, 26] on button "Add to Prospects A" at bounding box center [749, 26] width 99 height 27
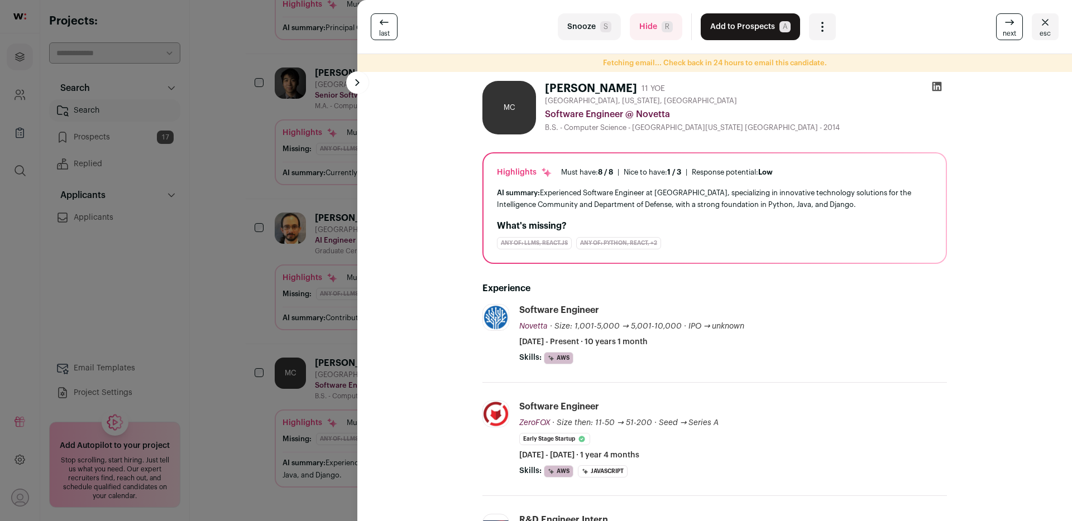
click at [664, 197] on div "AI summary: Experienced Software Engineer at Novetta, specializing in innovativ…" at bounding box center [714, 198] width 435 height 23
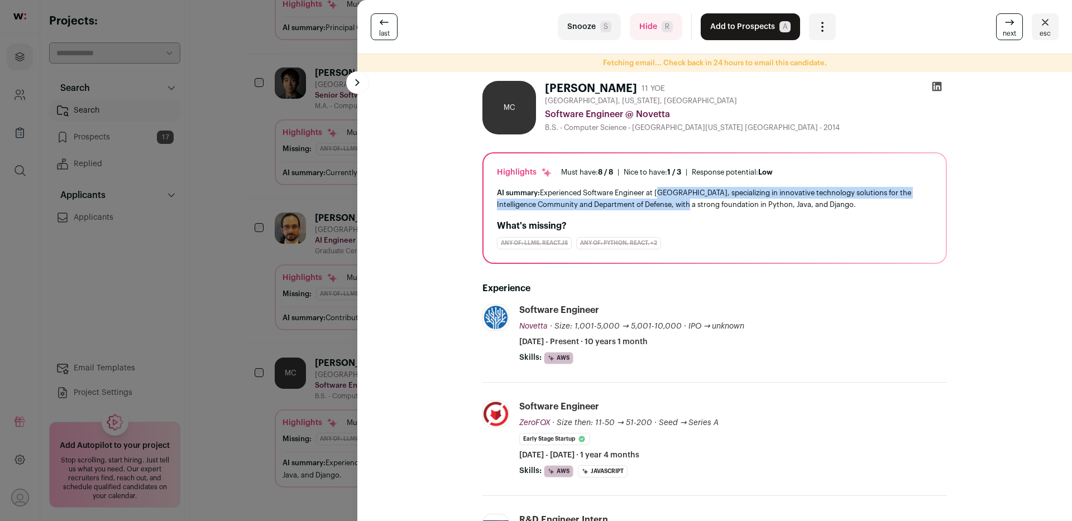
drag, startPoint x: 664, startPoint y: 197, endPoint x: 672, endPoint y: 205, distance: 11.5
click at [672, 205] on div "AI summary: Experienced Software Engineer at Novetta, specializing in innovativ…" at bounding box center [714, 198] width 435 height 23
click at [938, 85] on icon at bounding box center [936, 86] width 9 height 9
click at [746, 23] on button "Add to Prospects A" at bounding box center [749, 26] width 99 height 27
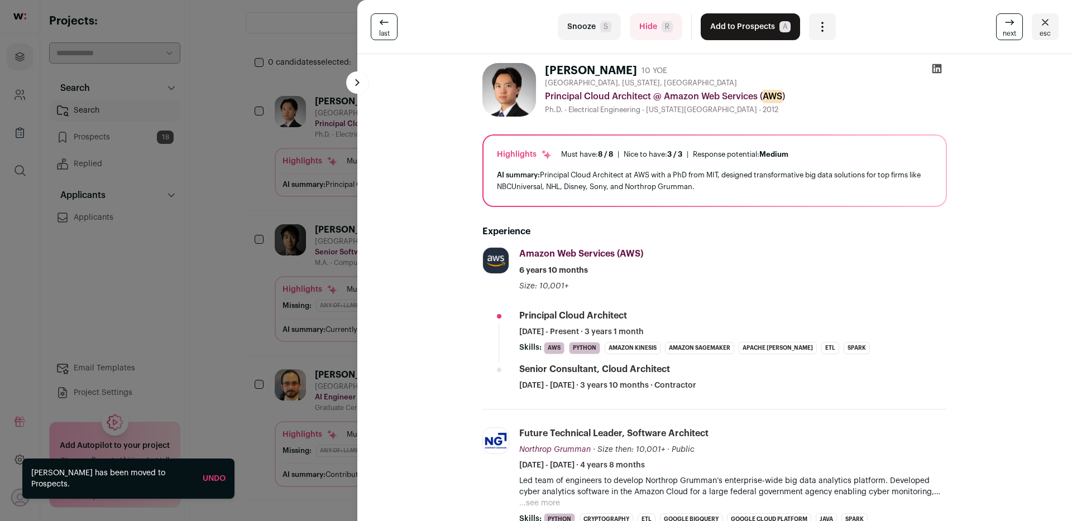
click at [937, 74] on icon at bounding box center [936, 68] width 11 height 11
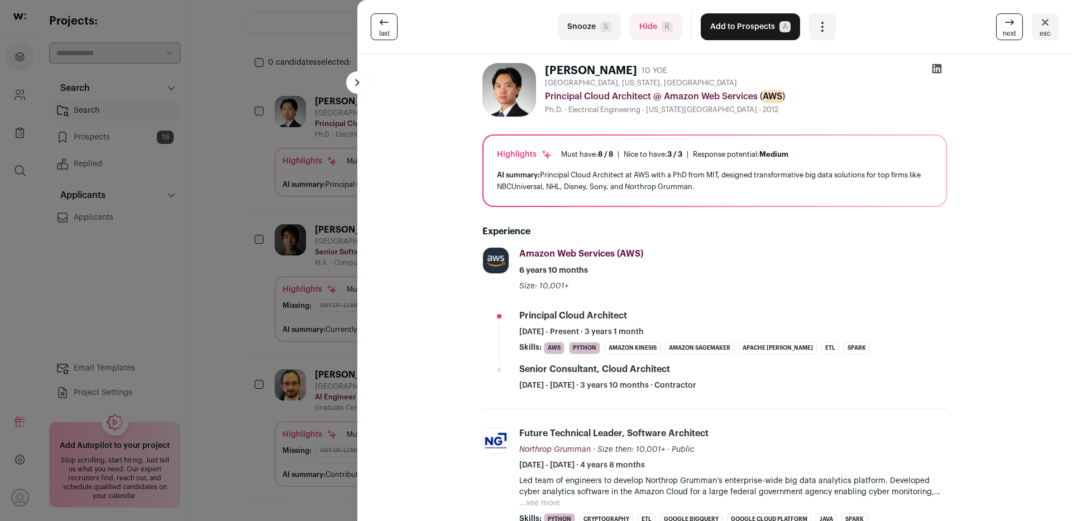
click at [755, 26] on button "Add to Prospects A" at bounding box center [749, 26] width 99 height 27
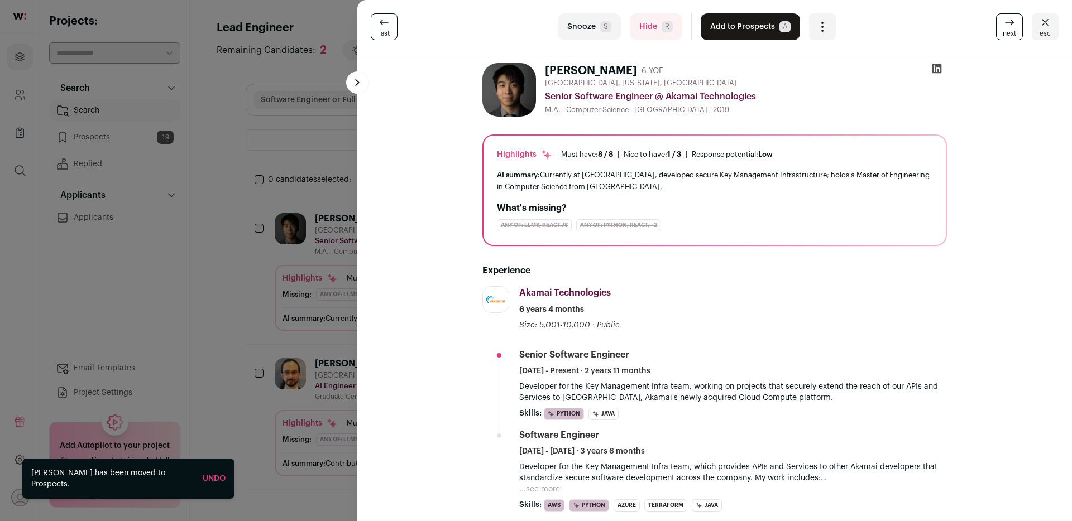
click at [934, 66] on icon at bounding box center [936, 68] width 11 height 11
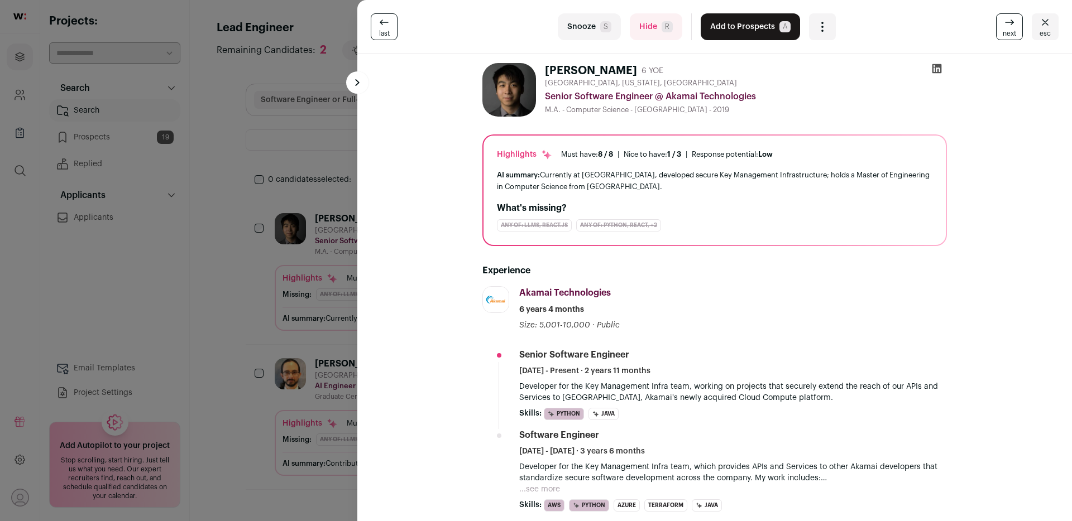
click at [769, 28] on button "Add to Prospects A" at bounding box center [749, 26] width 99 height 27
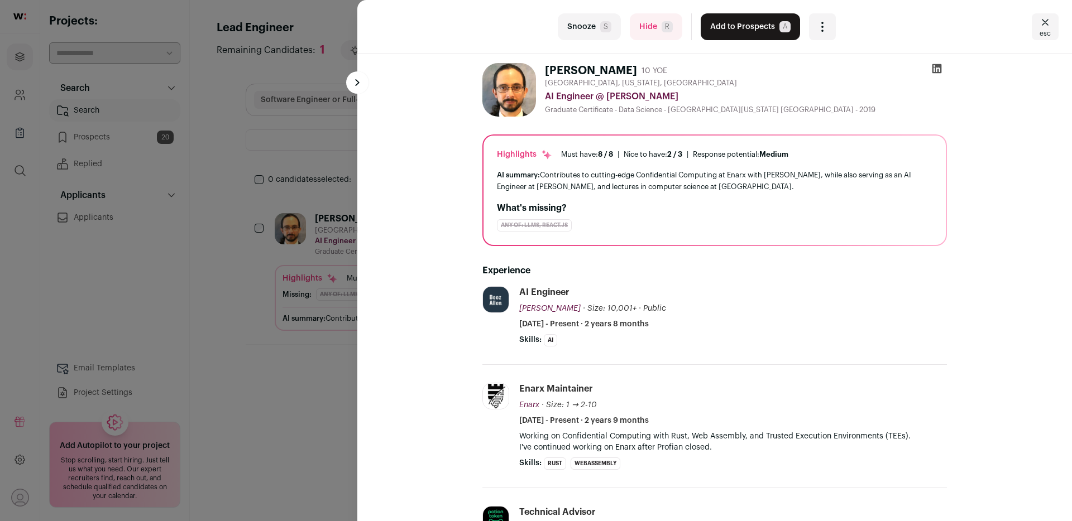
click at [627, 27] on div "Snooze S Hide R" at bounding box center [620, 26] width 124 height 27
click at [657, 26] on button "Hide R" at bounding box center [656, 26] width 52 height 27
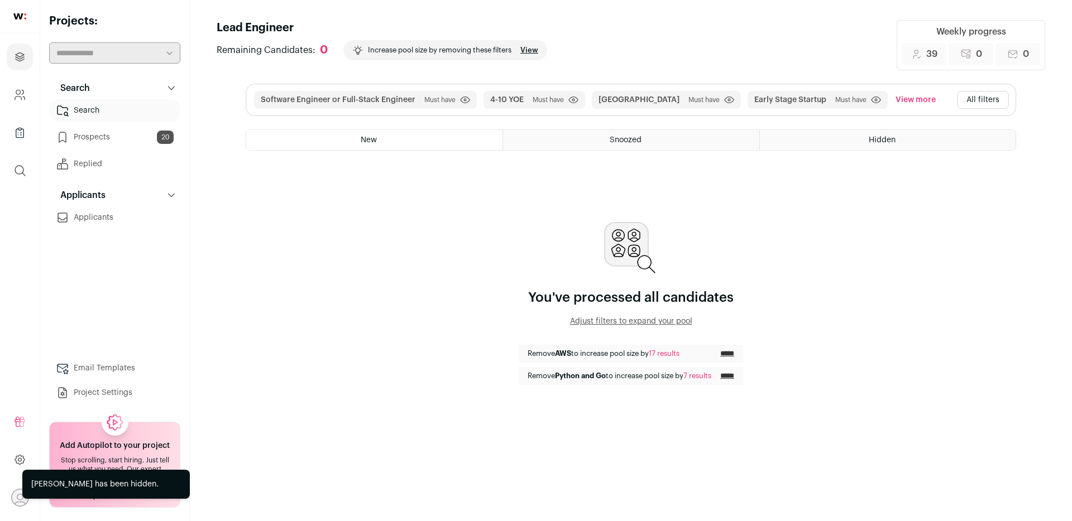
click at [971, 96] on button "All filters" at bounding box center [983, 100] width 52 height 18
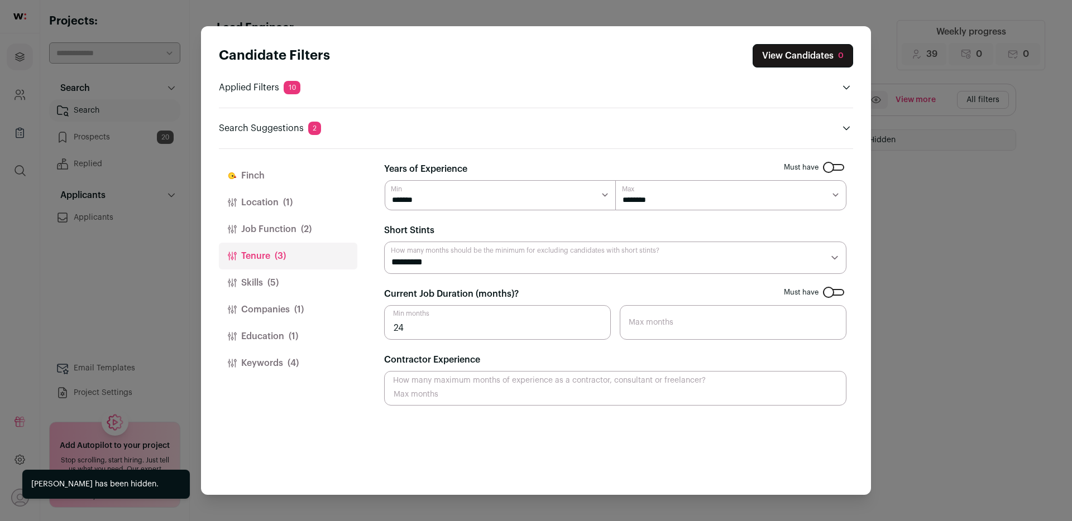
click at [448, 206] on select "******* ****** ******* ******* ******* ******* ******* ******* ******* *******" at bounding box center [500, 195] width 231 height 30
select select "*"
click at [385, 180] on select "******* ****** ******* ******* ******* ******* ******* ******* ******* *******" at bounding box center [500, 195] width 231 height 30
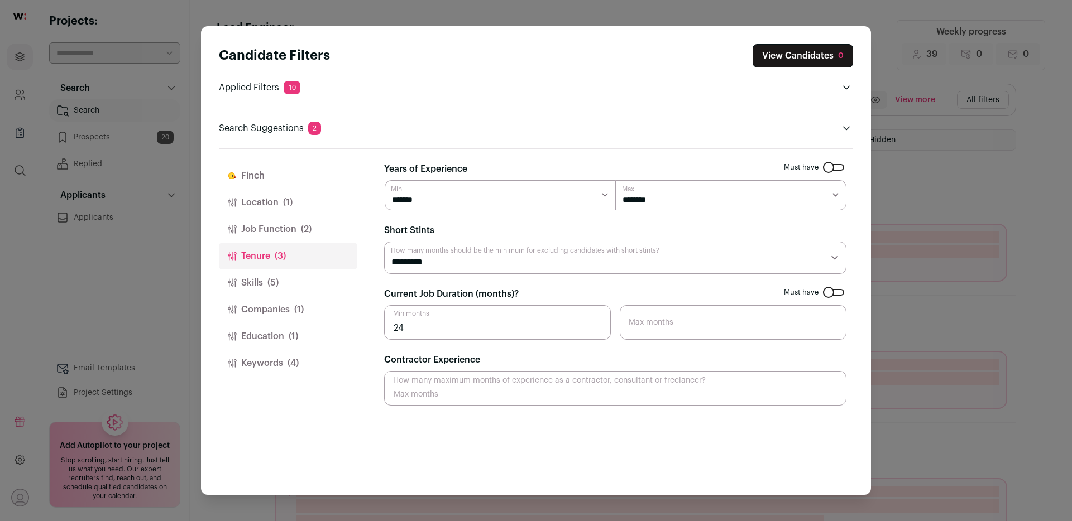
click at [638, 198] on select "******* ******* ******* ******* ******* ******* ******* ******** ******** *****…" at bounding box center [730, 195] width 231 height 30
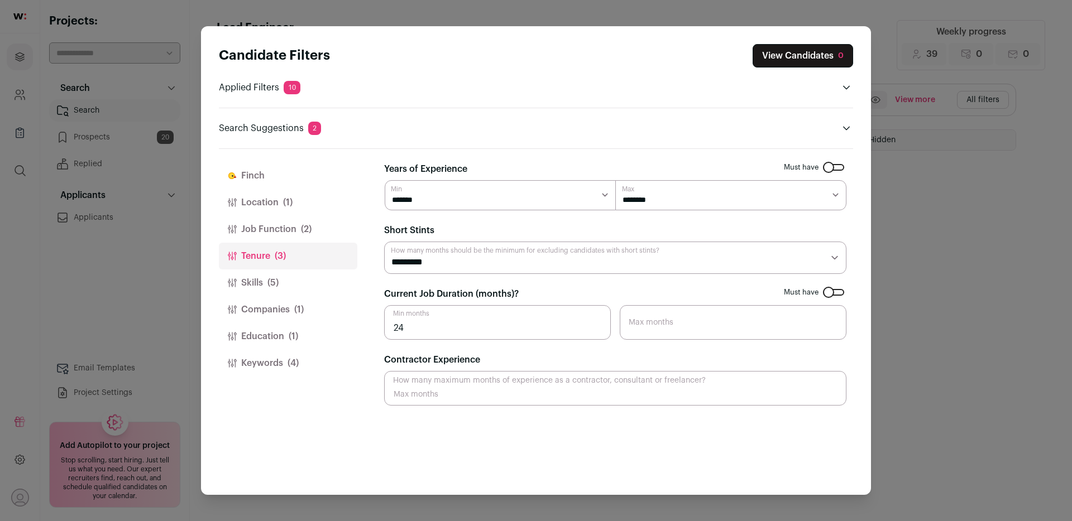
select select "*"
click at [615, 180] on select "******* ******* ******* ******* ******* ******* ******* ******** ******** *****…" at bounding box center [730, 195] width 231 height 30
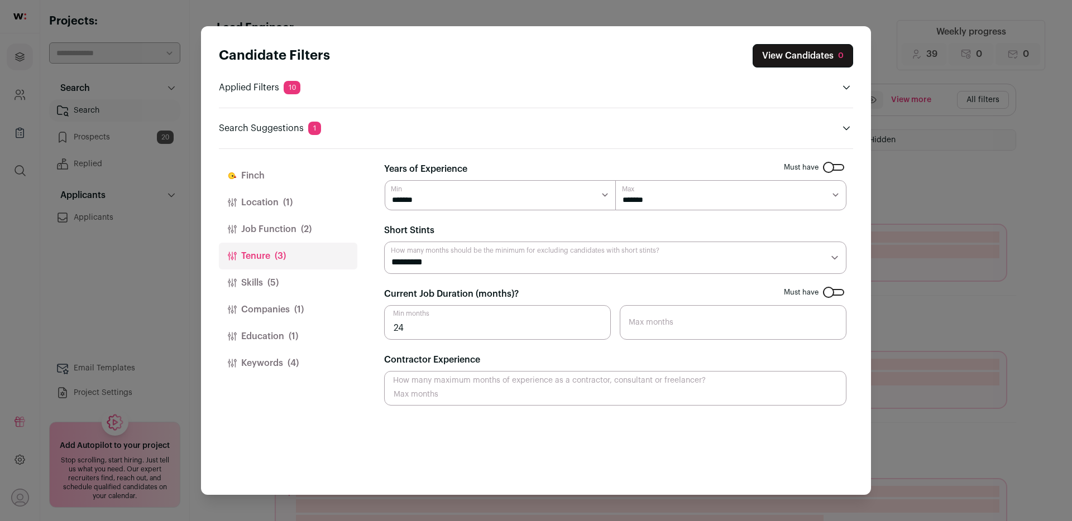
click at [498, 187] on select "******* ****** *******" at bounding box center [500, 195] width 231 height 30
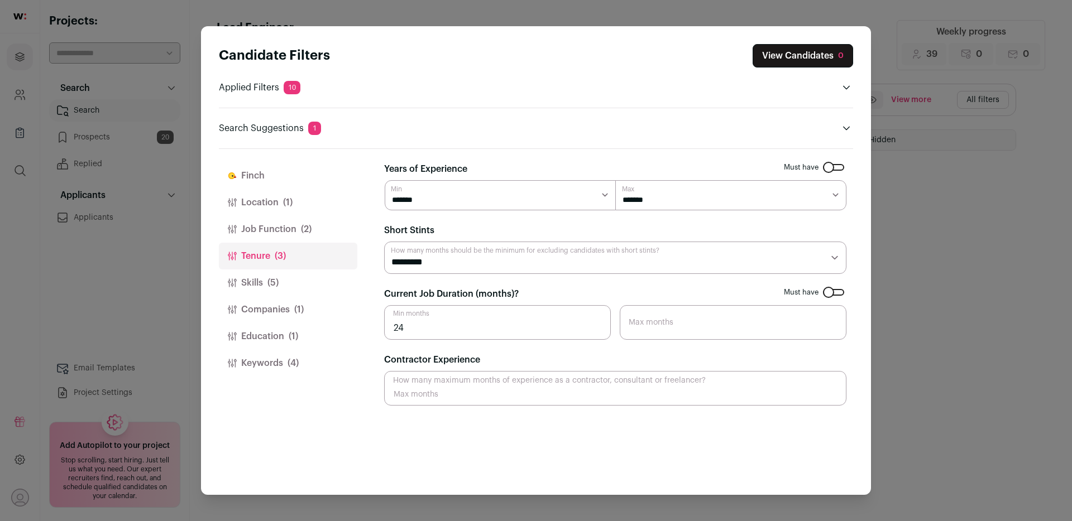
select select "*"
click at [385, 180] on select "******* ****** *******" at bounding box center [500, 195] width 231 height 30
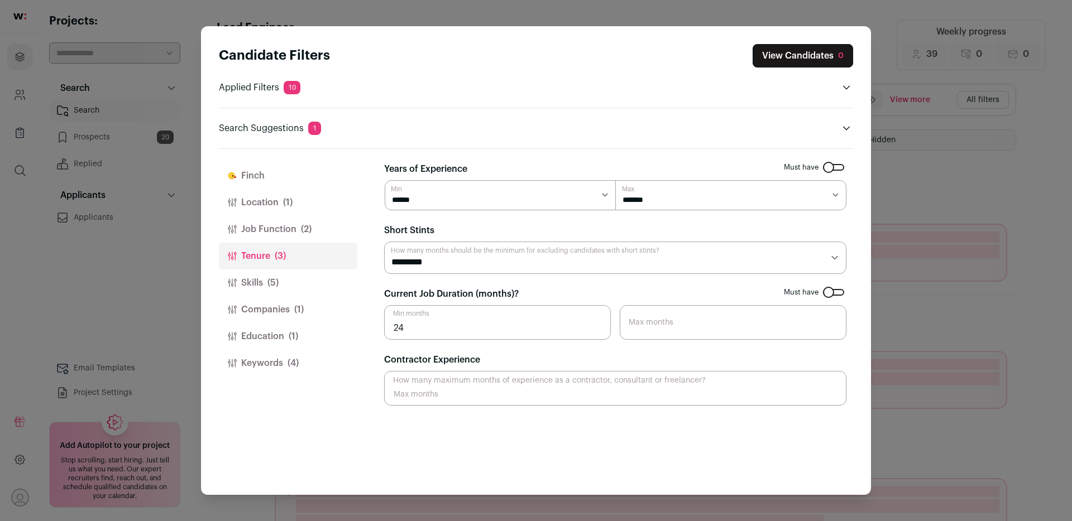
click at [813, 50] on button "View Candidates 0" at bounding box center [802, 55] width 100 height 23
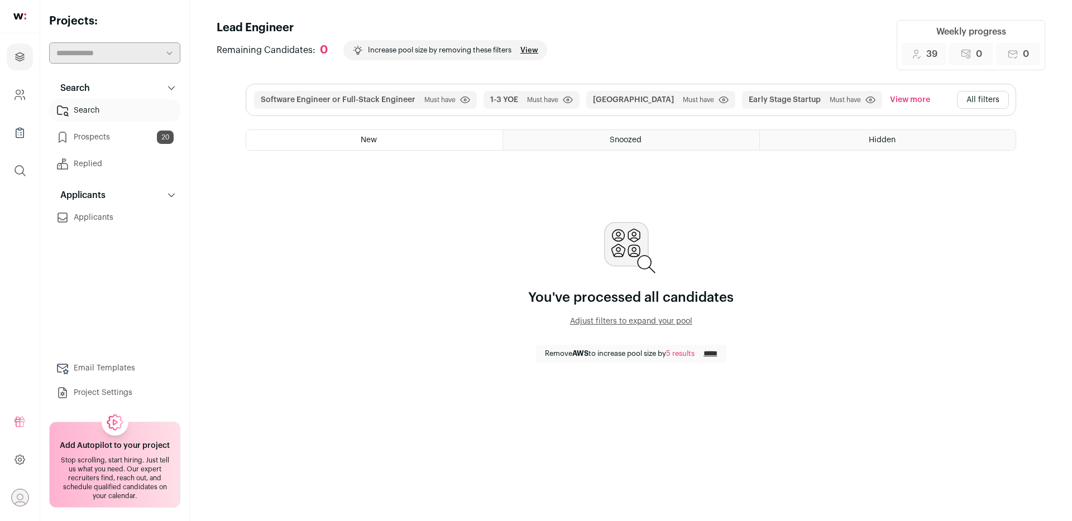
click at [981, 94] on button "All filters" at bounding box center [983, 100] width 52 height 18
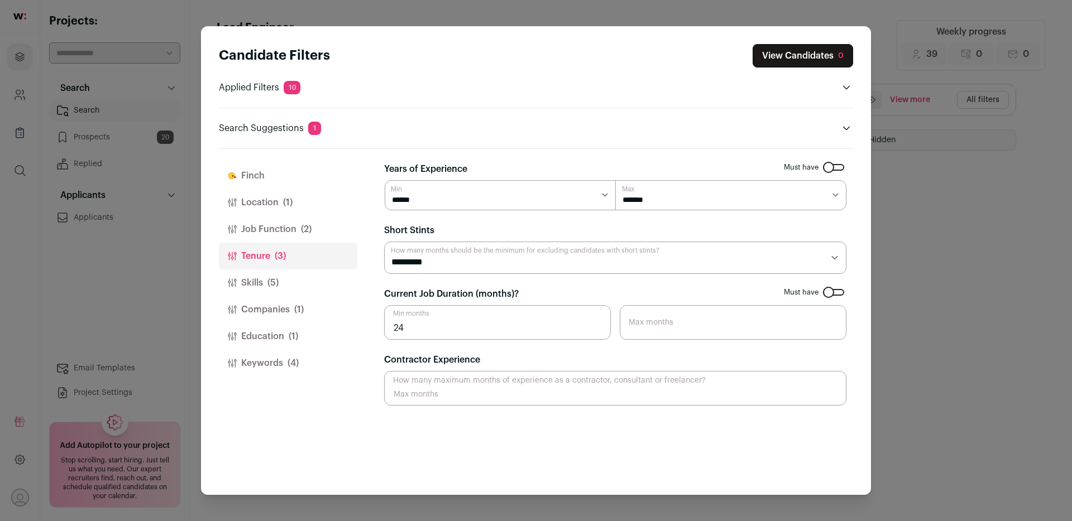
click at [552, 199] on select "******* ****** *******" at bounding box center [500, 195] width 231 height 30
select select "*"
click at [385, 180] on select "******* ****** *******" at bounding box center [500, 195] width 231 height 30
click at [825, 57] on button "View Candidates 0" at bounding box center [802, 55] width 100 height 23
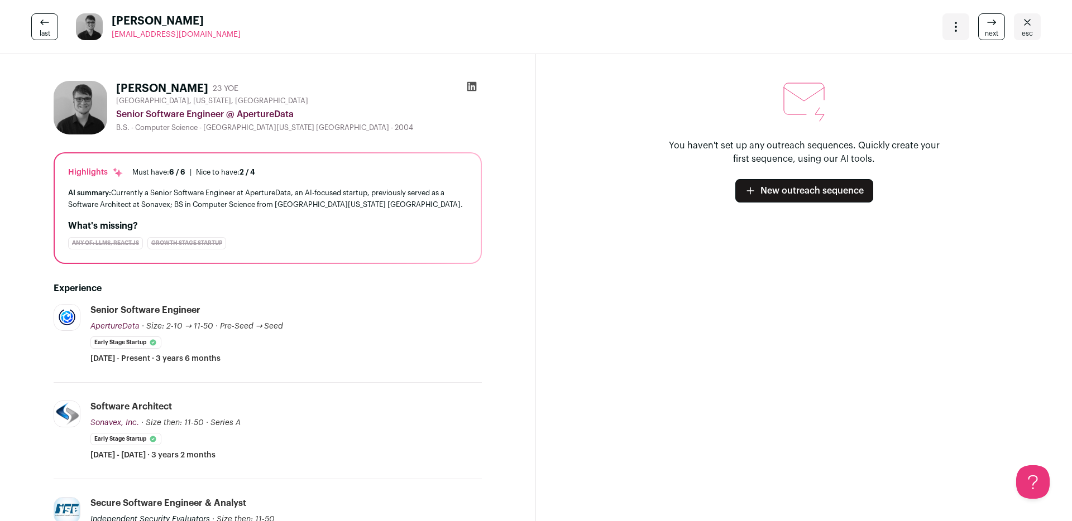
click at [472, 86] on icon at bounding box center [471, 86] width 11 height 11
click at [38, 20] on icon at bounding box center [44, 22] width 13 height 13
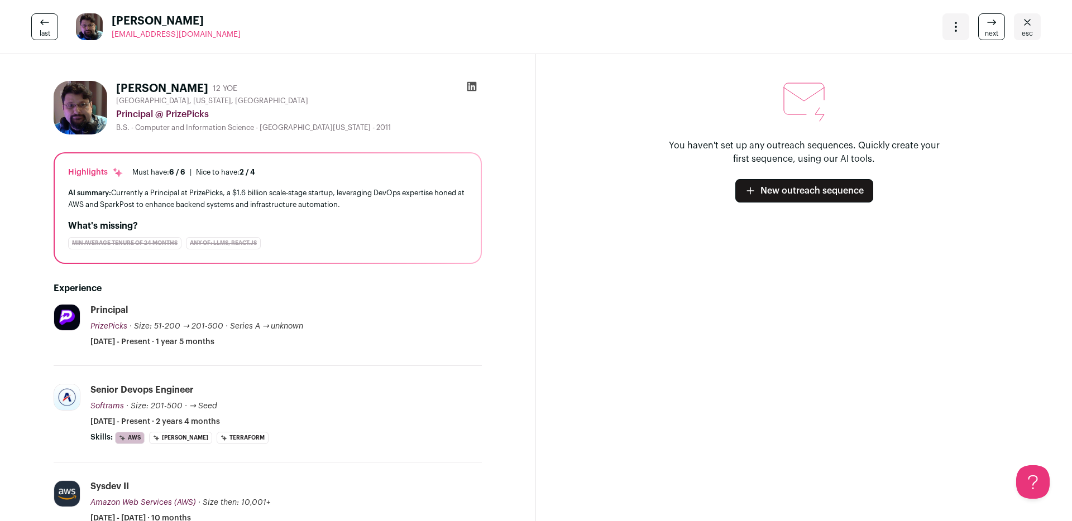
click at [38, 23] on icon at bounding box center [44, 22] width 13 height 13
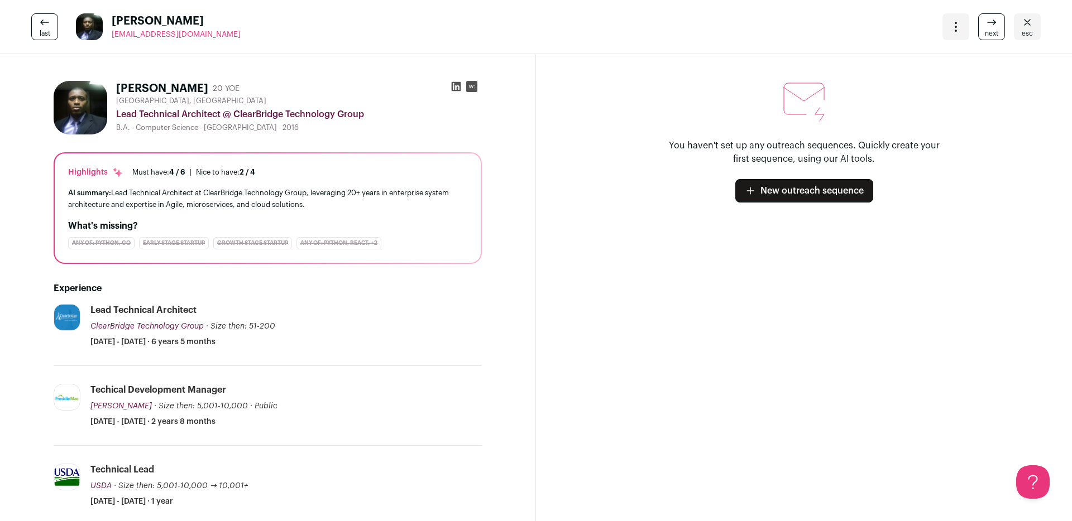
click at [38, 23] on icon at bounding box center [44, 22] width 13 height 13
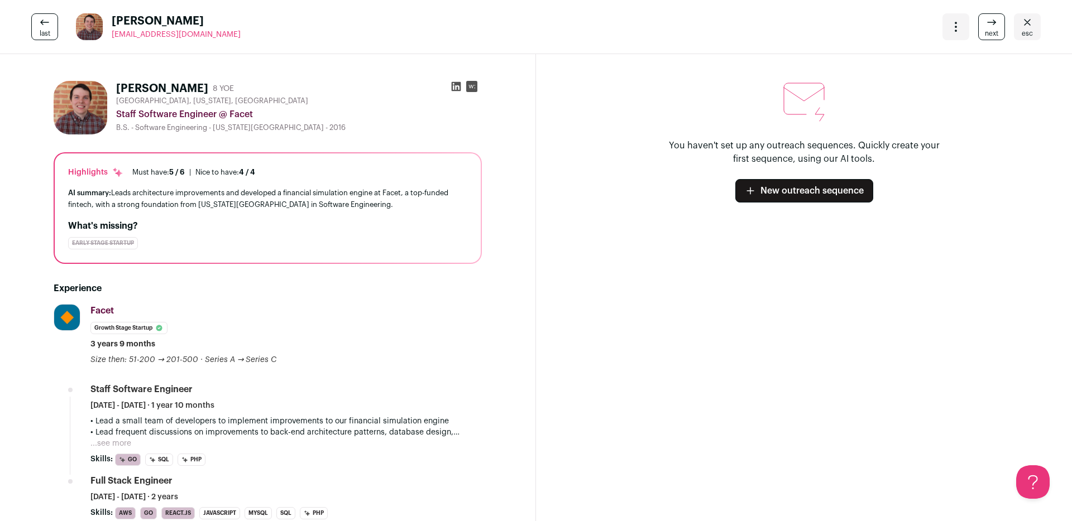
click at [38, 23] on icon at bounding box center [44, 22] width 13 height 13
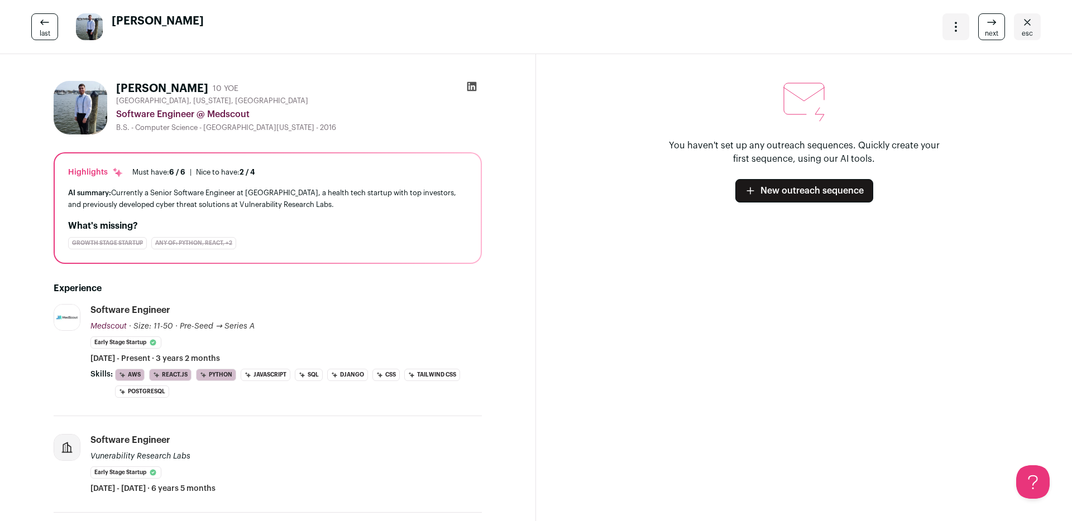
click at [477, 90] on div at bounding box center [472, 89] width 20 height 16
click at [468, 87] on icon at bounding box center [471, 86] width 9 height 9
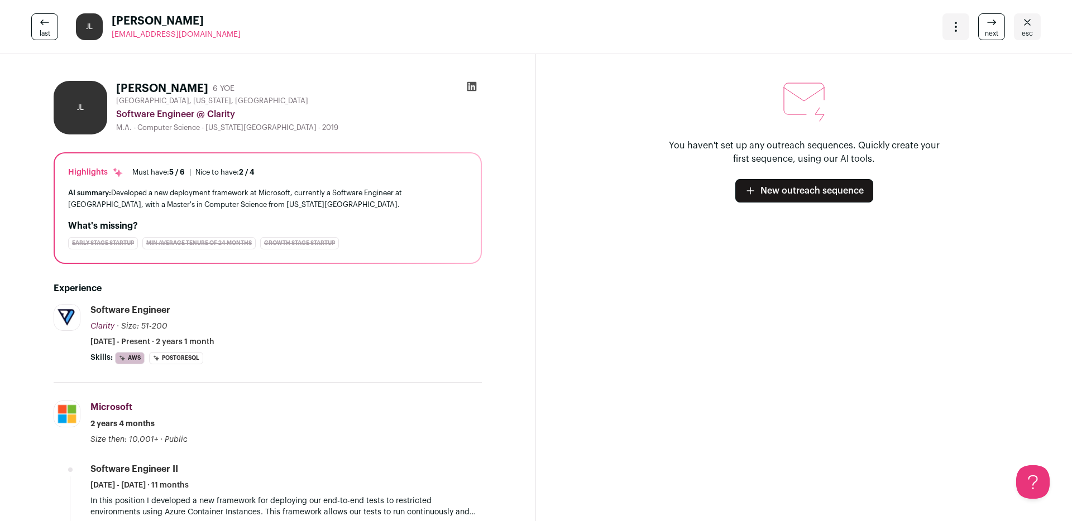
click at [470, 83] on icon at bounding box center [471, 86] width 9 height 9
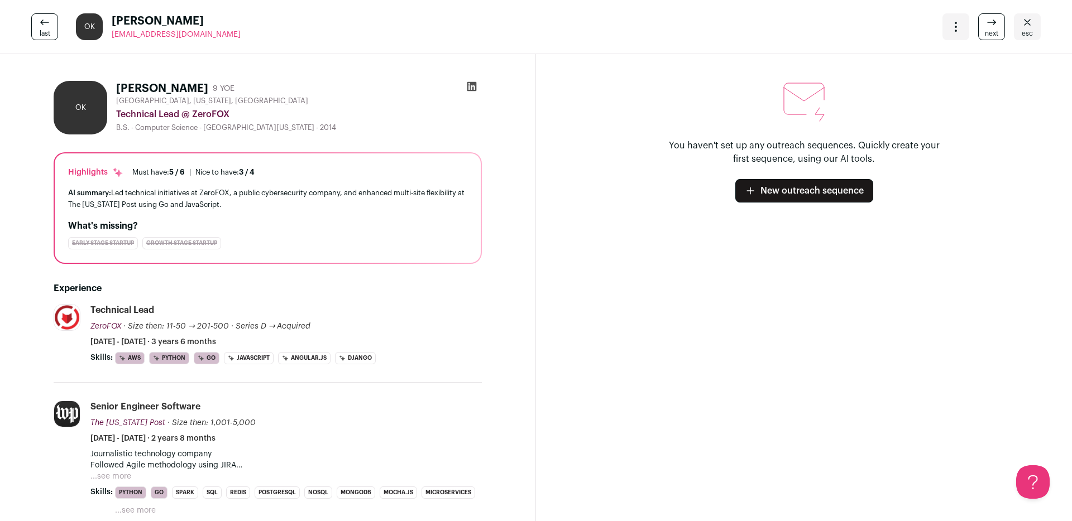
click at [472, 81] on icon at bounding box center [471, 86] width 11 height 11
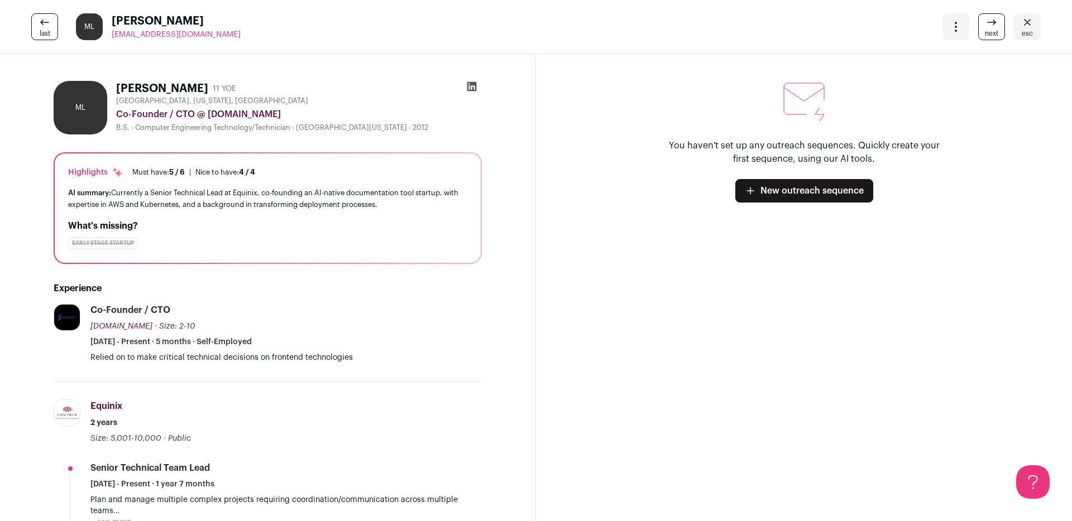
click at [471, 85] on icon at bounding box center [471, 86] width 9 height 9
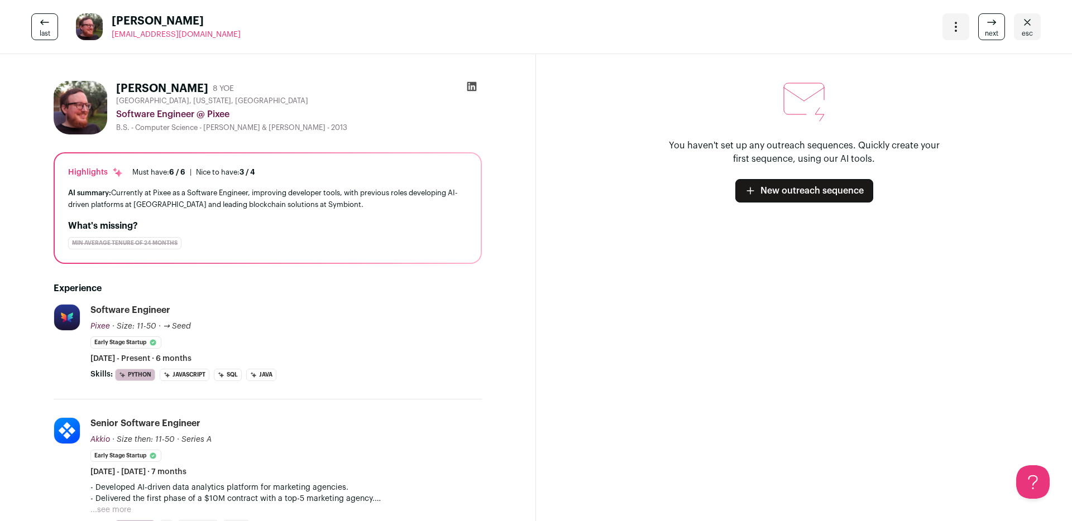
click at [474, 88] on icon at bounding box center [471, 86] width 11 height 11
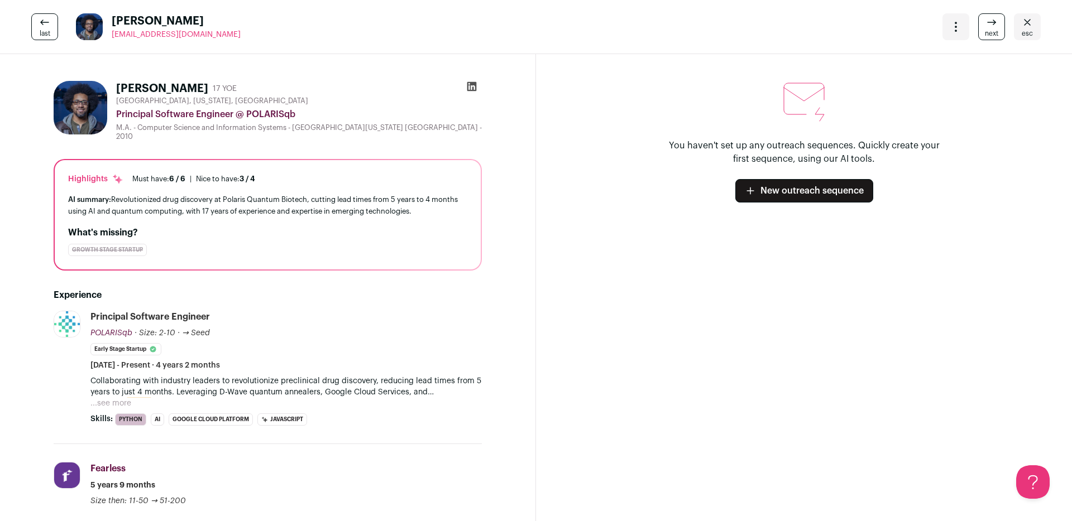
click at [465, 84] on div at bounding box center [472, 89] width 20 height 16
click at [472, 87] on icon at bounding box center [471, 86] width 11 height 11
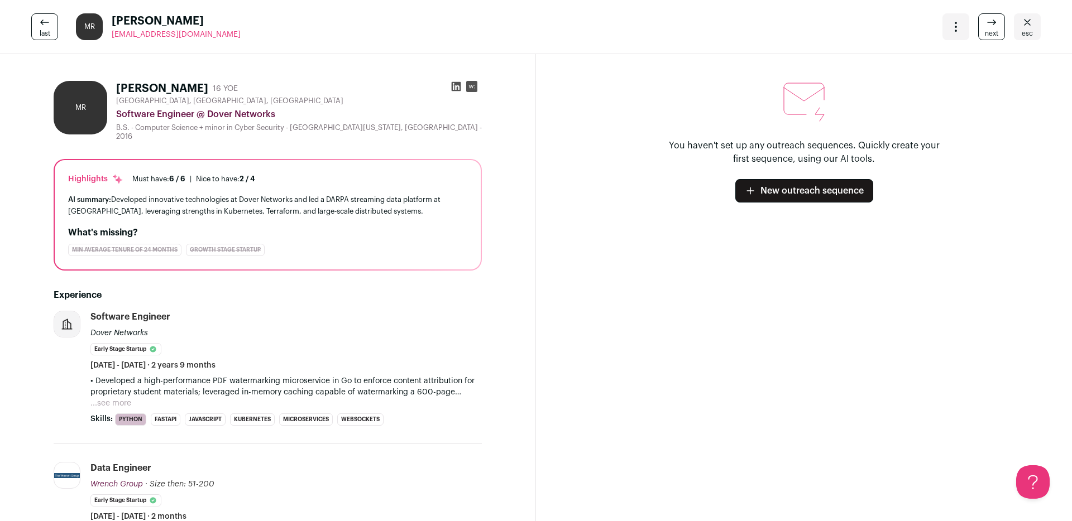
click at [458, 88] on icon at bounding box center [455, 86] width 11 height 11
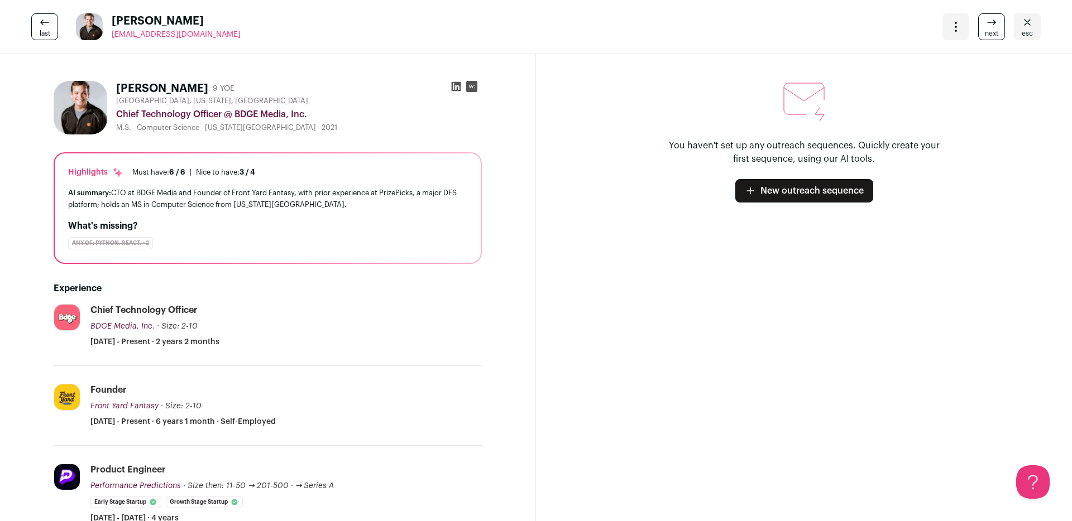
click at [458, 85] on icon at bounding box center [456, 86] width 9 height 9
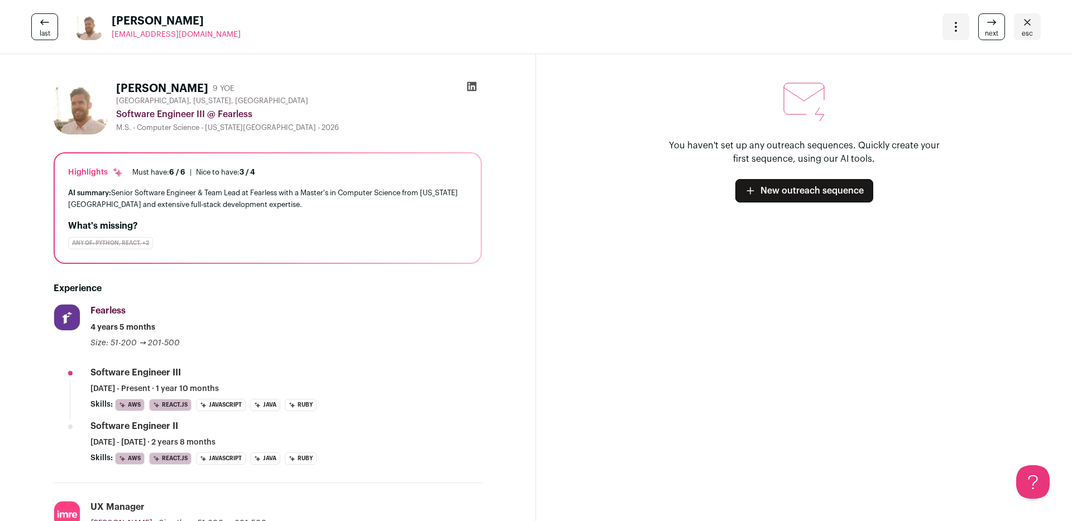
click at [476, 88] on icon at bounding box center [471, 86] width 9 height 9
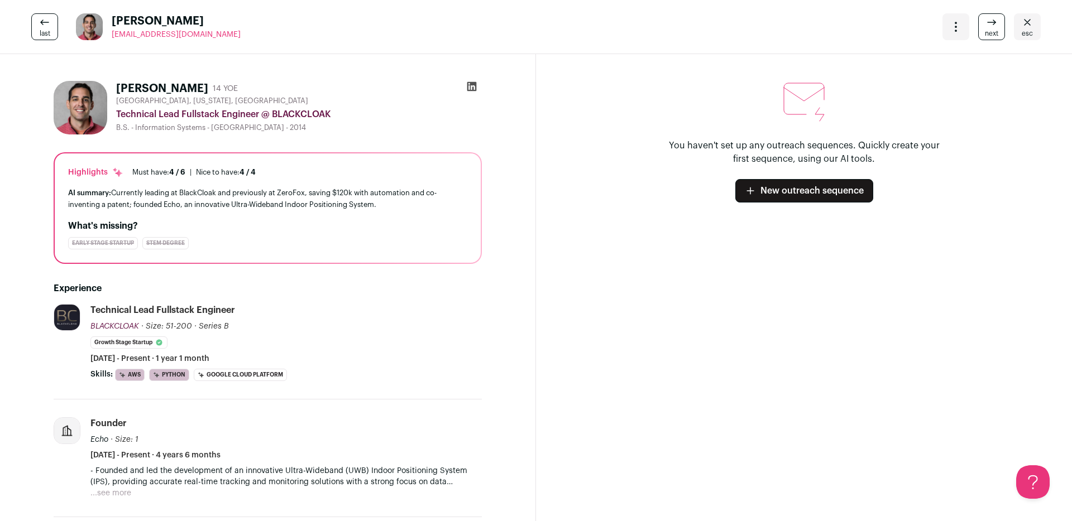
click at [476, 85] on icon at bounding box center [471, 86] width 11 height 11
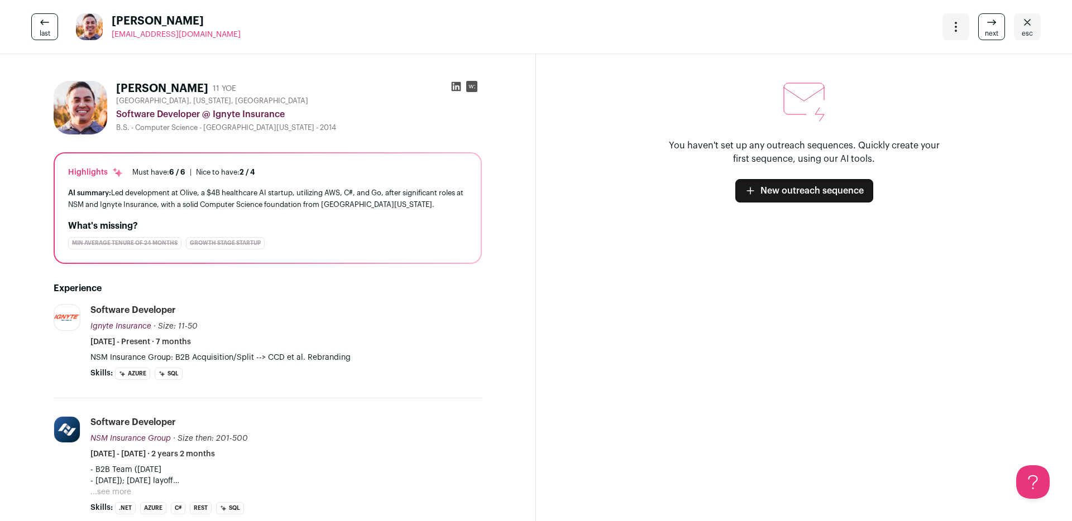
click at [460, 87] on icon at bounding box center [456, 86] width 9 height 9
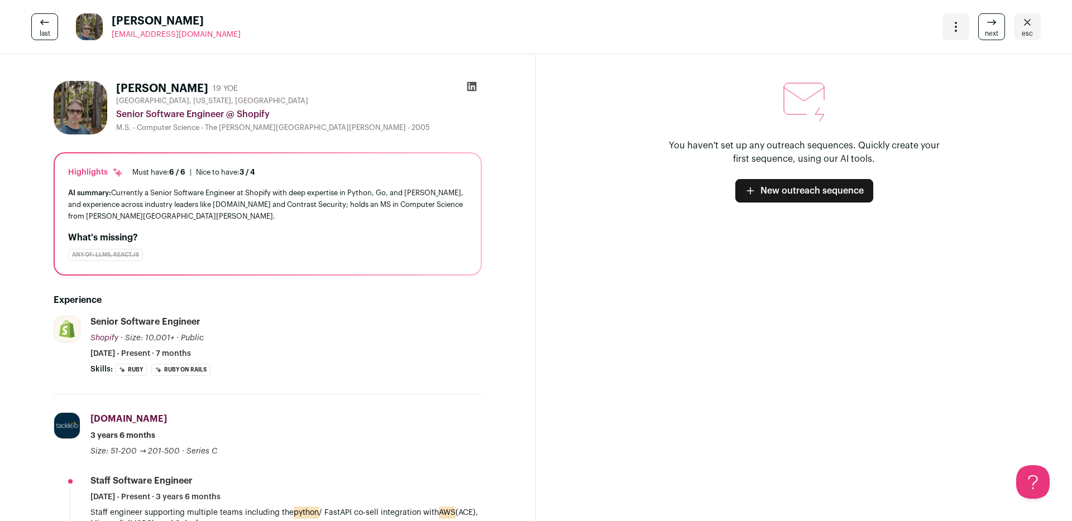
click at [473, 87] on icon at bounding box center [471, 86] width 9 height 9
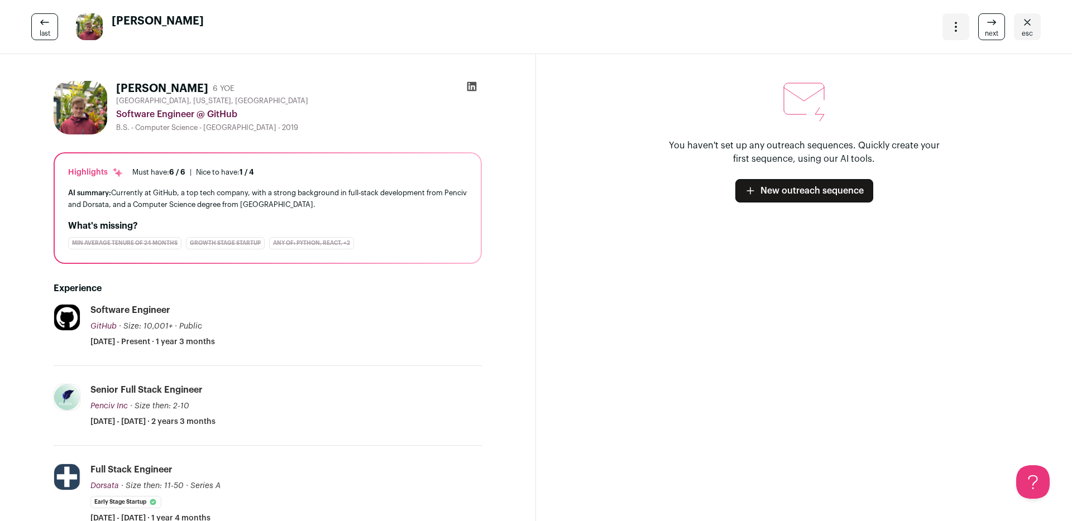
click at [473, 84] on icon at bounding box center [471, 86] width 9 height 9
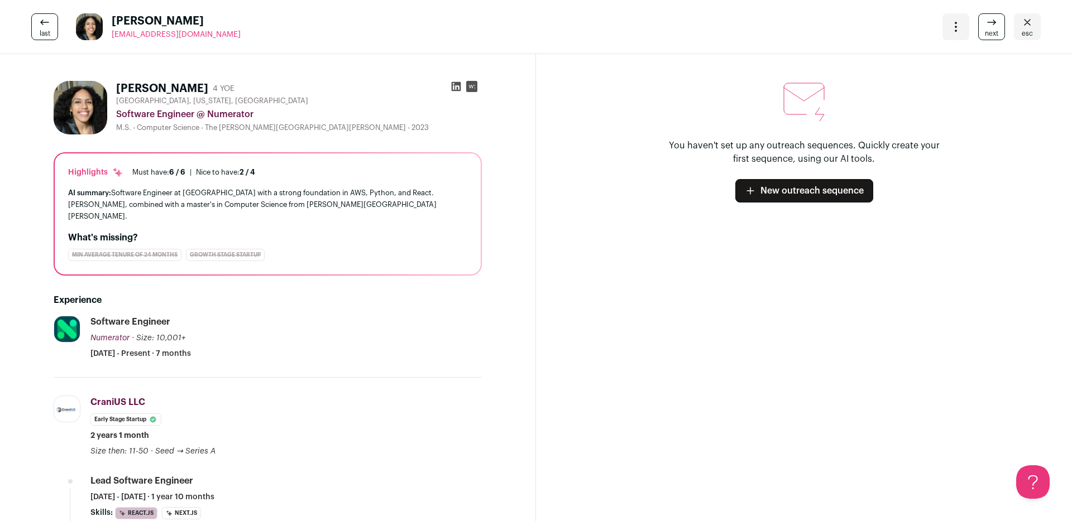
click at [455, 89] on icon at bounding box center [455, 86] width 11 height 11
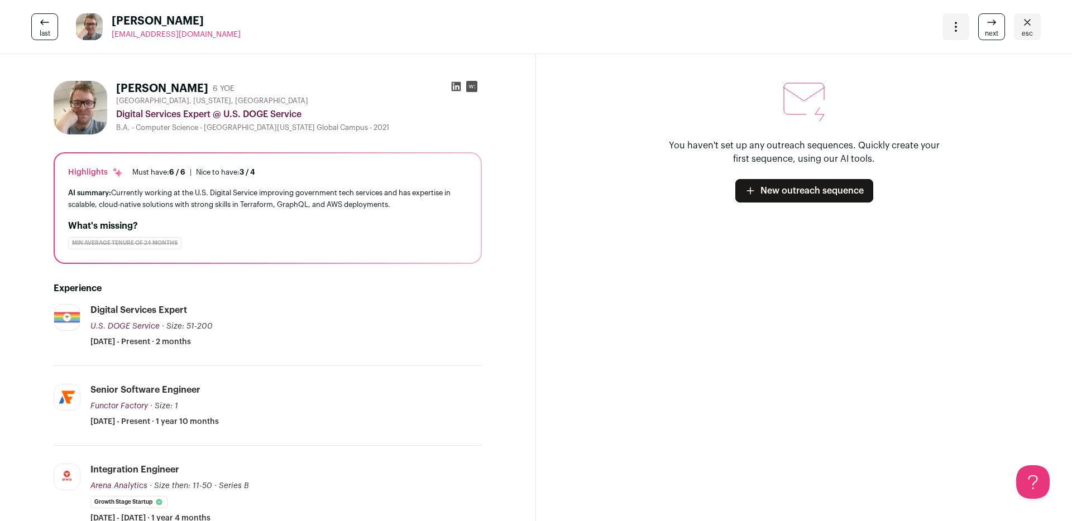
click at [452, 87] on icon at bounding box center [456, 86] width 9 height 9
click at [454, 87] on icon at bounding box center [456, 86] width 9 height 9
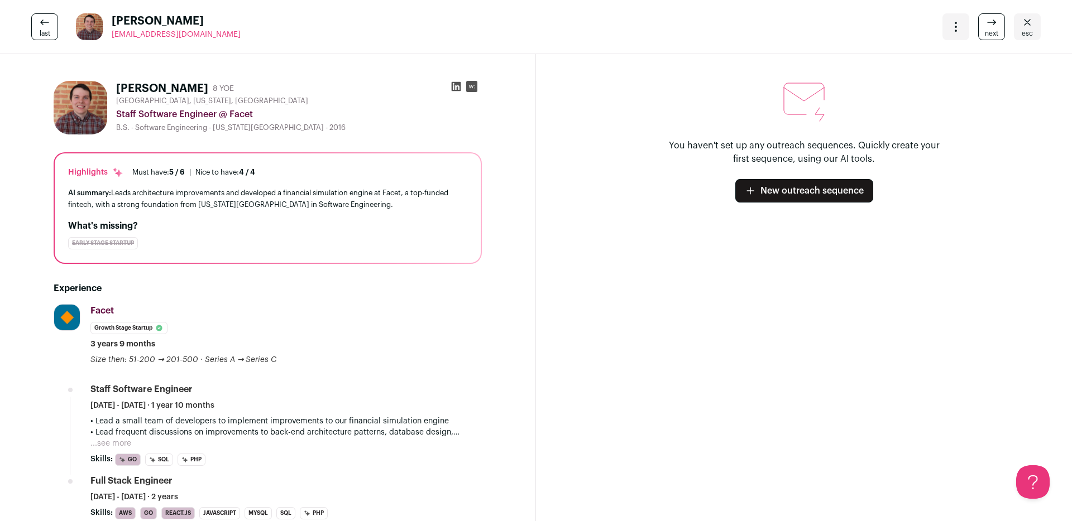
click at [452, 84] on icon at bounding box center [456, 86] width 9 height 9
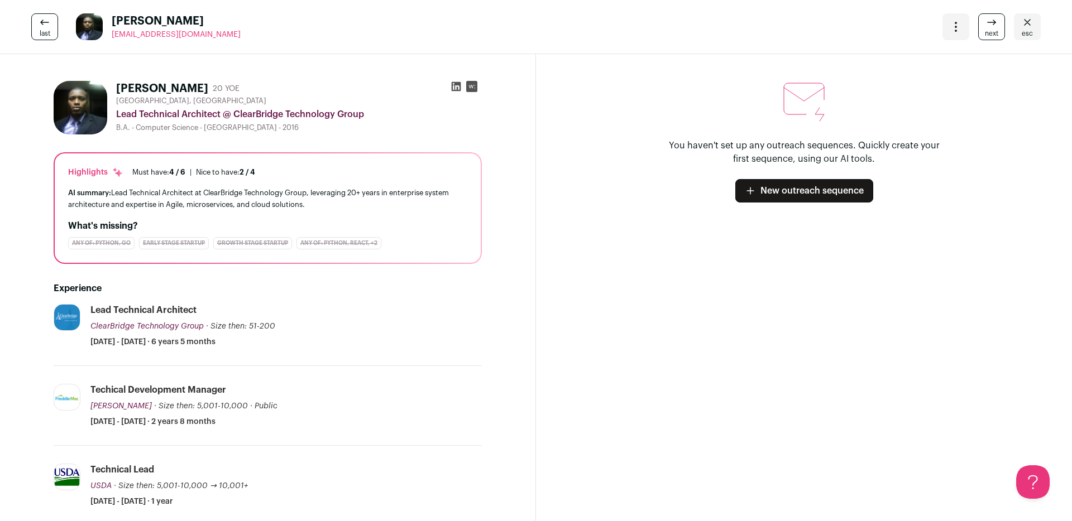
click at [455, 84] on icon at bounding box center [456, 86] width 9 height 9
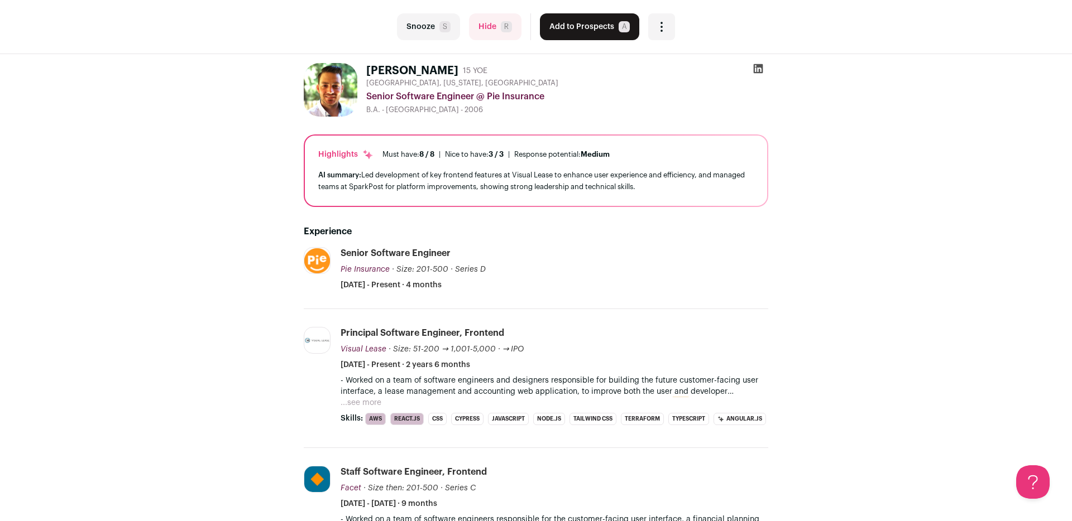
click at [756, 70] on icon at bounding box center [757, 68] width 9 height 9
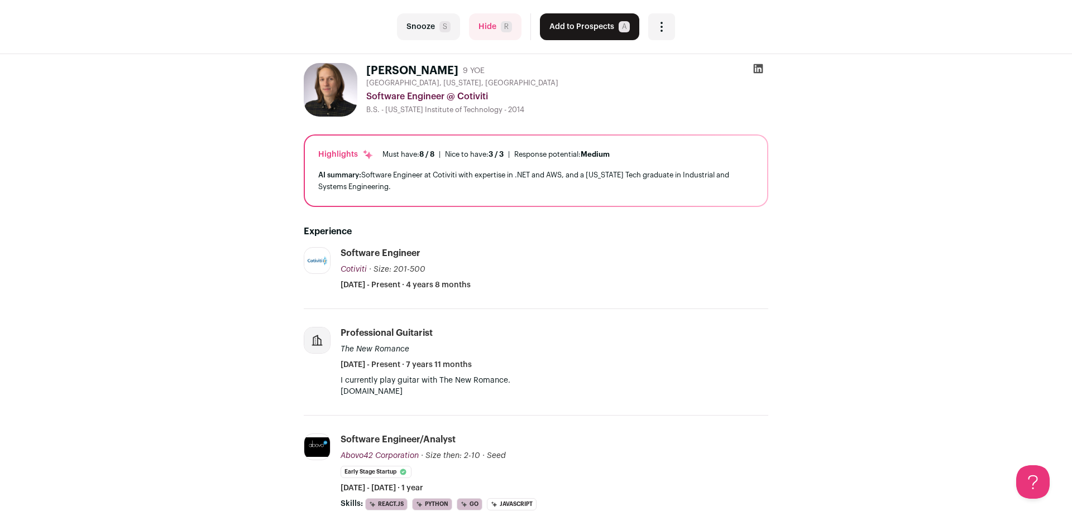
click at [760, 64] on icon at bounding box center [757, 68] width 9 height 9
click at [593, 26] on button "Add to Prospects A" at bounding box center [589, 26] width 99 height 27
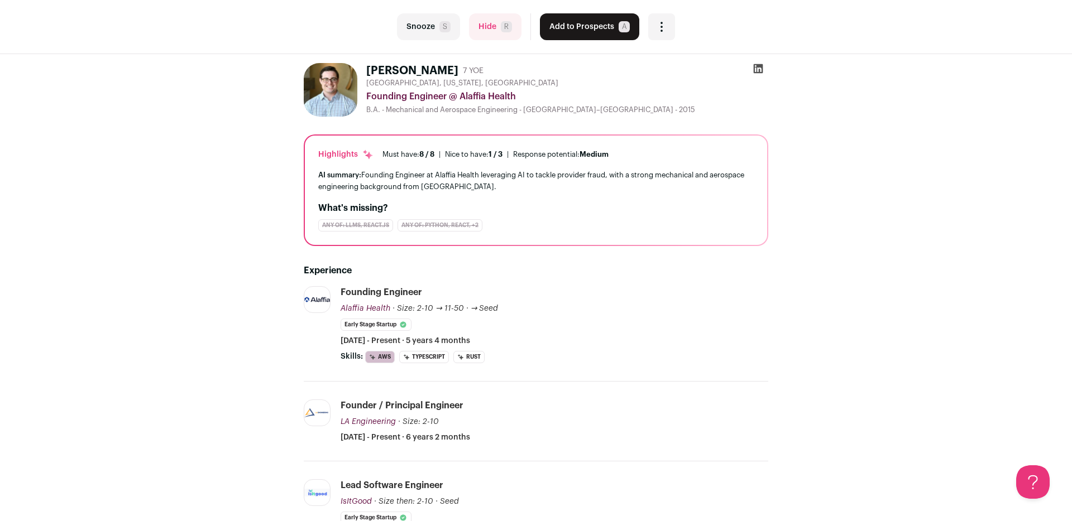
click at [761, 70] on icon at bounding box center [757, 68] width 9 height 9
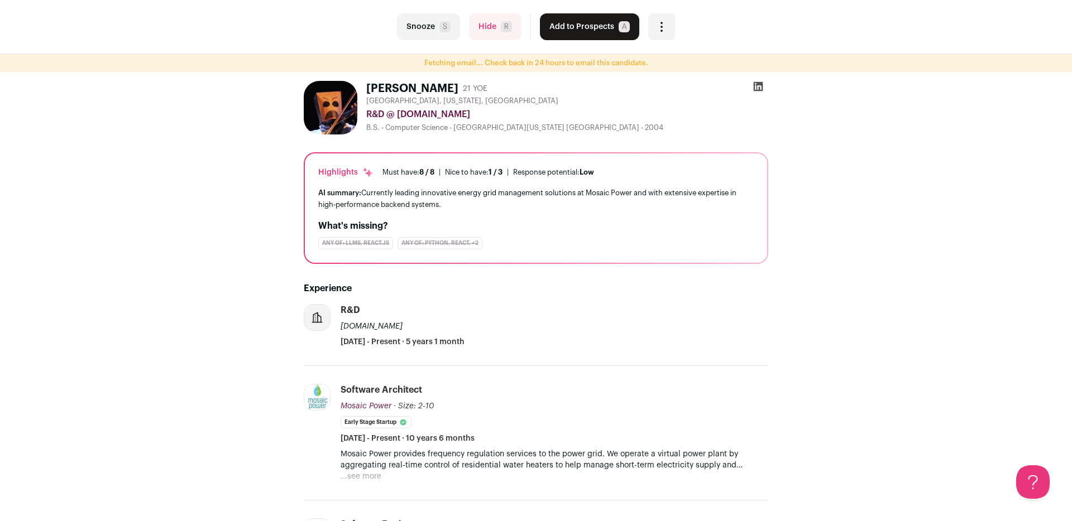
click at [762, 86] on icon at bounding box center [757, 86] width 9 height 9
click at [561, 36] on button "Add to Prospects A" at bounding box center [589, 26] width 99 height 27
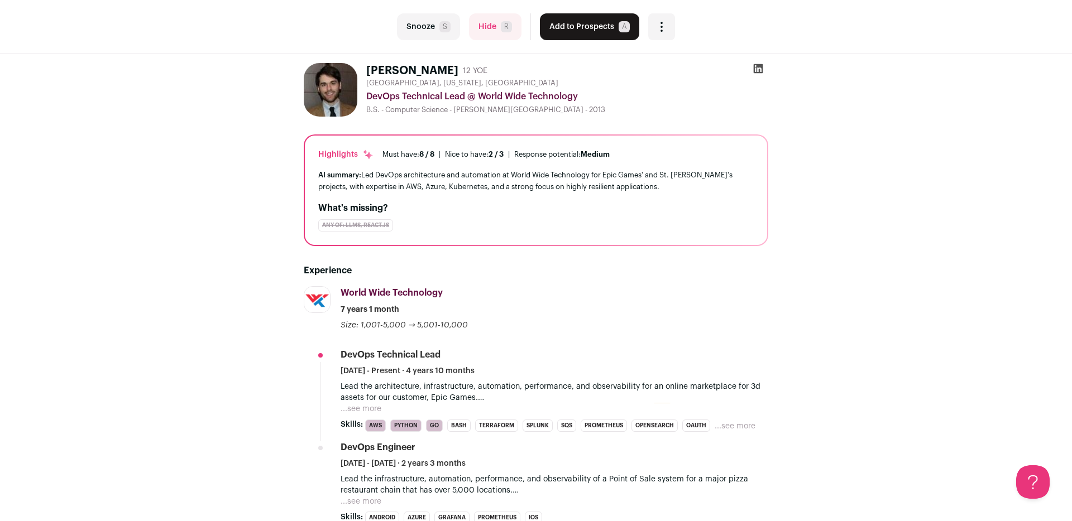
click at [596, 19] on button "Add to Prospects A" at bounding box center [589, 26] width 99 height 27
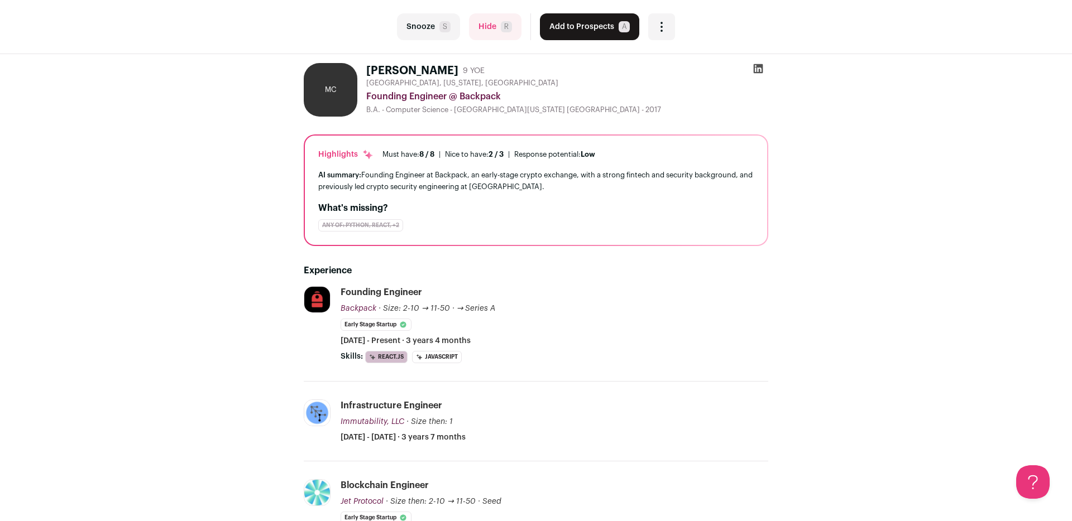
click at [753, 68] on icon at bounding box center [757, 68] width 11 height 11
click at [603, 18] on button "Add to Prospects A" at bounding box center [589, 26] width 99 height 27
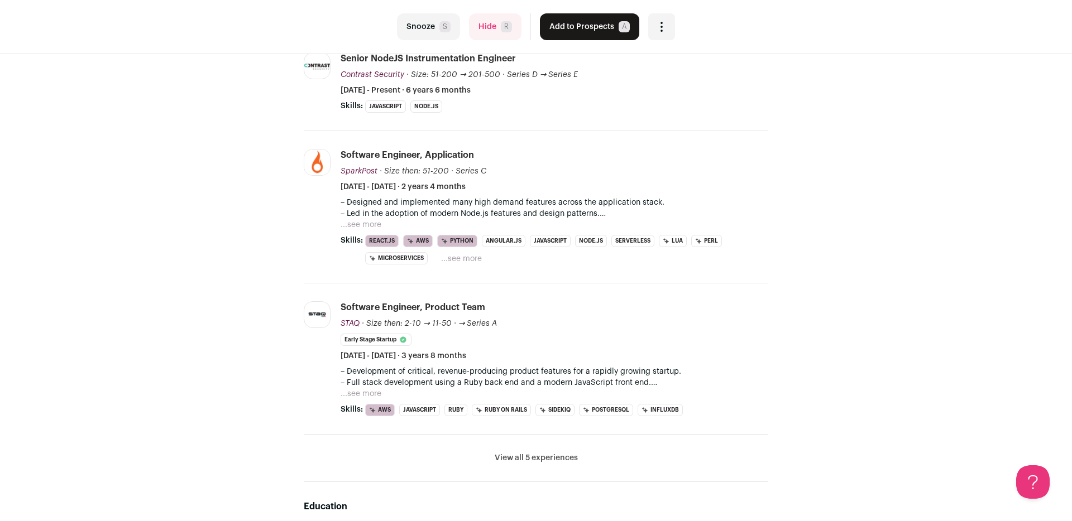
scroll to position [190, 0]
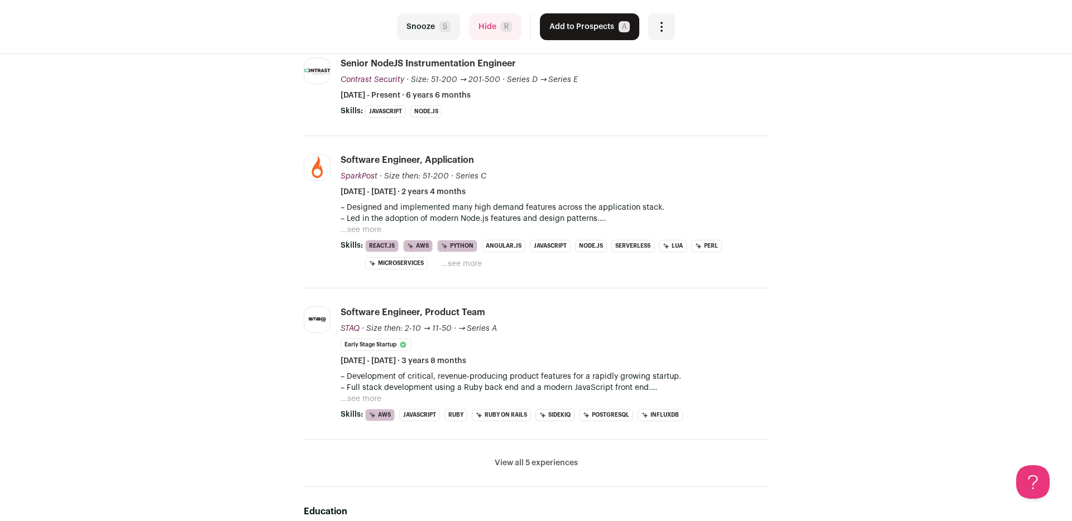
click at [585, 464] on li "View all 5 experiences View less" at bounding box center [536, 463] width 464 height 47
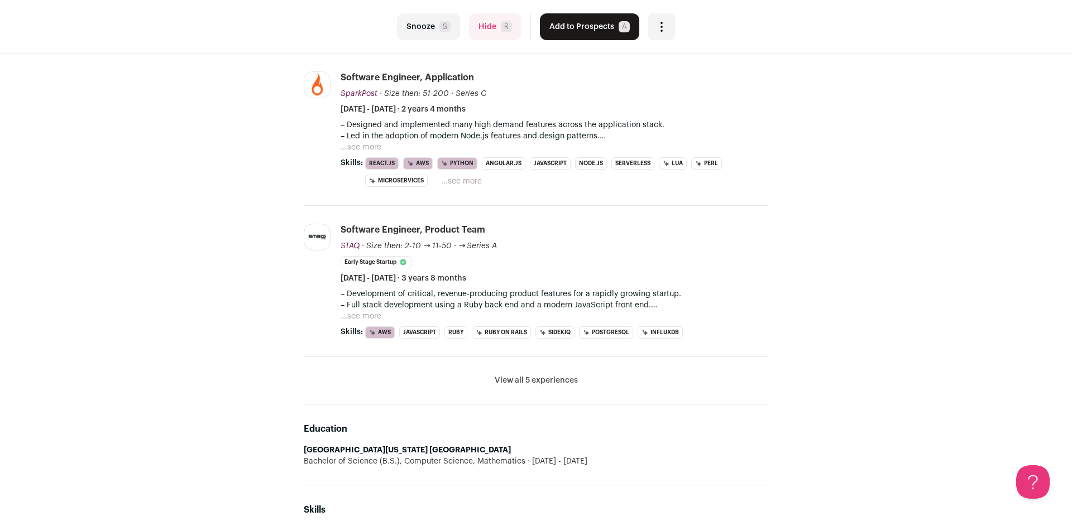
scroll to position [0, 0]
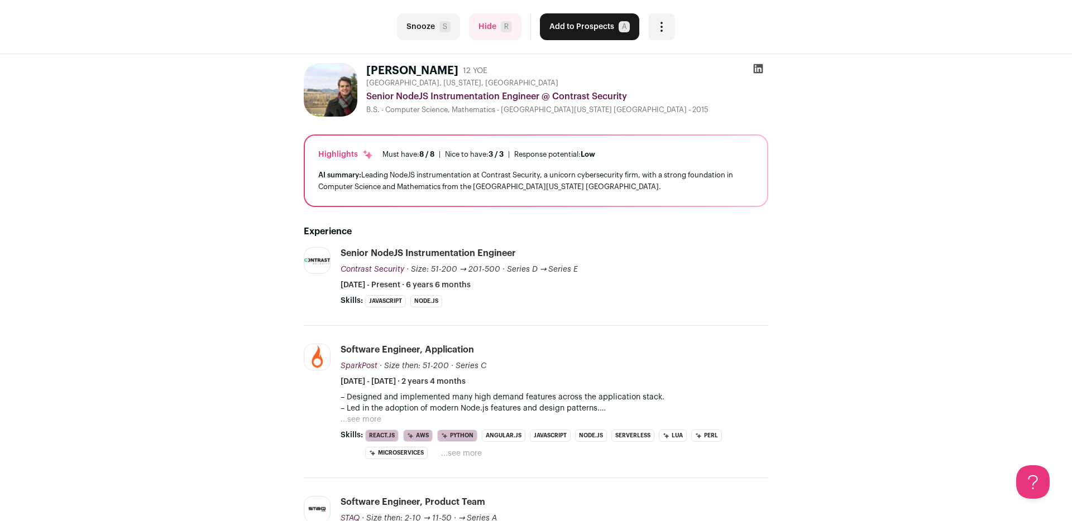
click at [759, 69] on icon at bounding box center [757, 68] width 9 height 9
click at [573, 27] on button "Add to Prospects A" at bounding box center [589, 26] width 99 height 27
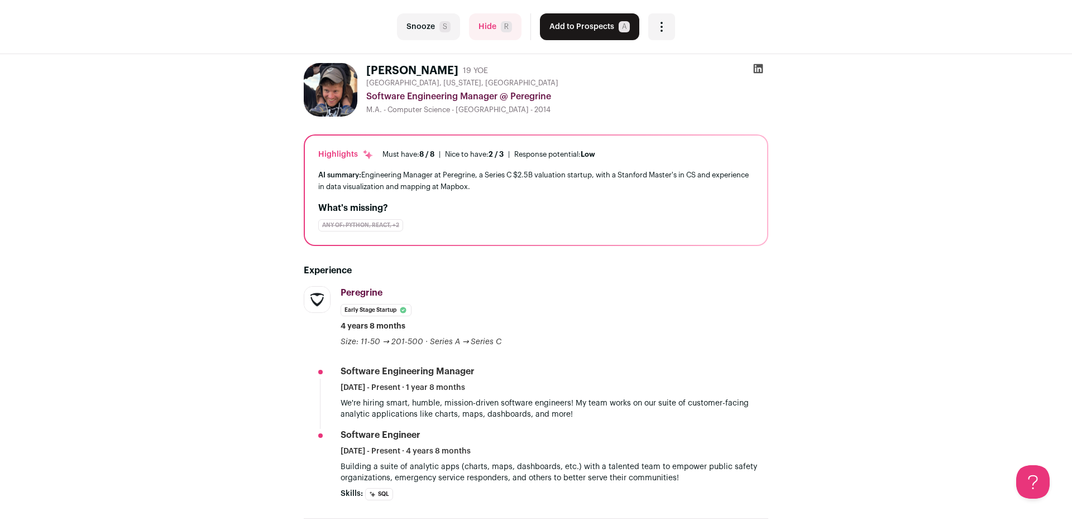
click at [759, 70] on icon at bounding box center [757, 68] width 9 height 9
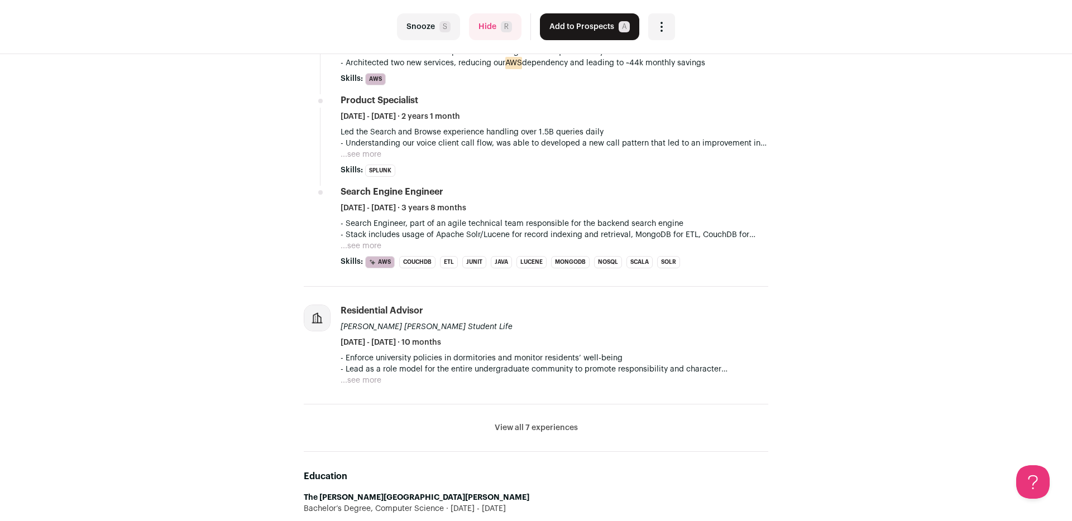
scroll to position [451, 0]
click at [521, 428] on button "View all 7 experiences" at bounding box center [536, 428] width 83 height 11
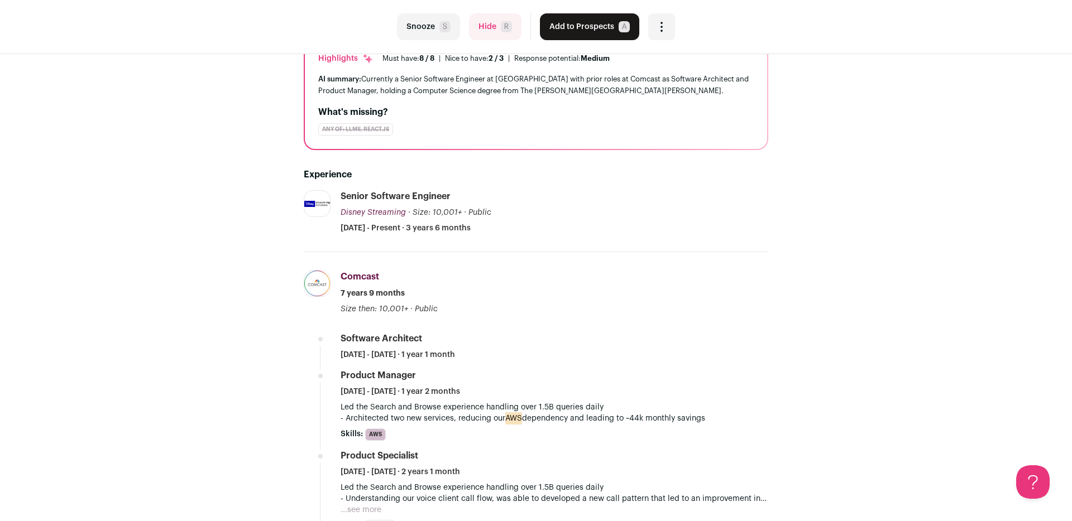
scroll to position [0, 0]
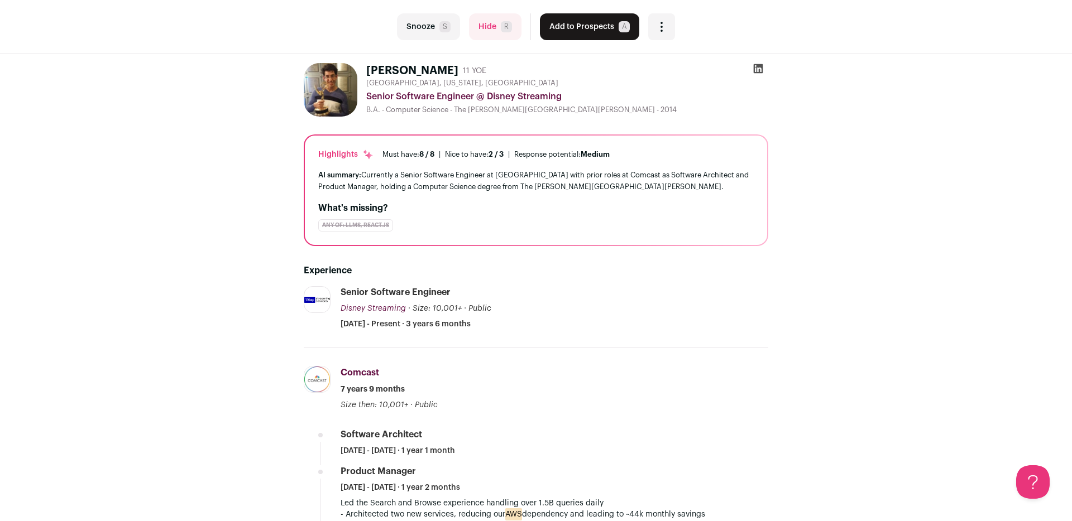
click at [465, 174] on div "AI summary: Currently a Senior Software Engineer at Disney Streaming with prior…" at bounding box center [535, 180] width 435 height 23
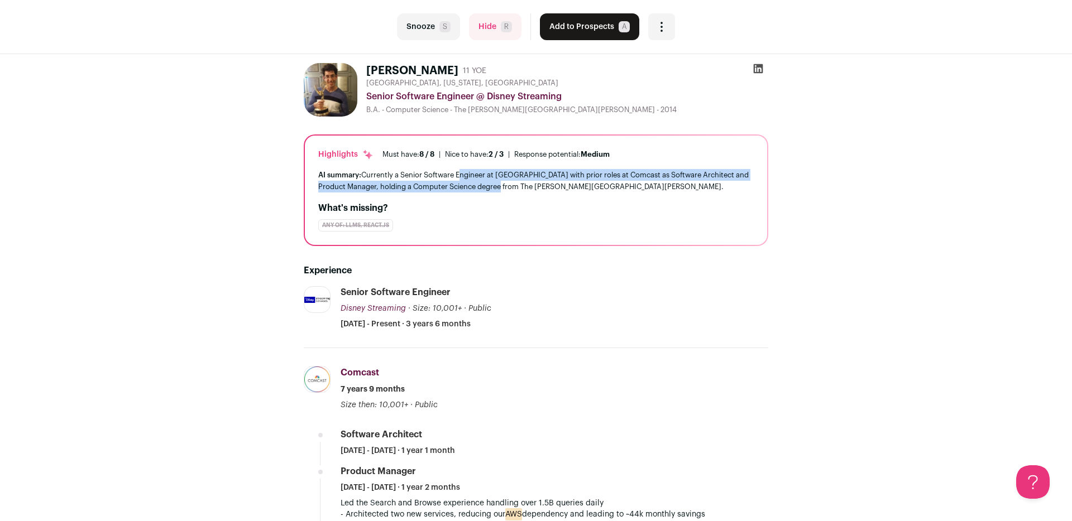
drag, startPoint x: 465, startPoint y: 174, endPoint x: 501, endPoint y: 186, distance: 37.2
click at [501, 186] on div "AI summary: Currently a Senior Software Engineer at Disney Streaming with prior…" at bounding box center [535, 180] width 435 height 23
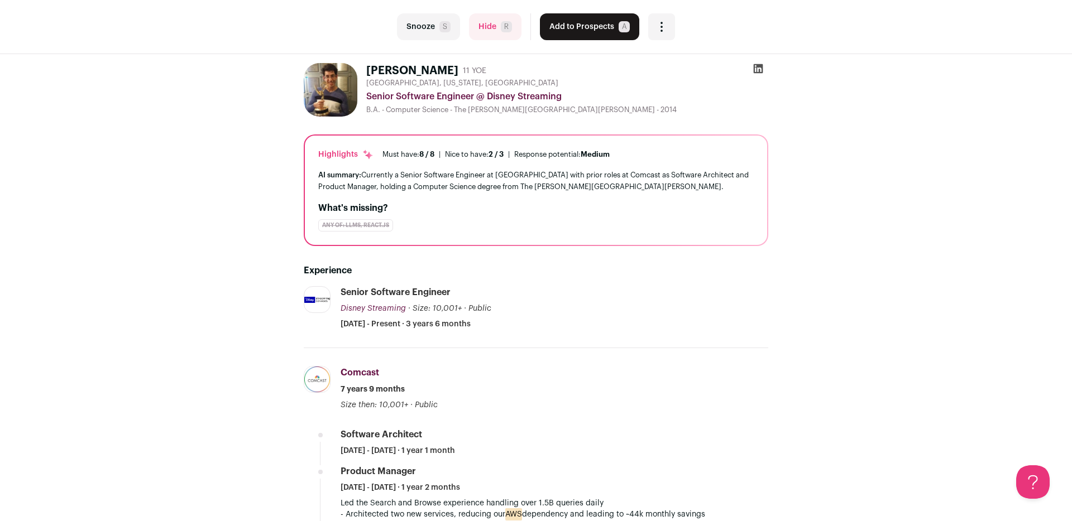
click at [592, 31] on button "Add to Prospects A" at bounding box center [589, 26] width 99 height 27
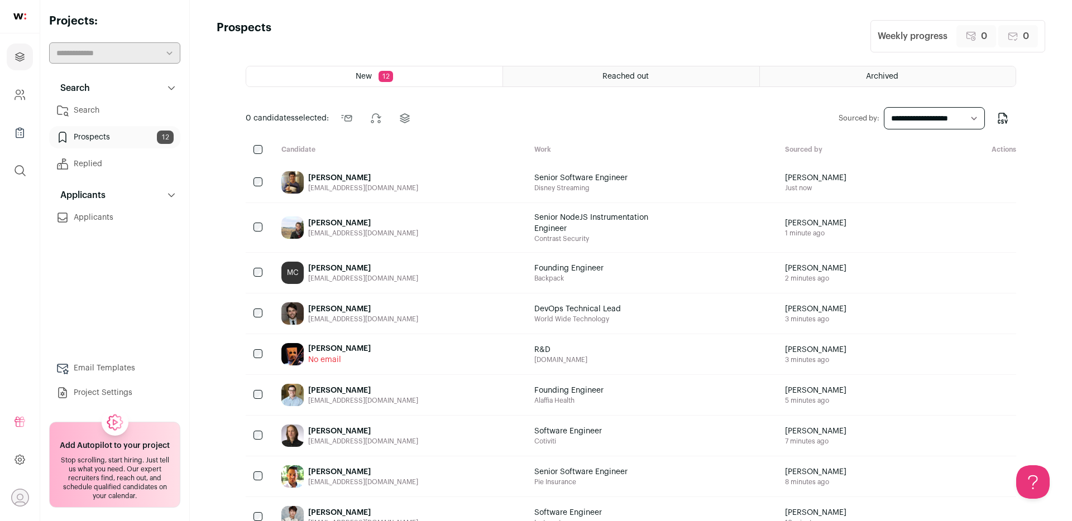
click at [429, 185] on div "[PERSON_NAME] [EMAIL_ADDRESS][DOMAIN_NAME]" at bounding box center [398, 182] width 253 height 40
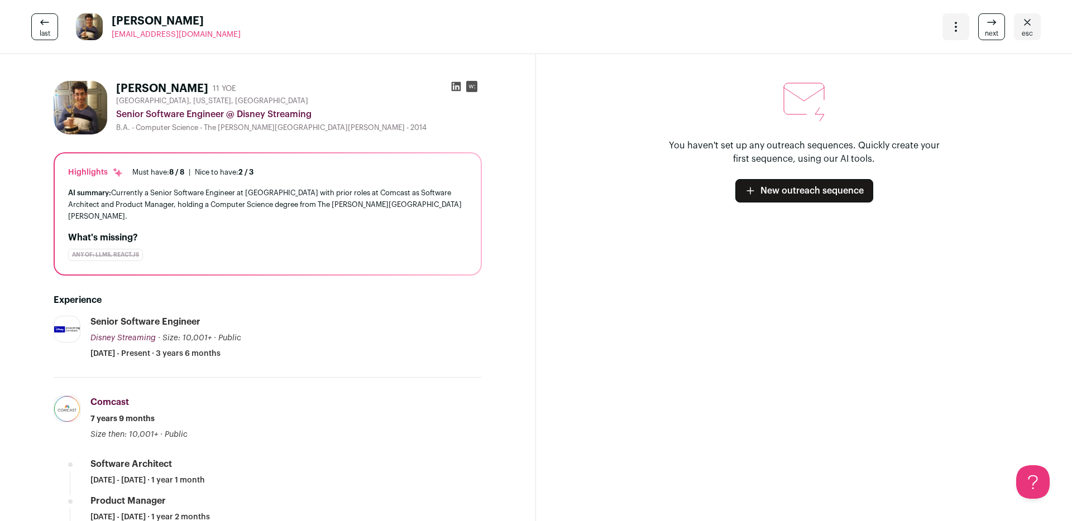
click at [452, 87] on icon at bounding box center [456, 86] width 9 height 9
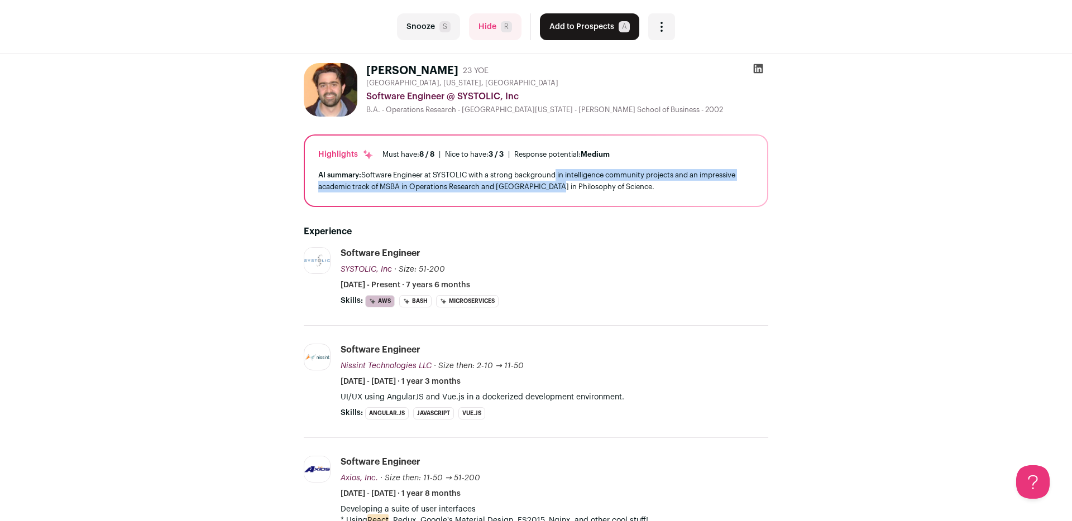
drag, startPoint x: 554, startPoint y: 170, endPoint x: 554, endPoint y: 188, distance: 17.9
click at [554, 188] on div "AI summary: Software Engineer at SYSTOLIC with a strong background in intellige…" at bounding box center [535, 180] width 435 height 23
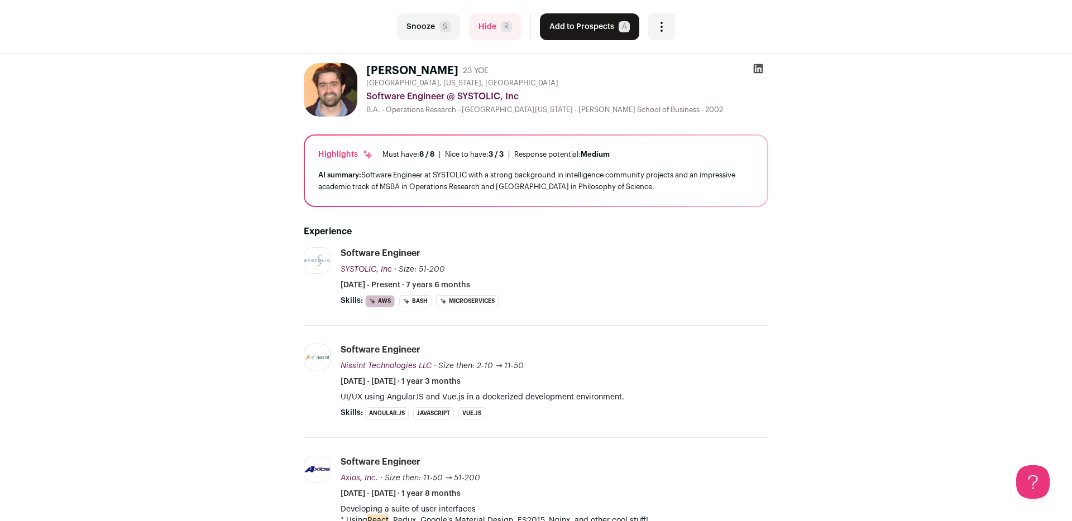
click at [763, 64] on icon at bounding box center [757, 68] width 11 height 11
click at [592, 25] on button "Add to Prospects A" at bounding box center [589, 26] width 99 height 27
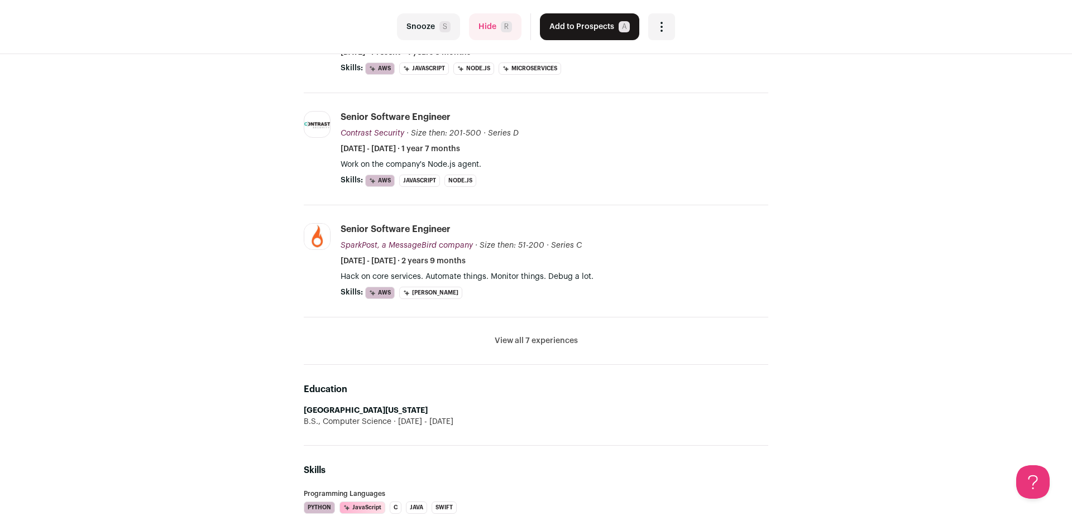
scroll to position [276, 0]
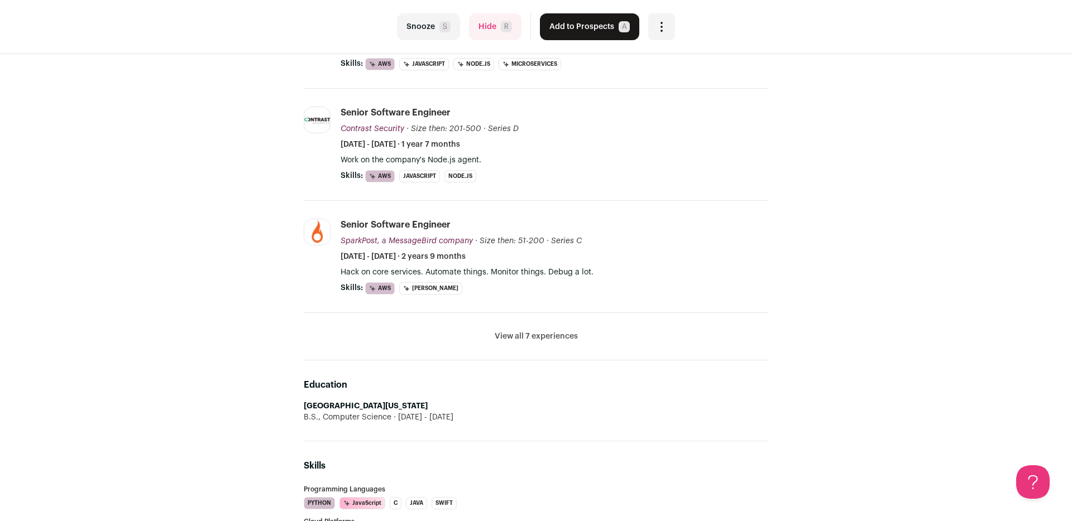
click at [543, 337] on button "View all 7 experiences" at bounding box center [536, 336] width 83 height 11
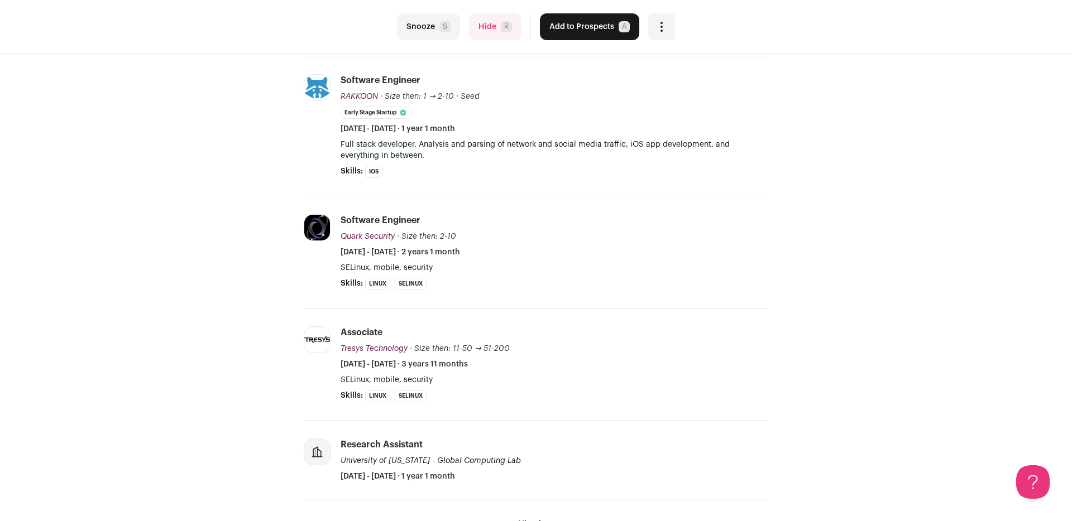
scroll to position [0, 0]
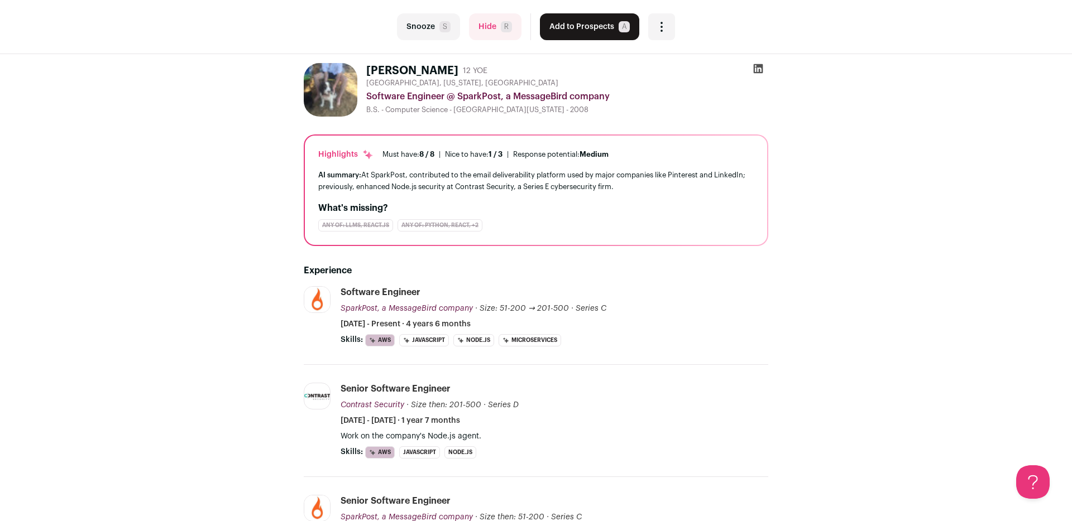
click at [752, 69] on icon at bounding box center [757, 68] width 11 height 11
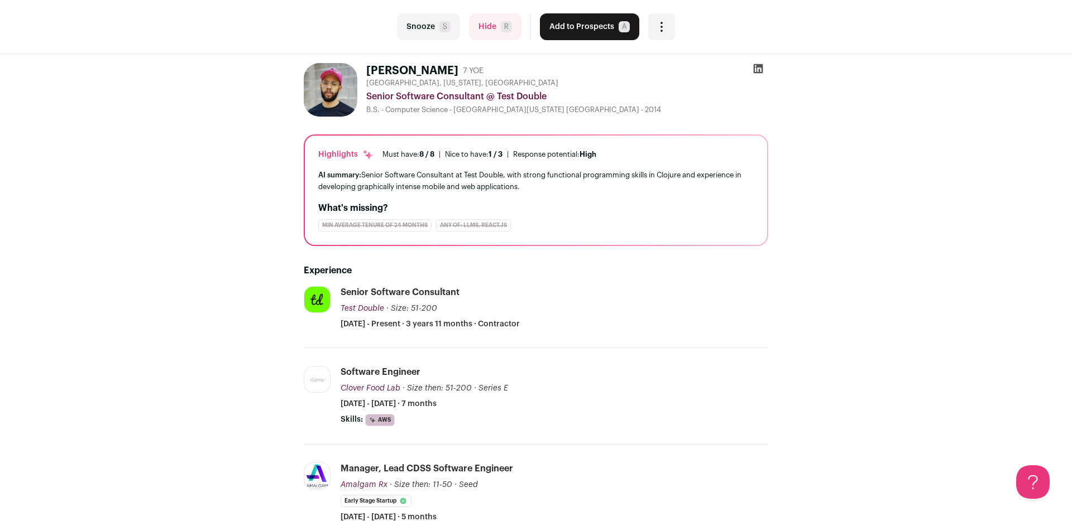
click at [463, 175] on div "AI summary: Senior Software Consultant at Test Double, with strong functional p…" at bounding box center [535, 180] width 435 height 23
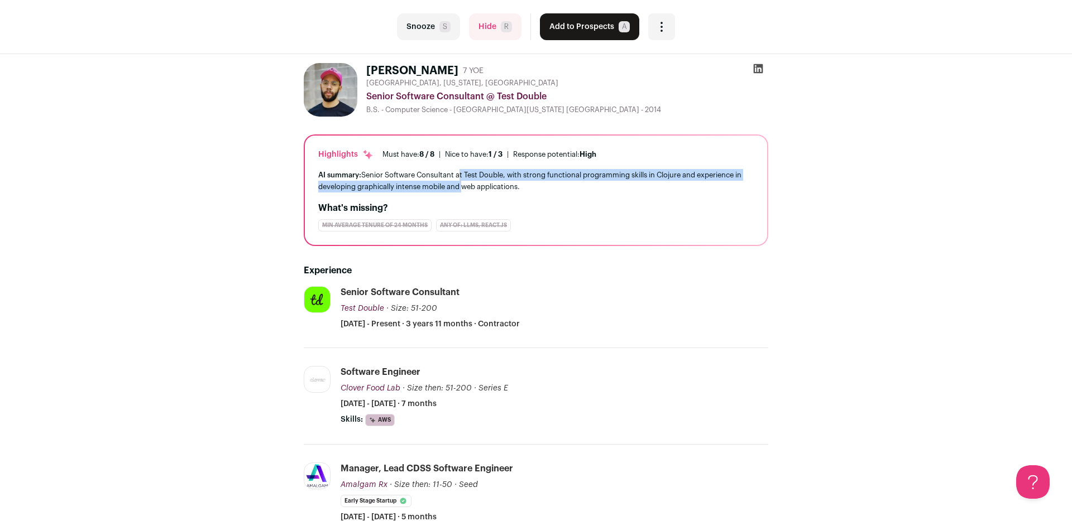
drag, startPoint x: 463, startPoint y: 175, endPoint x: 459, endPoint y: 183, distance: 8.5
click at [459, 183] on div "AI summary: Senior Software Consultant at Test Double, with strong functional p…" at bounding box center [535, 180] width 435 height 23
drag, startPoint x: 459, startPoint y: 183, endPoint x: 447, endPoint y: 170, distance: 18.2
click at [447, 170] on div "AI summary: Senior Software Consultant at Test Double, with strong functional p…" at bounding box center [535, 180] width 435 height 23
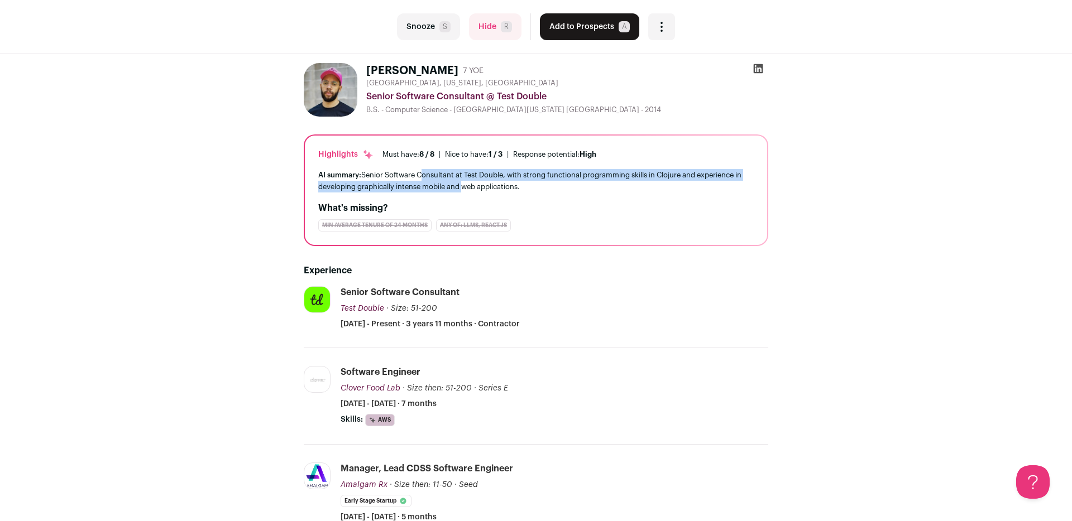
click at [447, 170] on div "AI summary: Senior Software Consultant at Test Double, with strong functional p…" at bounding box center [535, 180] width 435 height 23
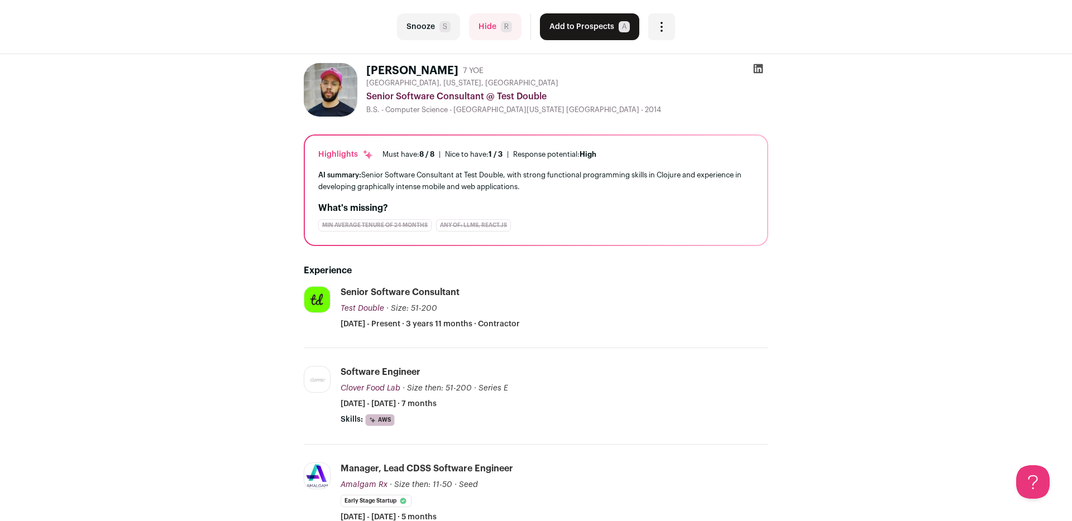
click at [760, 73] on icon at bounding box center [757, 68] width 11 height 11
click at [591, 26] on button "Add to Prospects A" at bounding box center [589, 26] width 99 height 27
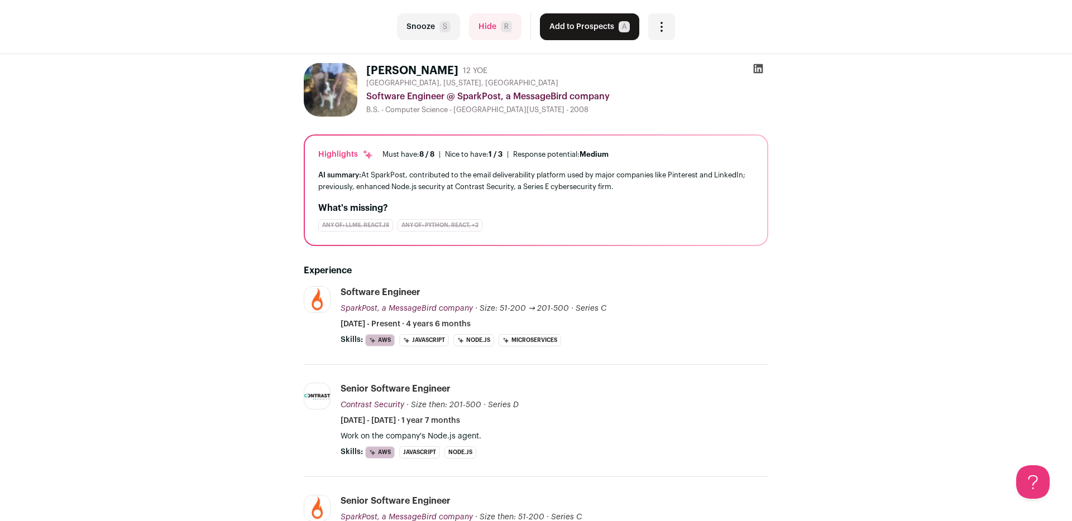
click at [759, 69] on icon at bounding box center [757, 68] width 9 height 9
click at [568, 28] on button "Add to Prospects A" at bounding box center [589, 26] width 99 height 27
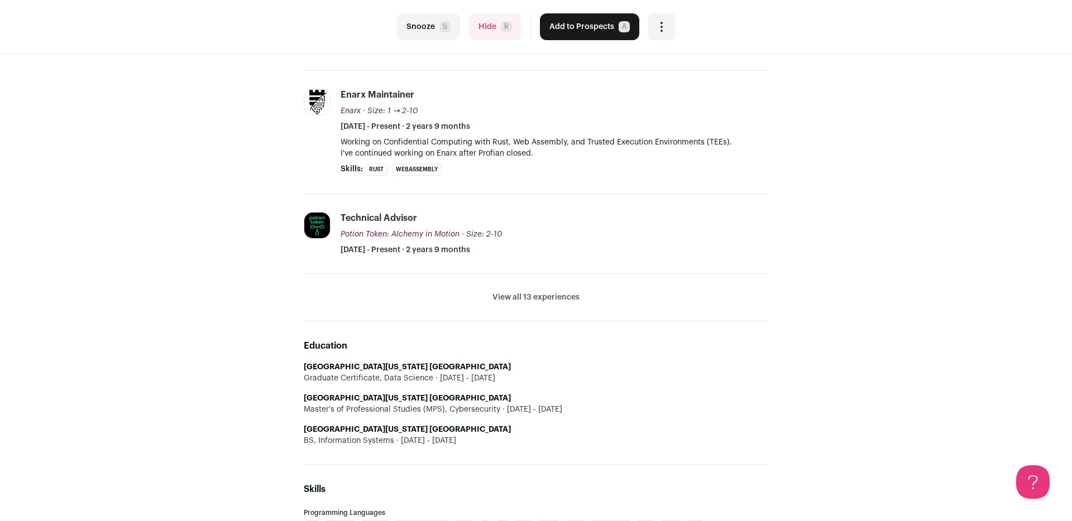
scroll to position [297, 0]
